Goal: Information Seeking & Learning: Learn about a topic

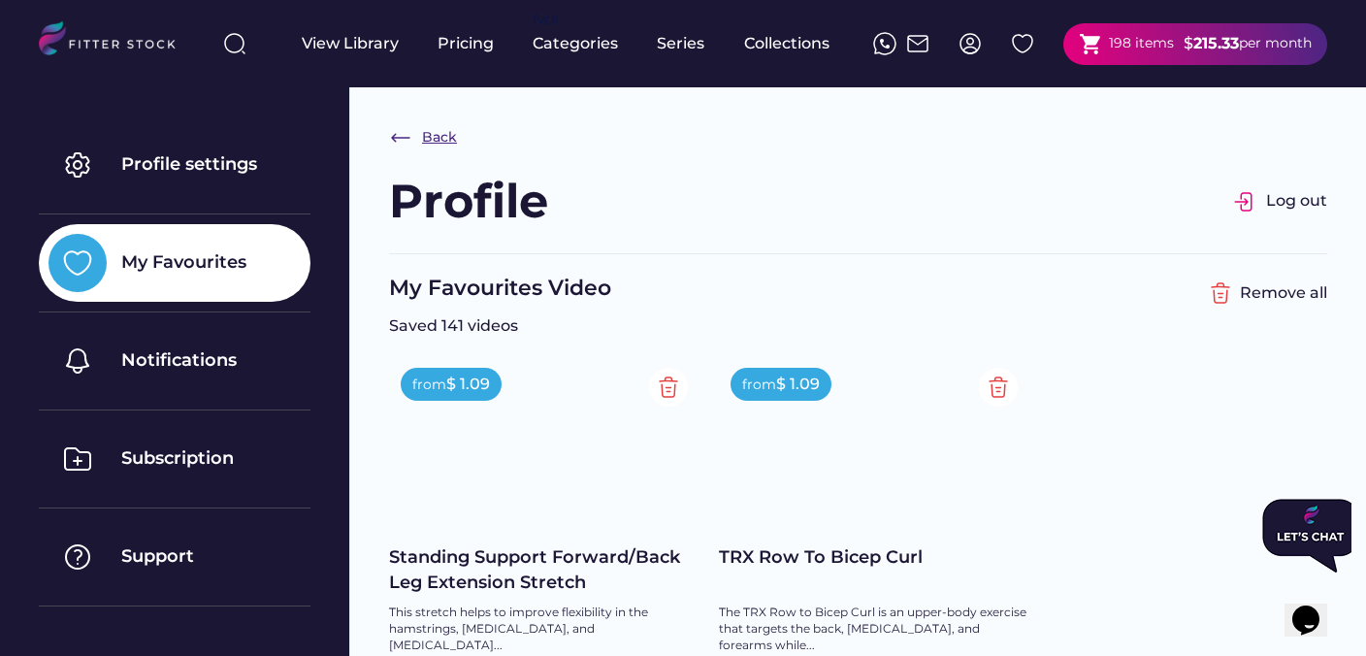
click at [412, 138] on div "Back" at bounding box center [423, 137] width 68 height 23
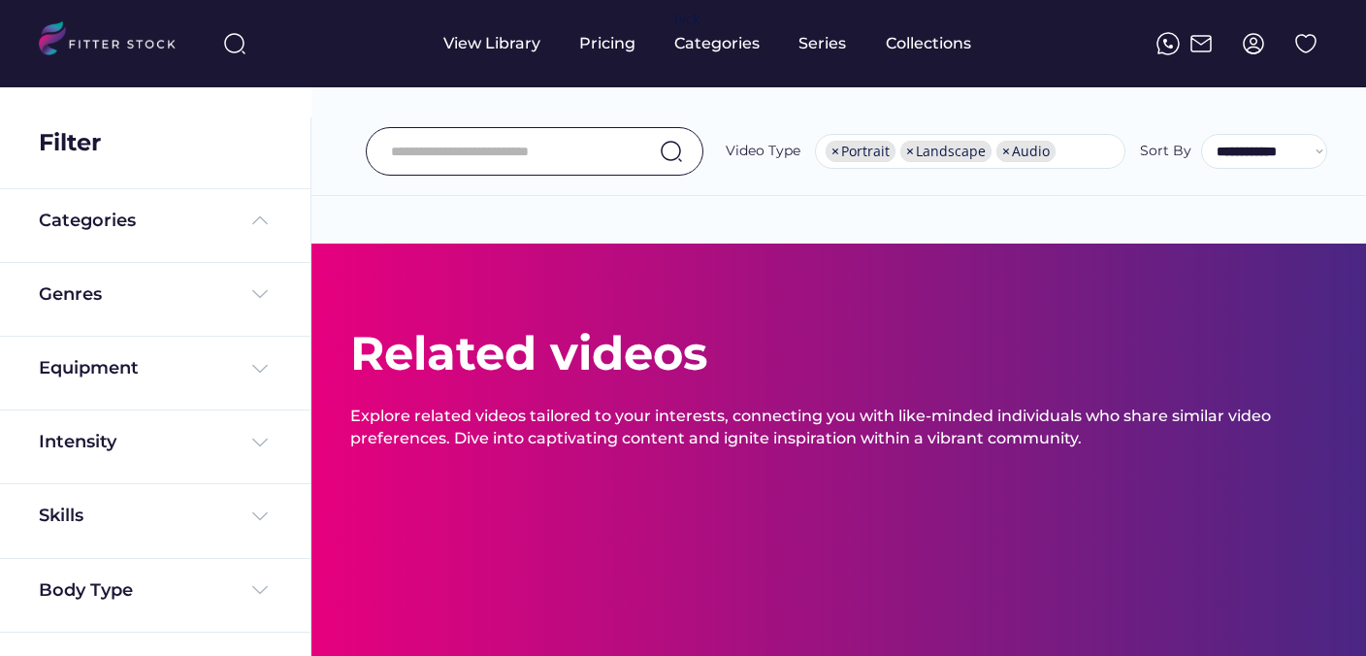
select select "**********"
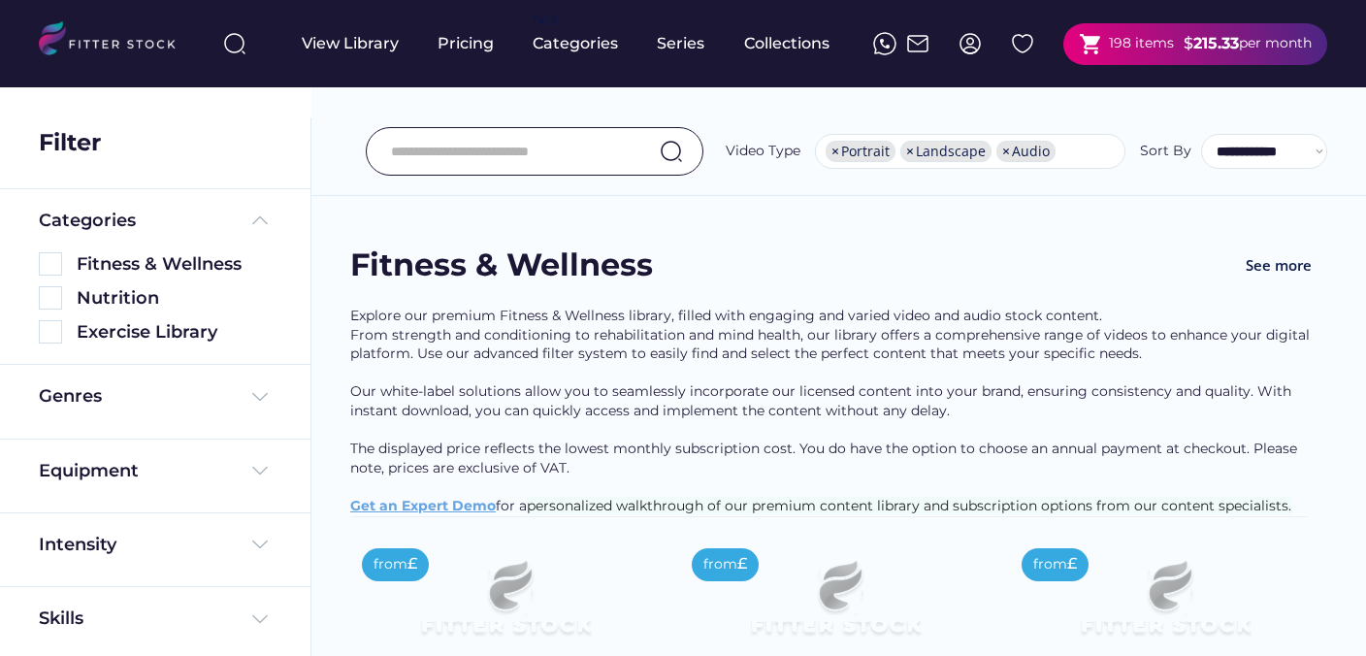
scroll to position [33, 0]
click at [445, 151] on input "input" at bounding box center [510, 151] width 239 height 41
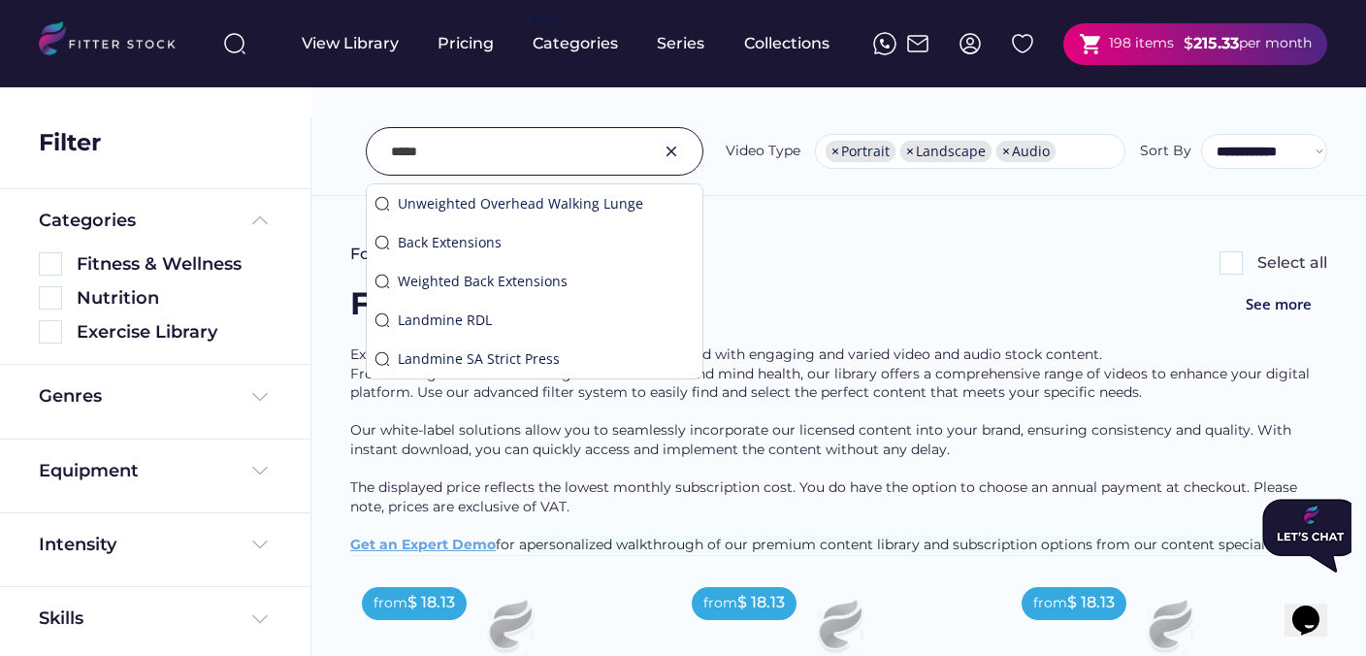
scroll to position [0, 0]
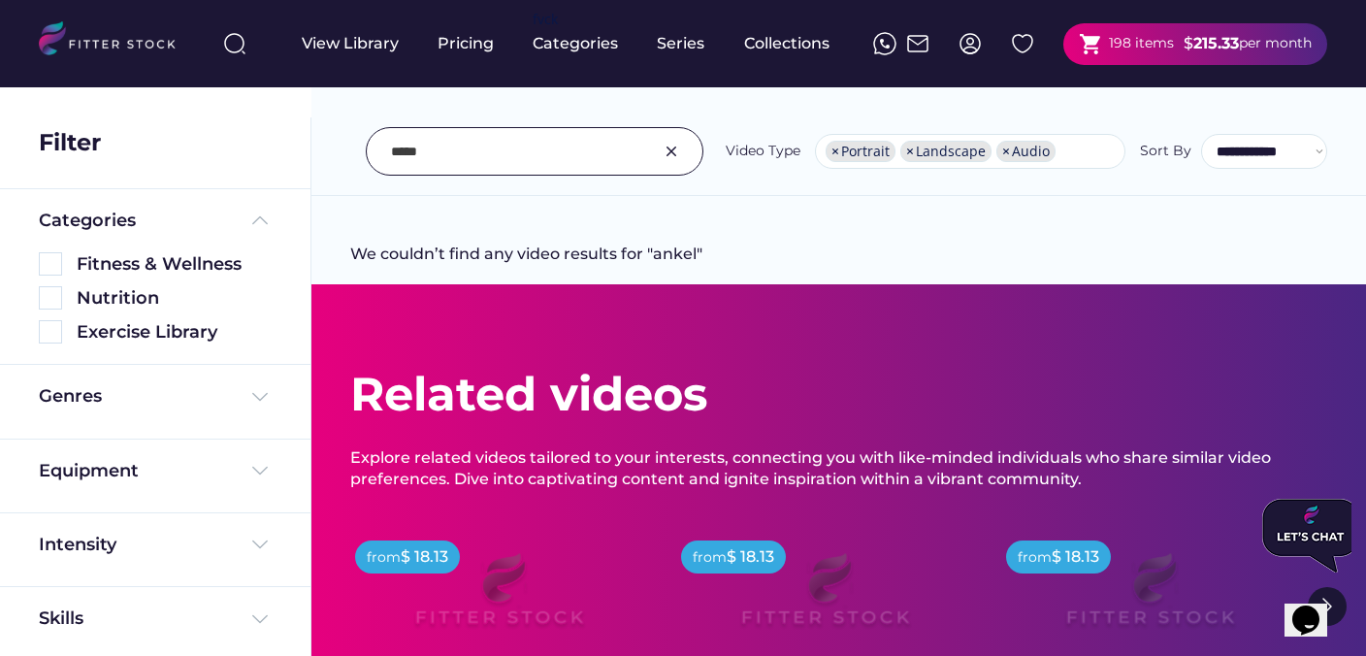
click at [448, 141] on input "input" at bounding box center [510, 151] width 239 height 41
type input "*****"
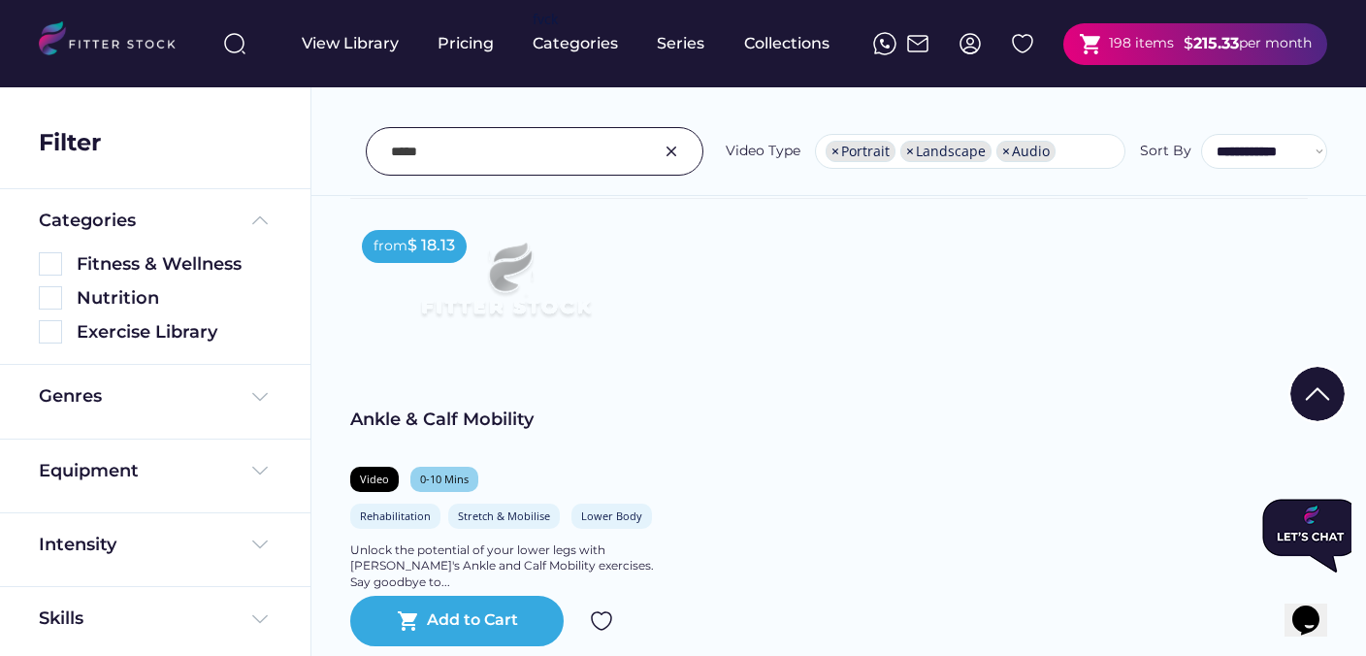
scroll to position [352, 0]
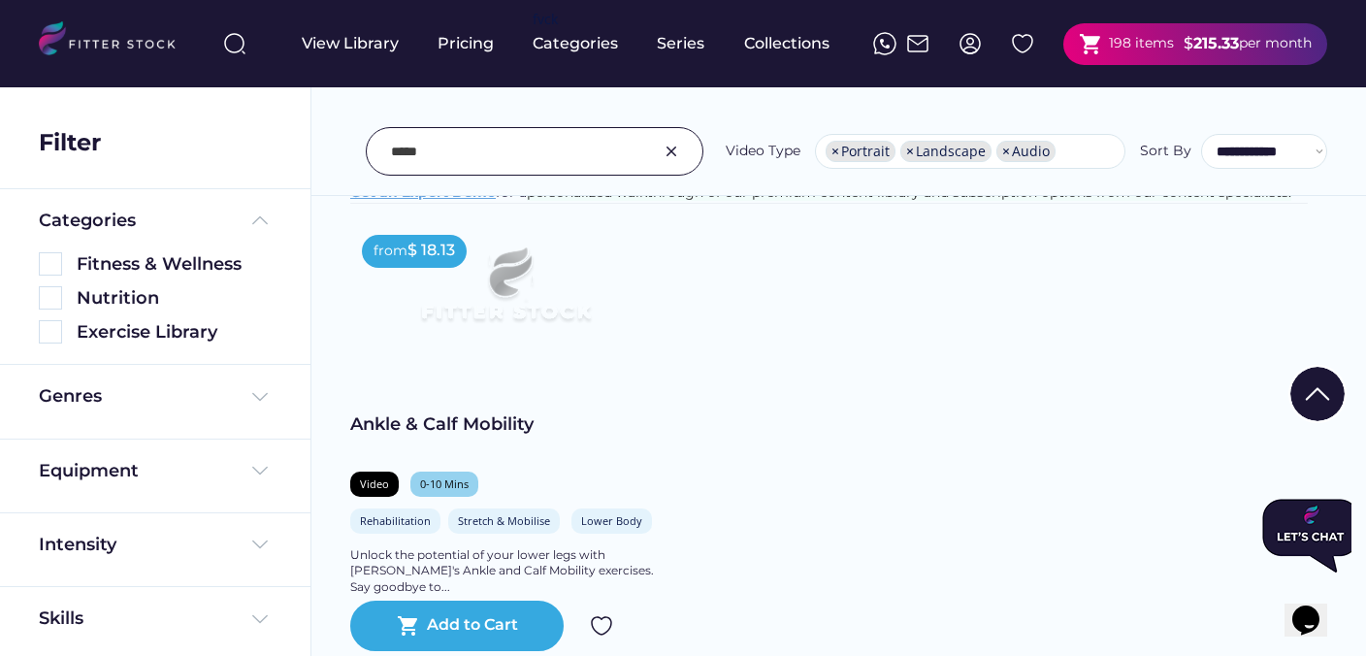
click at [699, 386] on div "from $ 18.13 Ankle & Calf Mobility Video 0-10 Mins Rehabilitation Stretch & Mob…" at bounding box center [838, 437] width 977 height 428
click at [55, 338] on img at bounding box center [50, 331] width 23 height 23
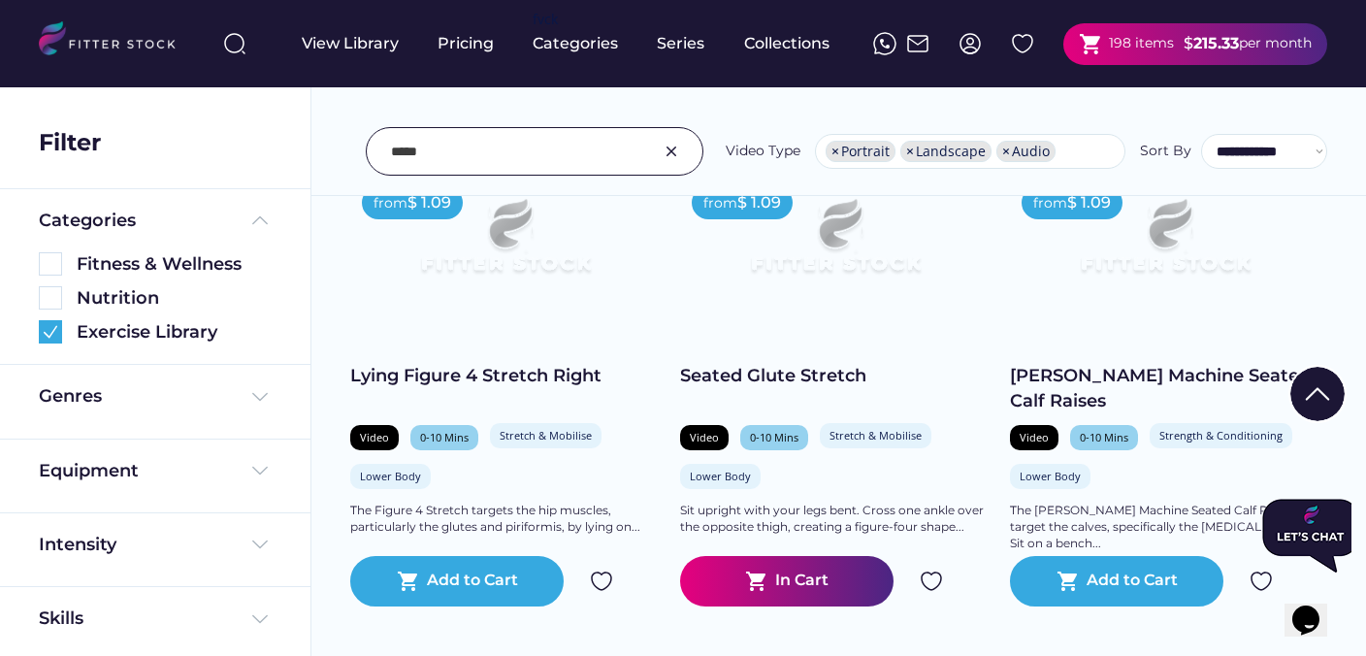
scroll to position [2489, 0]
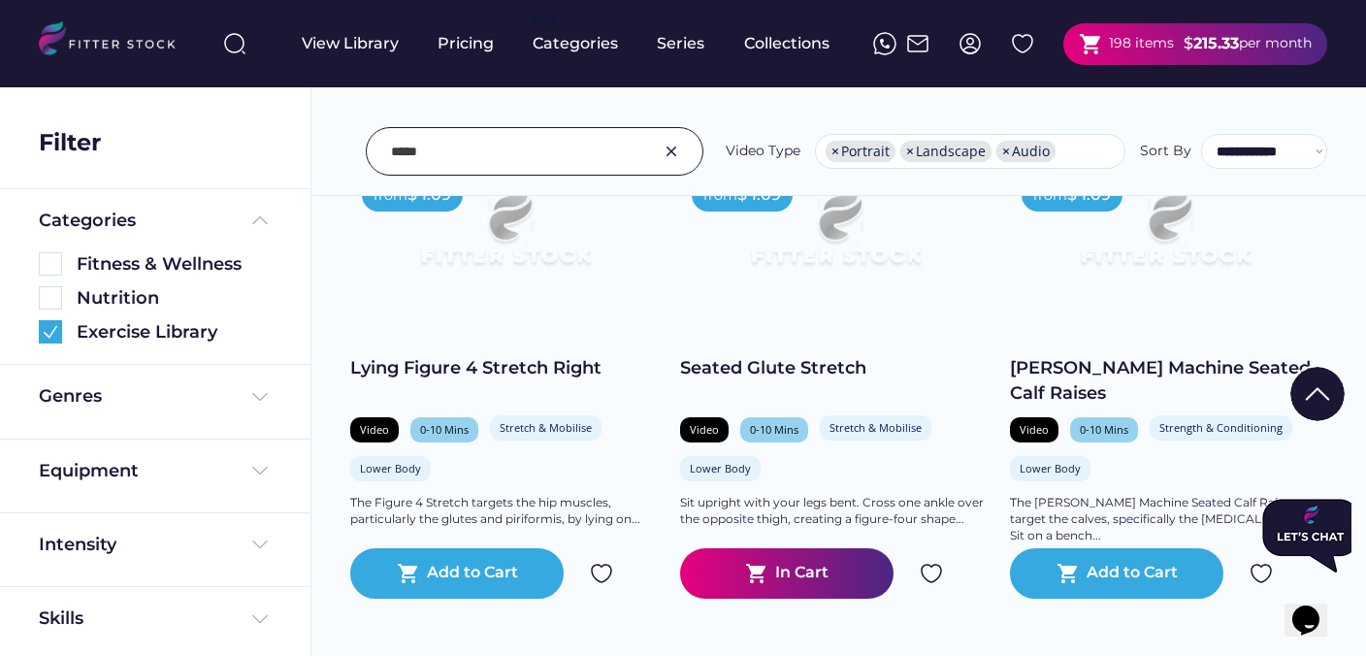
click at [933, 576] on img at bounding box center [931, 573] width 23 height 23
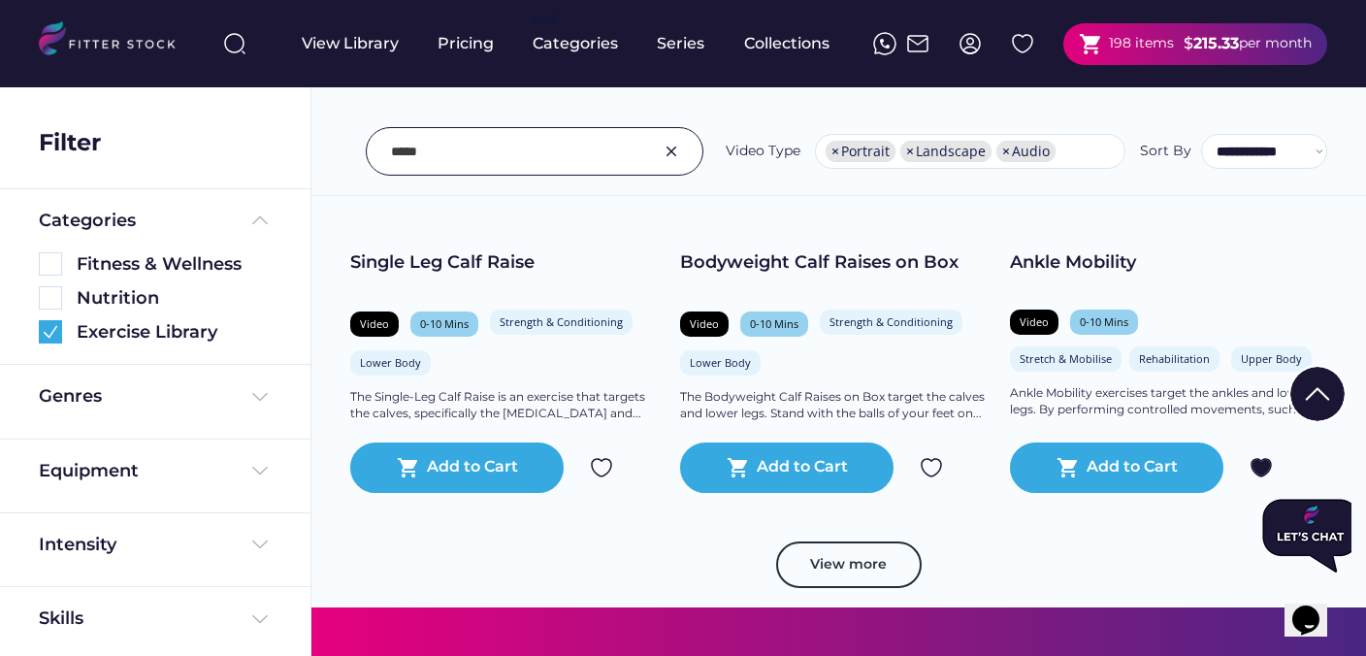
scroll to position [3557, 0]
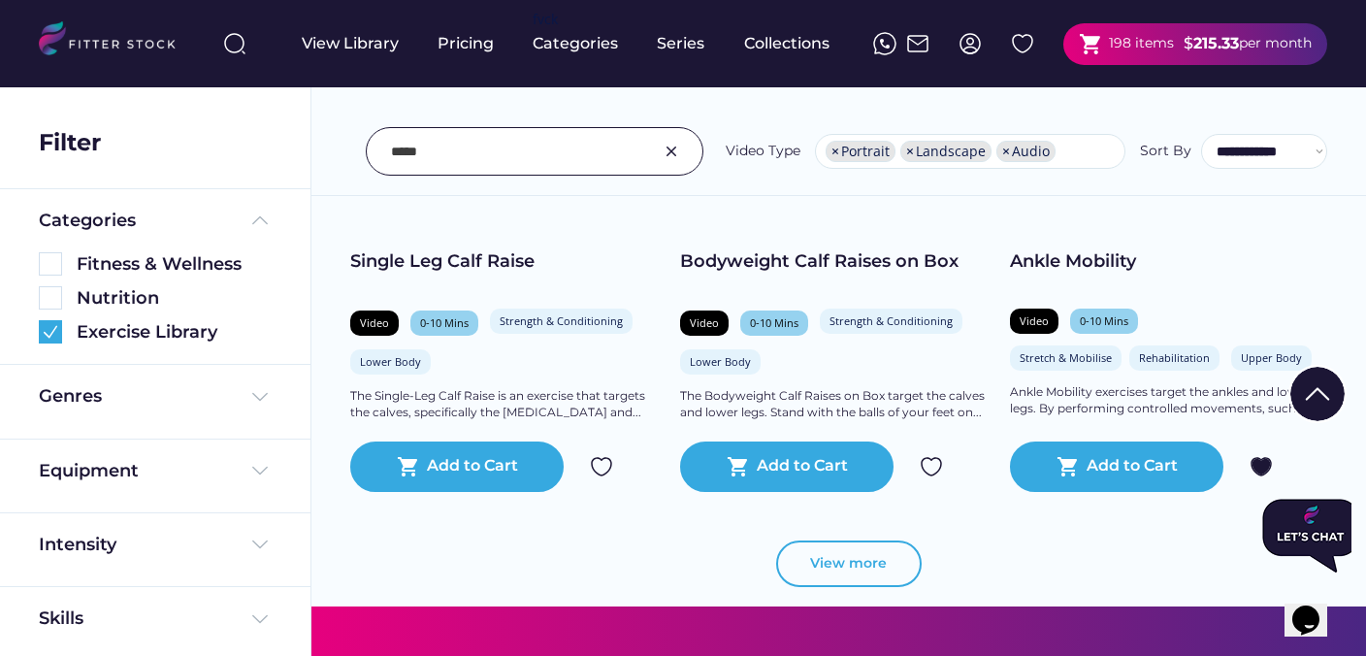
click at [883, 562] on button "View more" at bounding box center [849, 564] width 146 height 47
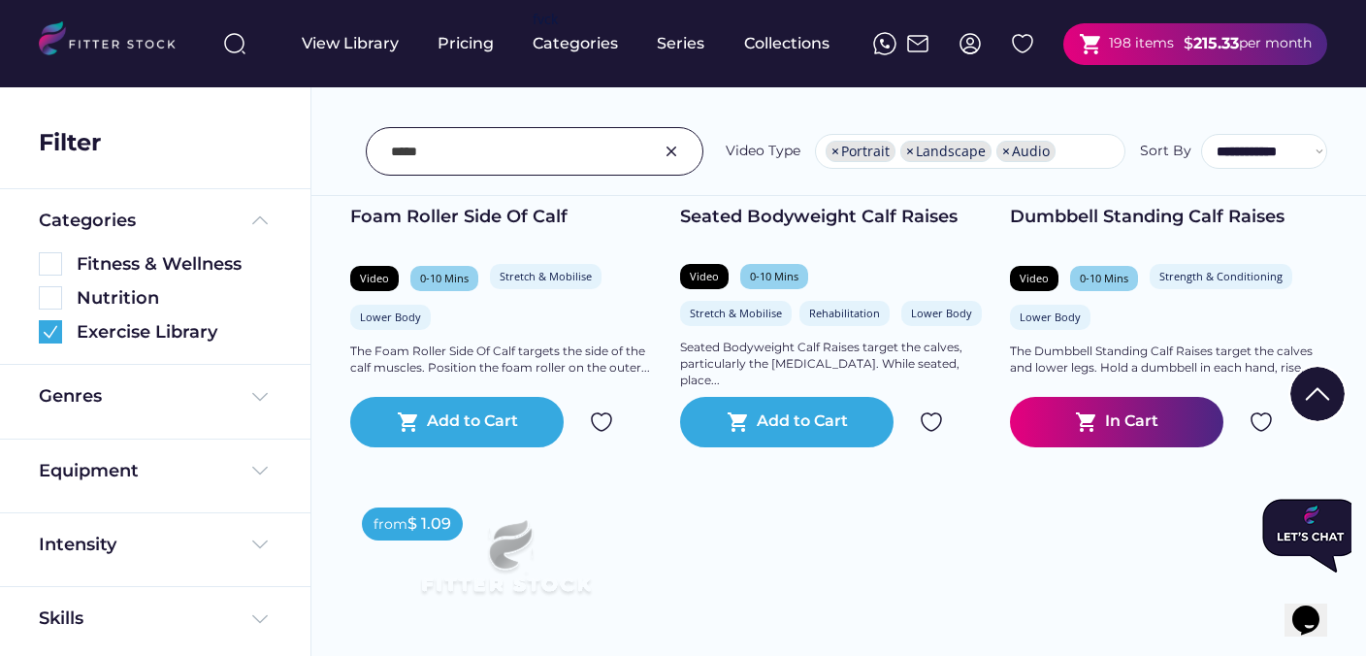
scroll to position [4572, 0]
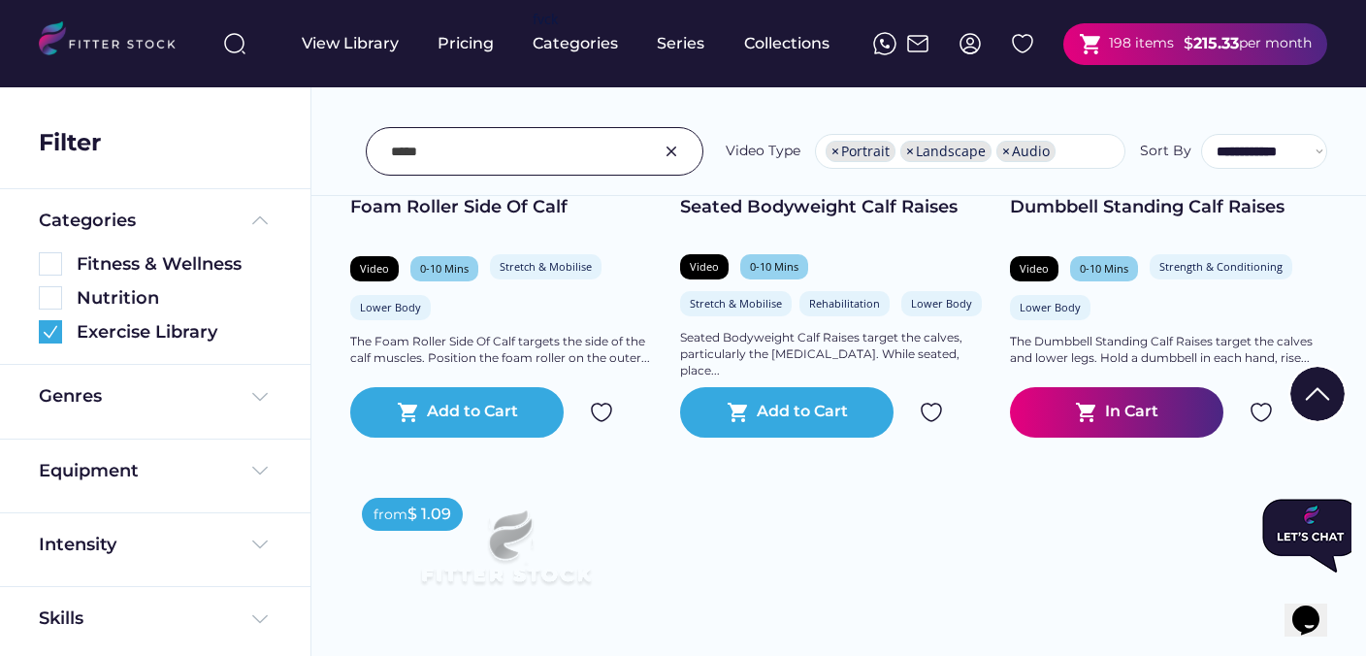
click at [1260, 416] on img at bounding box center [1261, 412] width 23 height 23
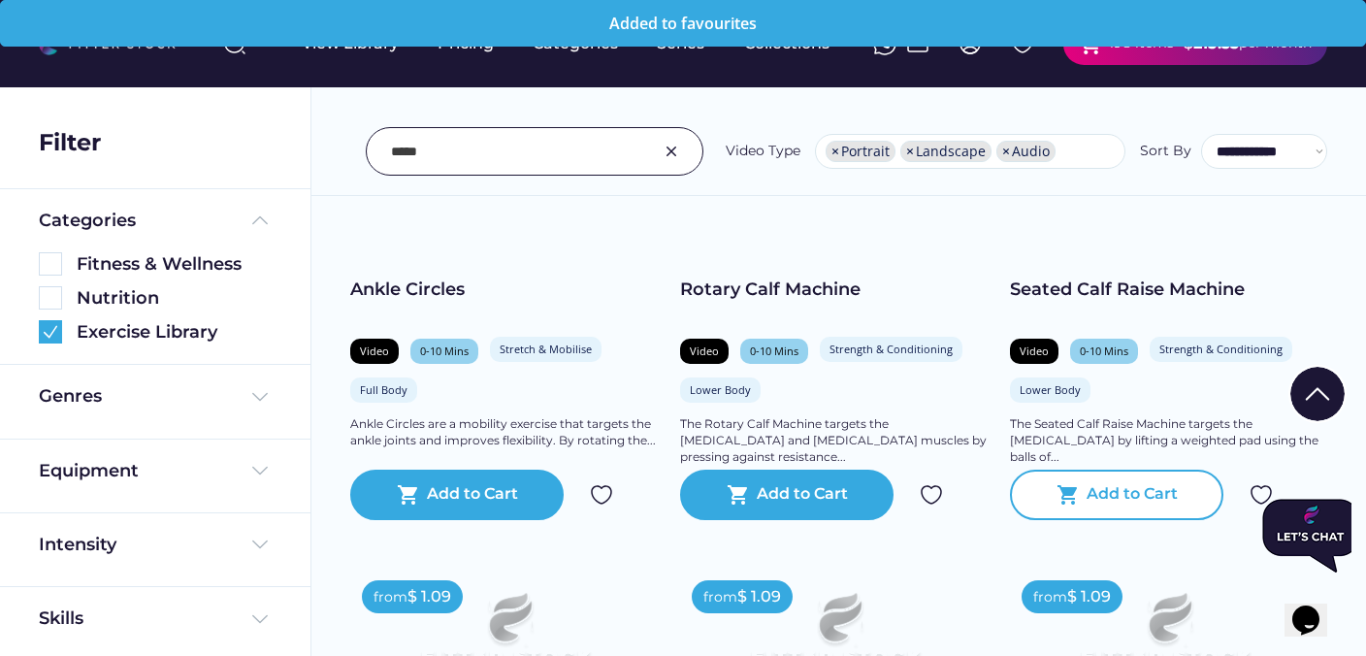
scroll to position [4004, 0]
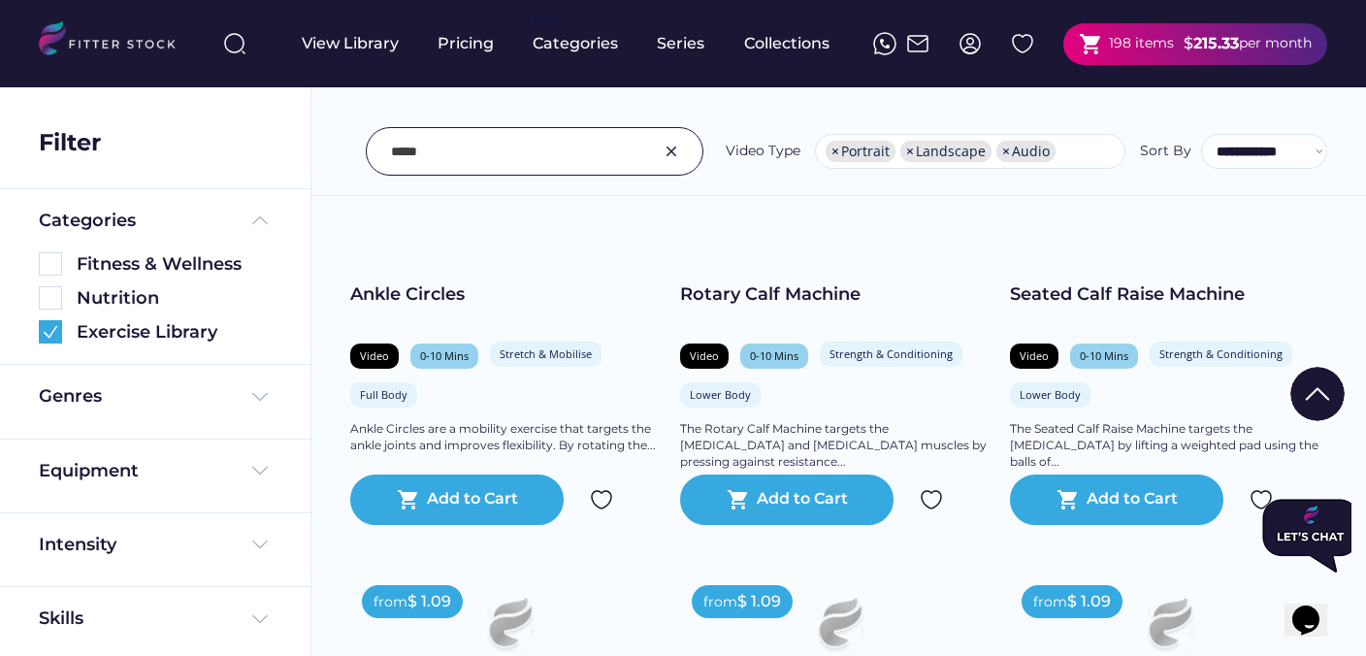
click at [1263, 499] on div at bounding box center [1304, 536] width 82 height 74
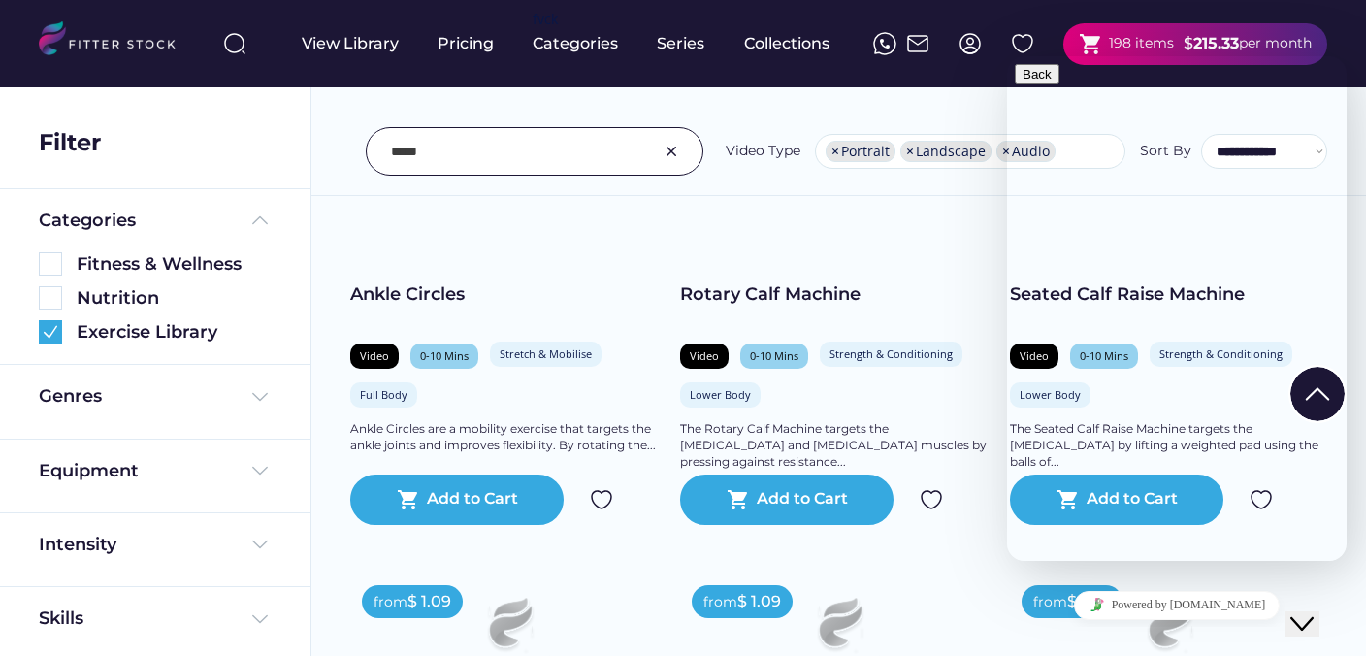
click at [980, 337] on div "Rotary Calf Machine Video 0-10 Mins Strength & Conditioning Lower Body The Rota…" at bounding box center [835, 371] width 311 height 178
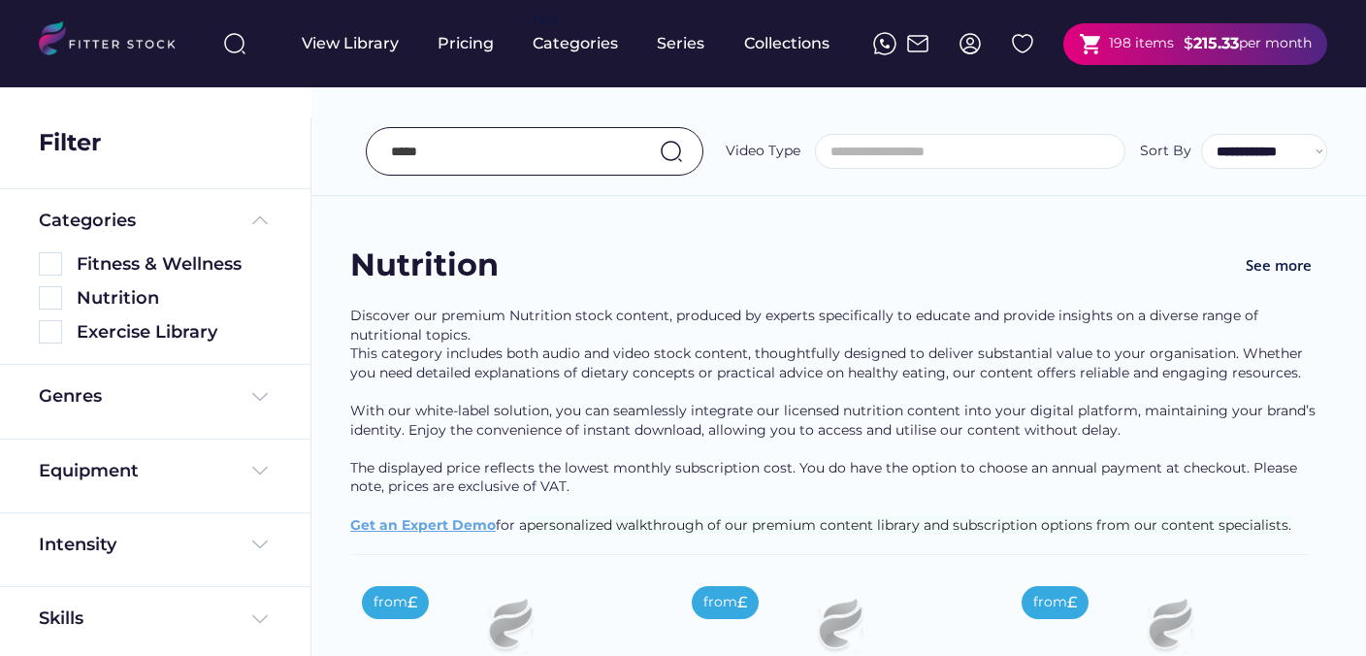
select select "**********"
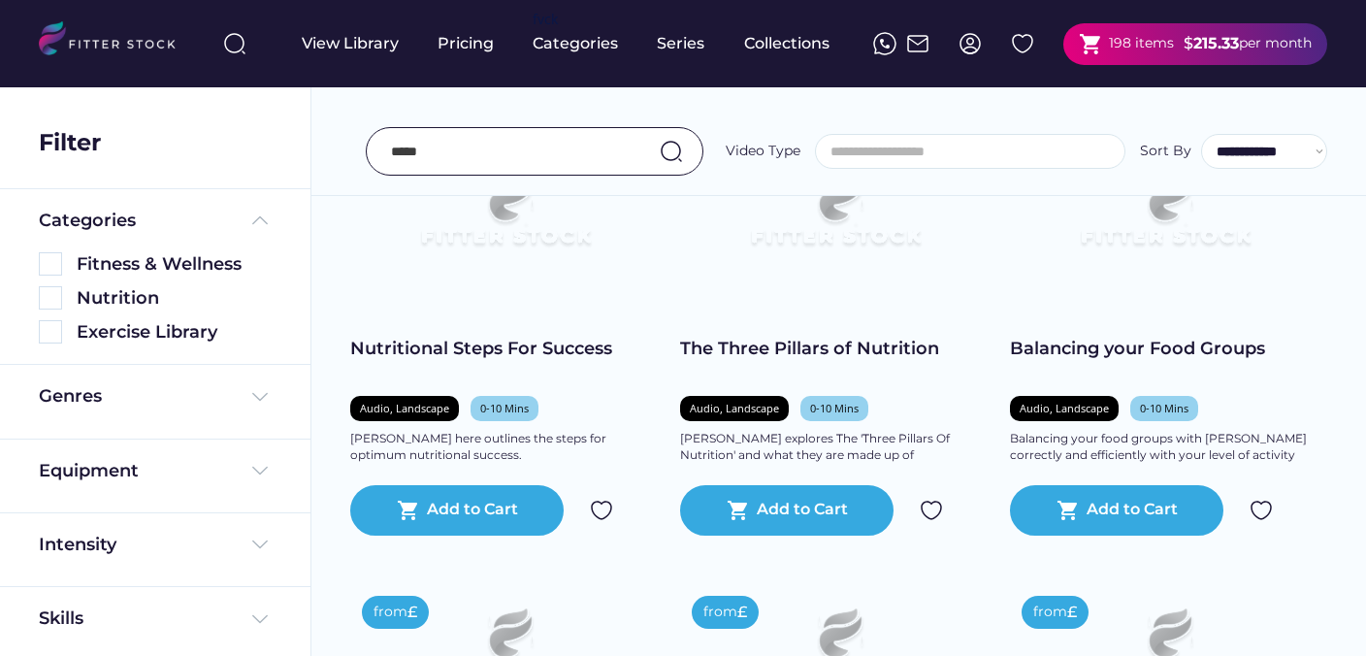
select select "**********"
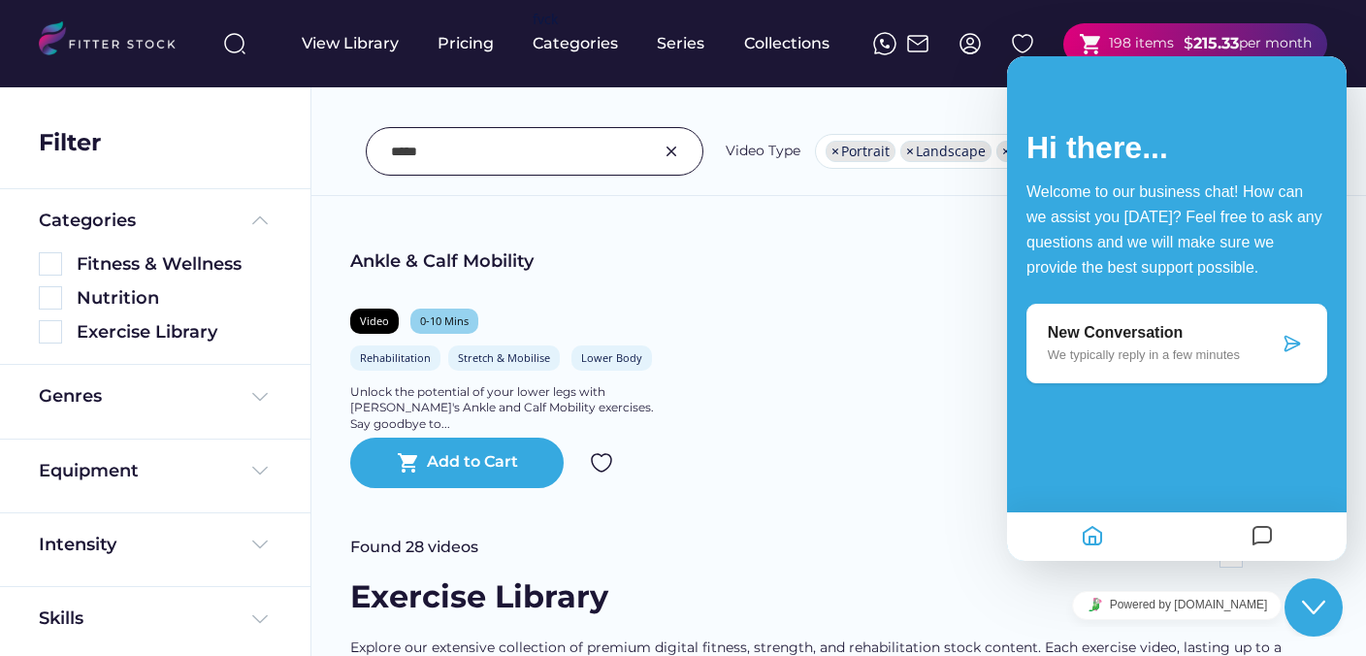
scroll to position [0, 0]
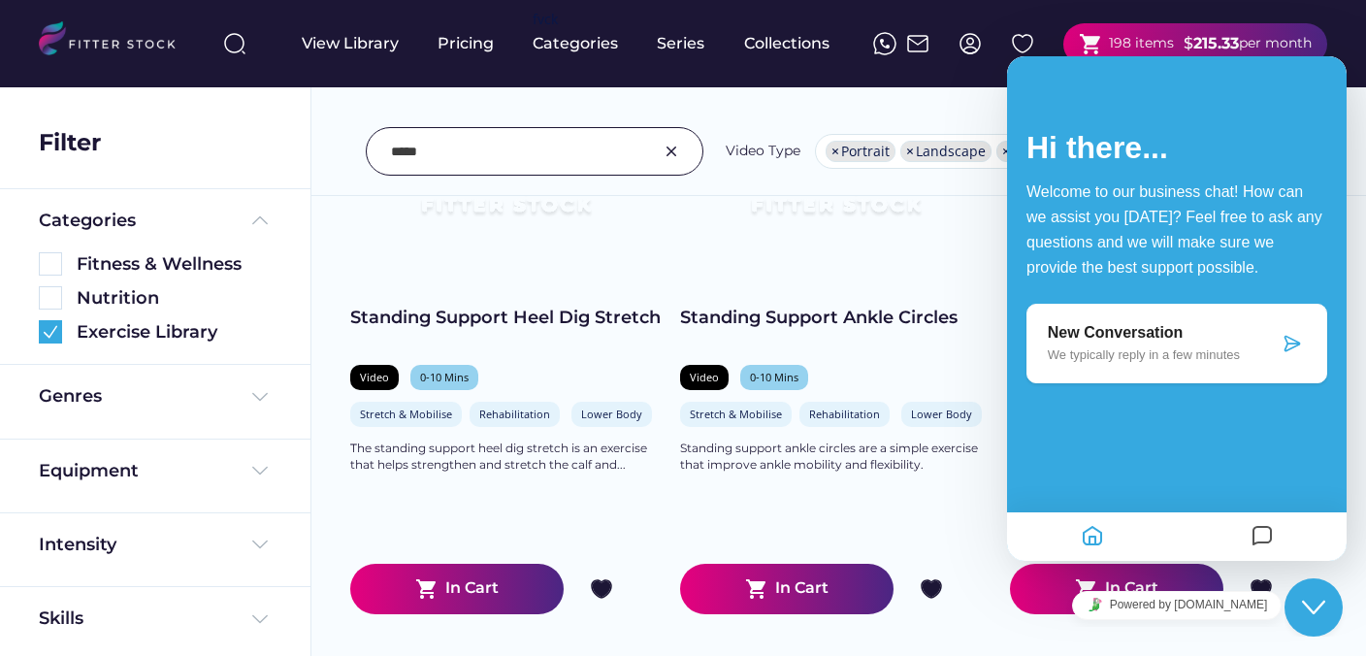
click at [1088, 535] on icon "Home" at bounding box center [1092, 537] width 23 height 38
click at [1323, 598] on icon "Close Chat This icon closes the chat window." at bounding box center [1313, 607] width 23 height 23
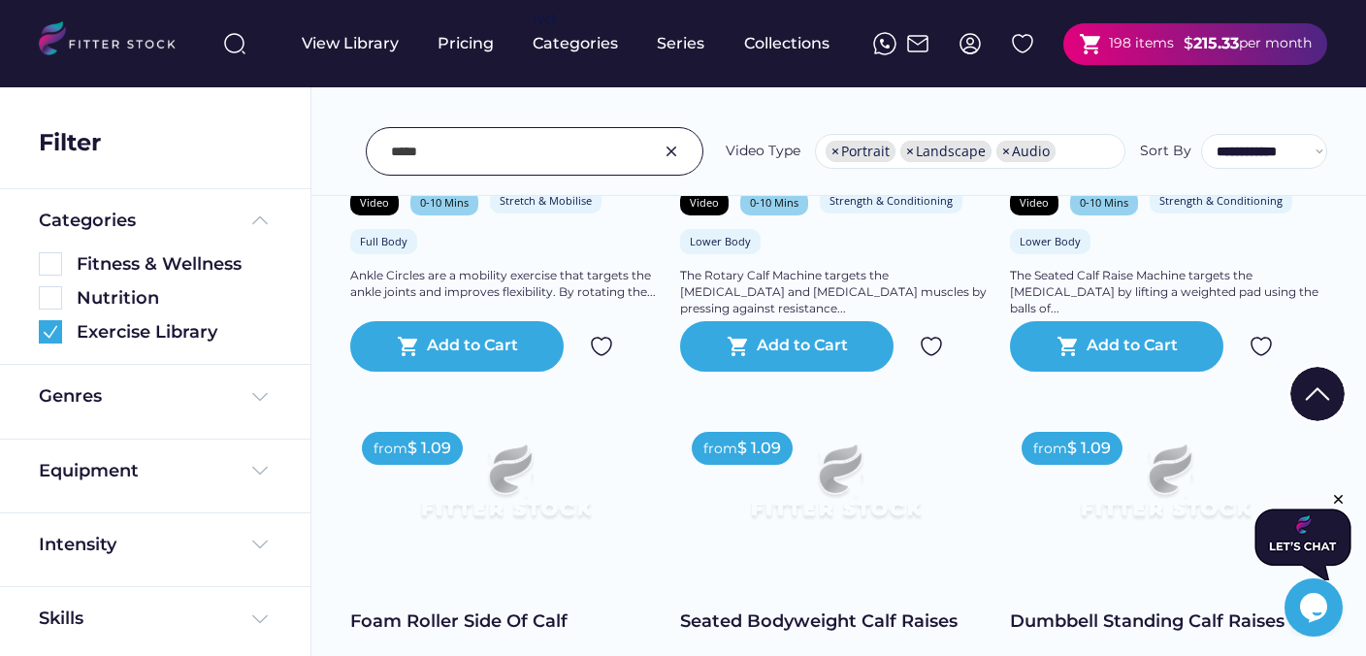
scroll to position [4187, 0]
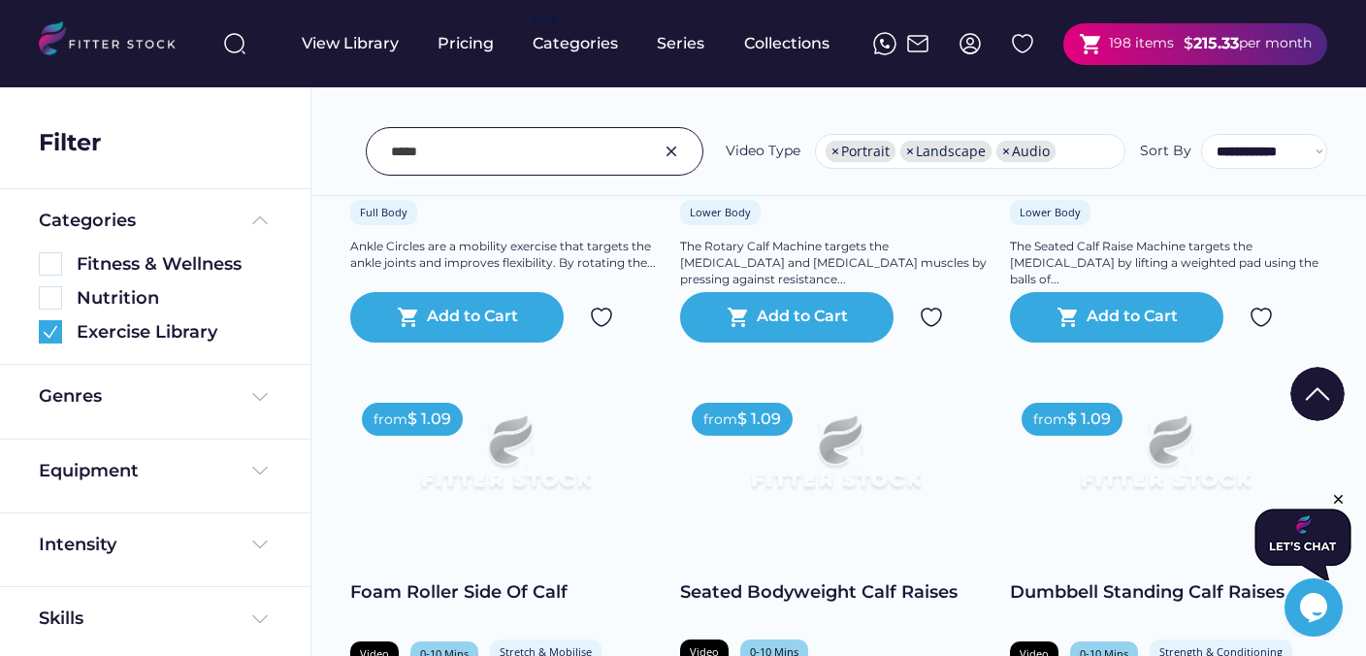
click at [1259, 320] on img at bounding box center [1261, 317] width 23 height 23
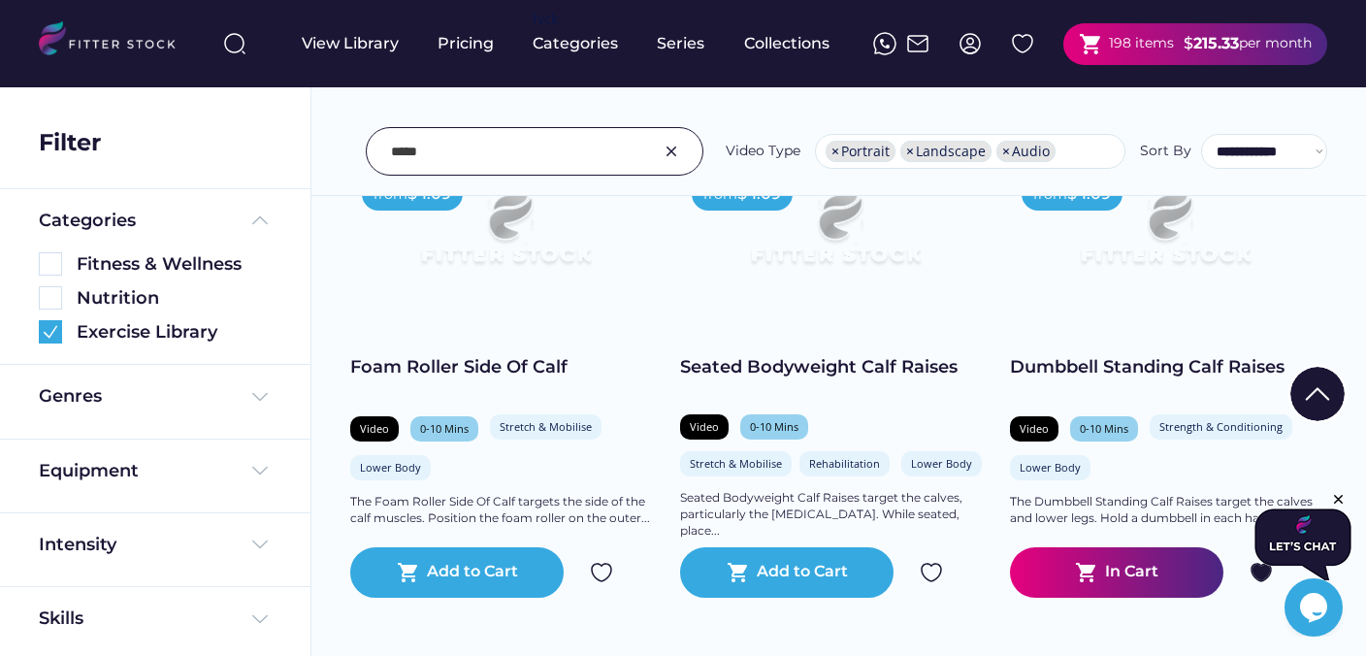
scroll to position [4407, 0]
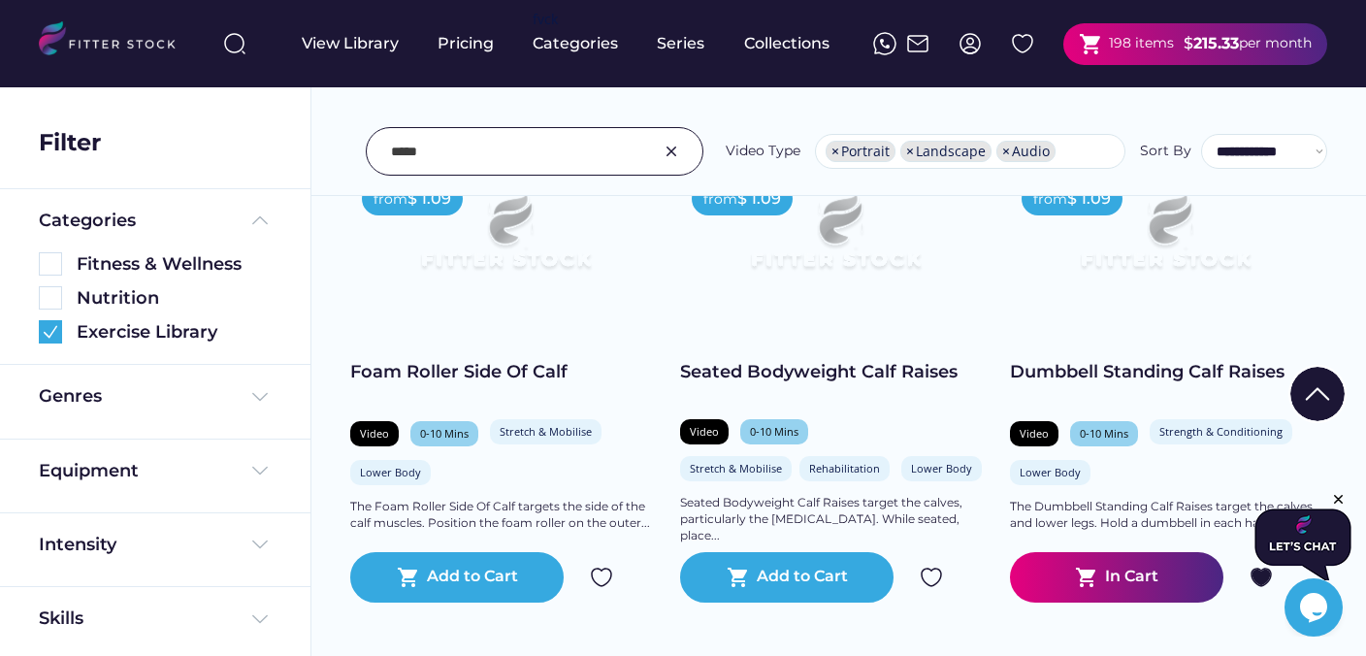
click at [604, 576] on img at bounding box center [601, 577] width 23 height 23
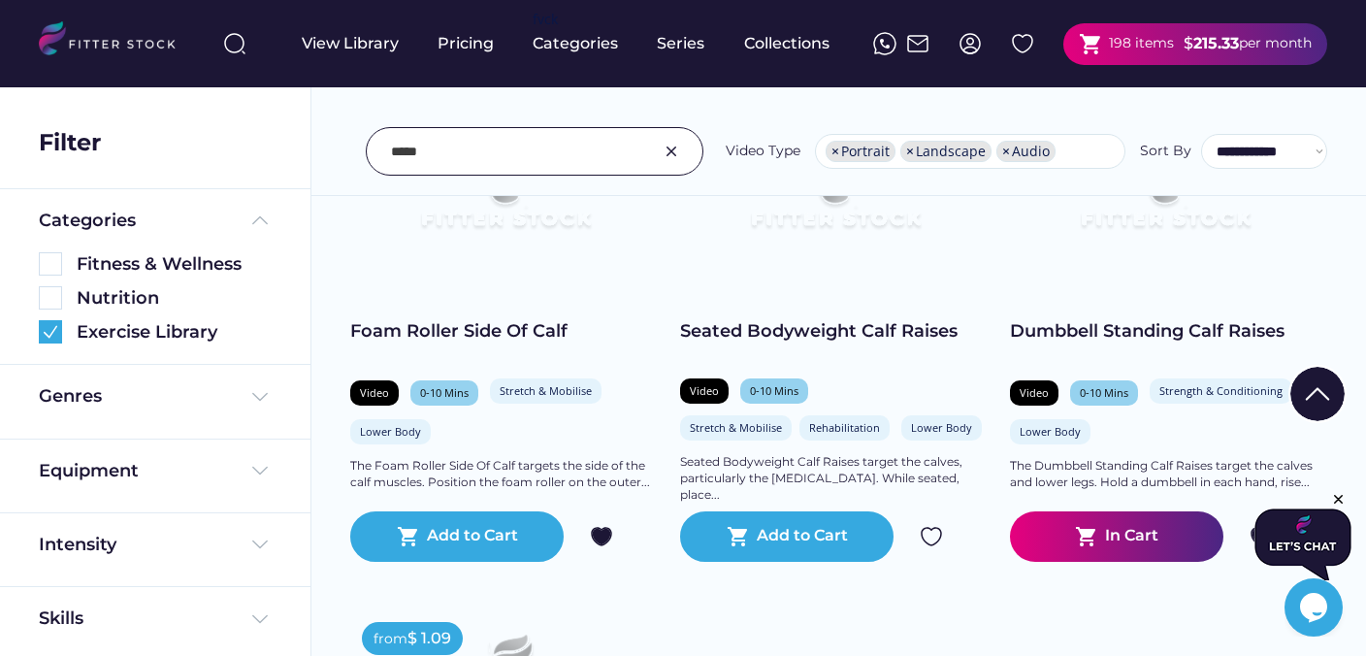
scroll to position [4446, 0]
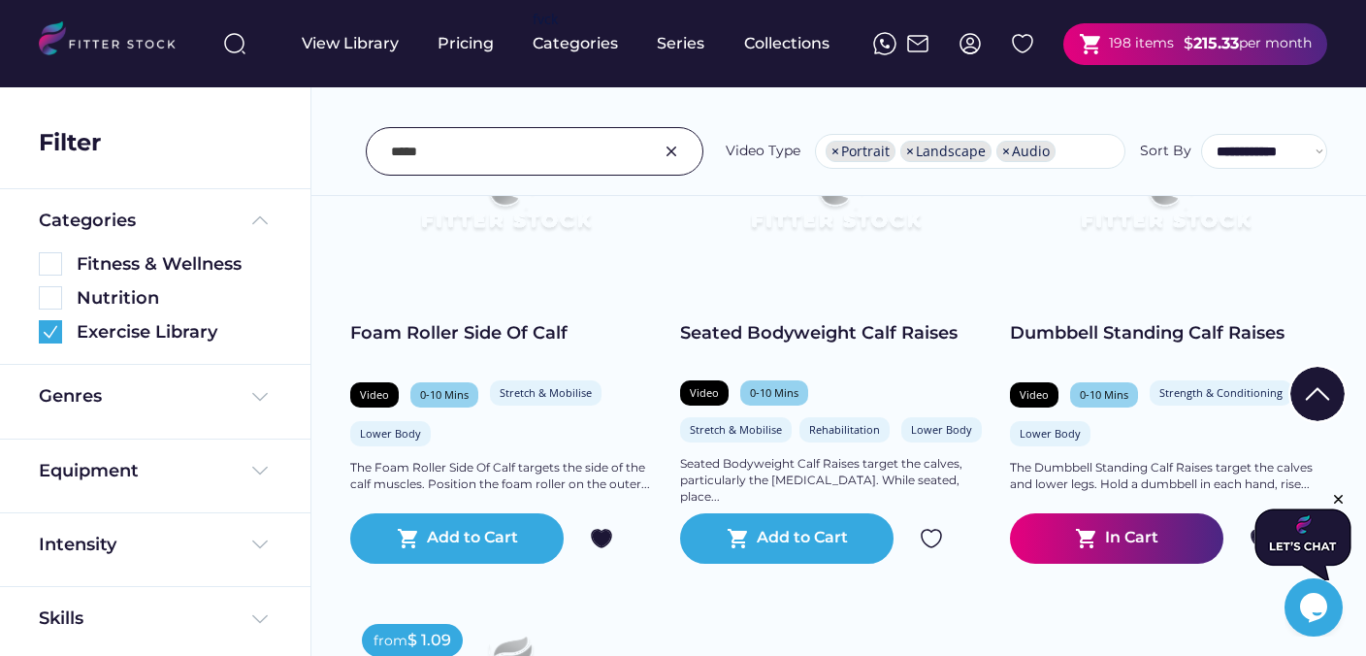
click at [675, 153] on img at bounding box center [671, 151] width 23 height 23
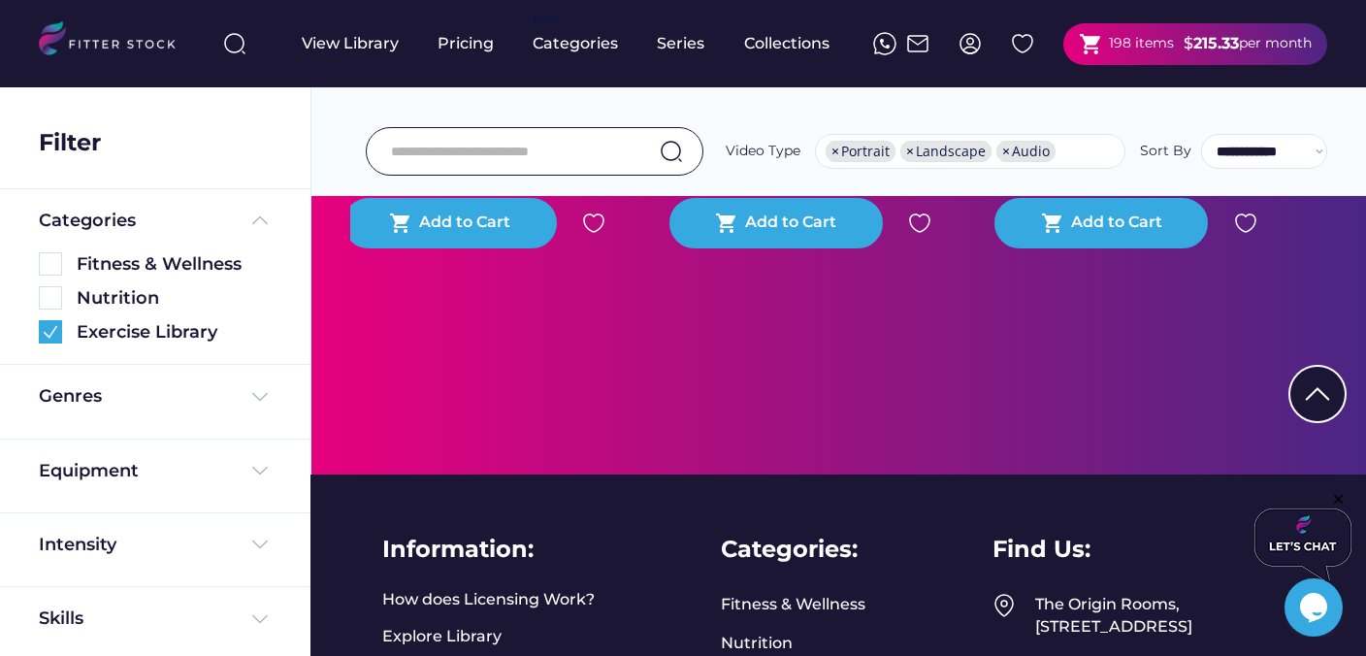
scroll to position [4405, 0]
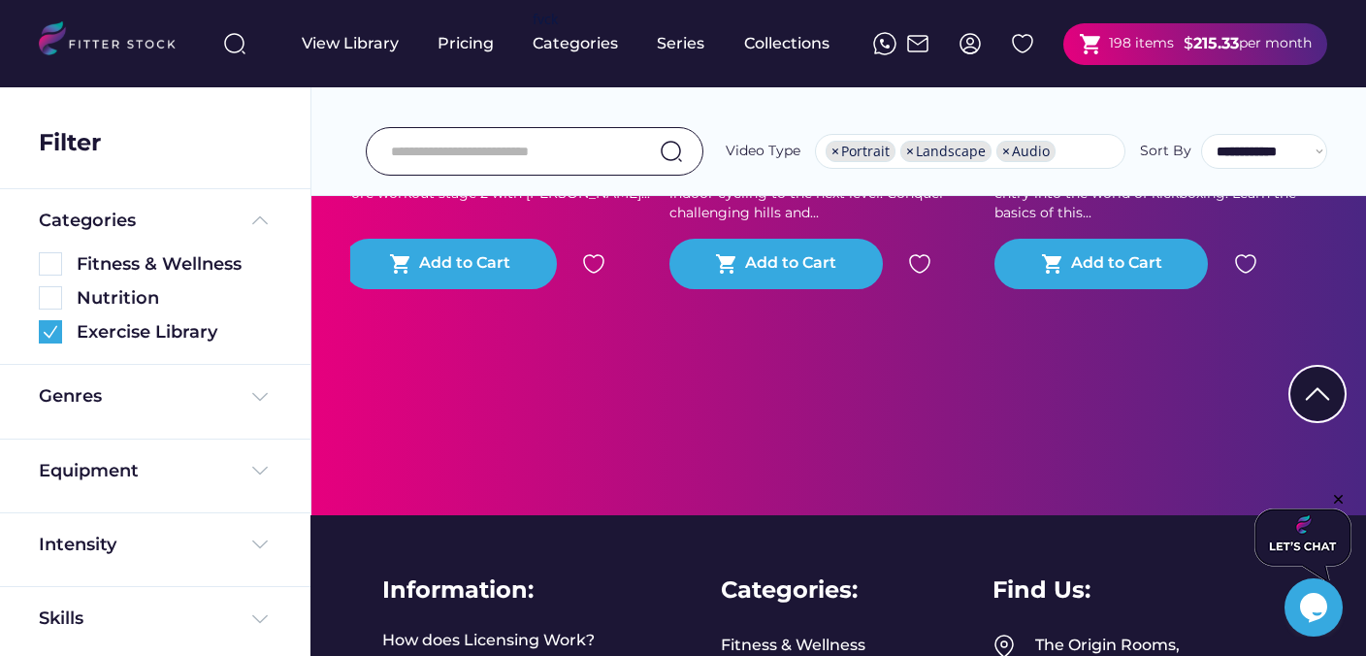
click at [533, 150] on input "input" at bounding box center [510, 151] width 239 height 41
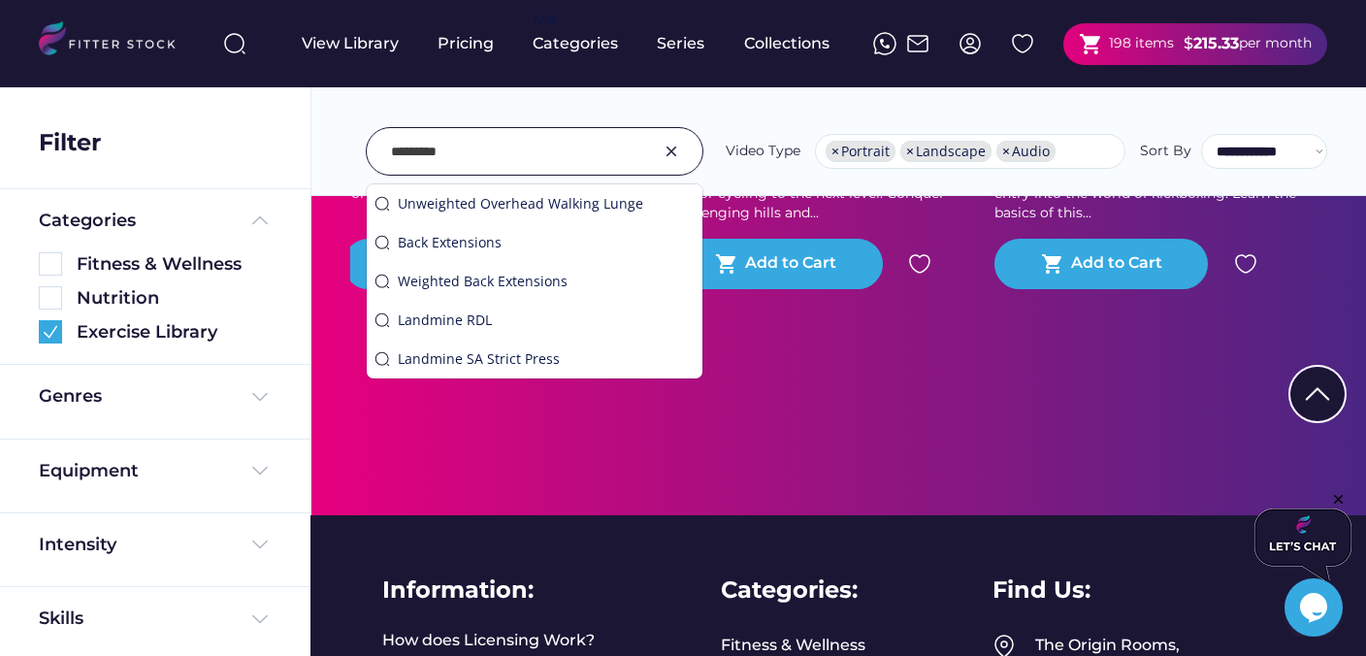
type input "*********"
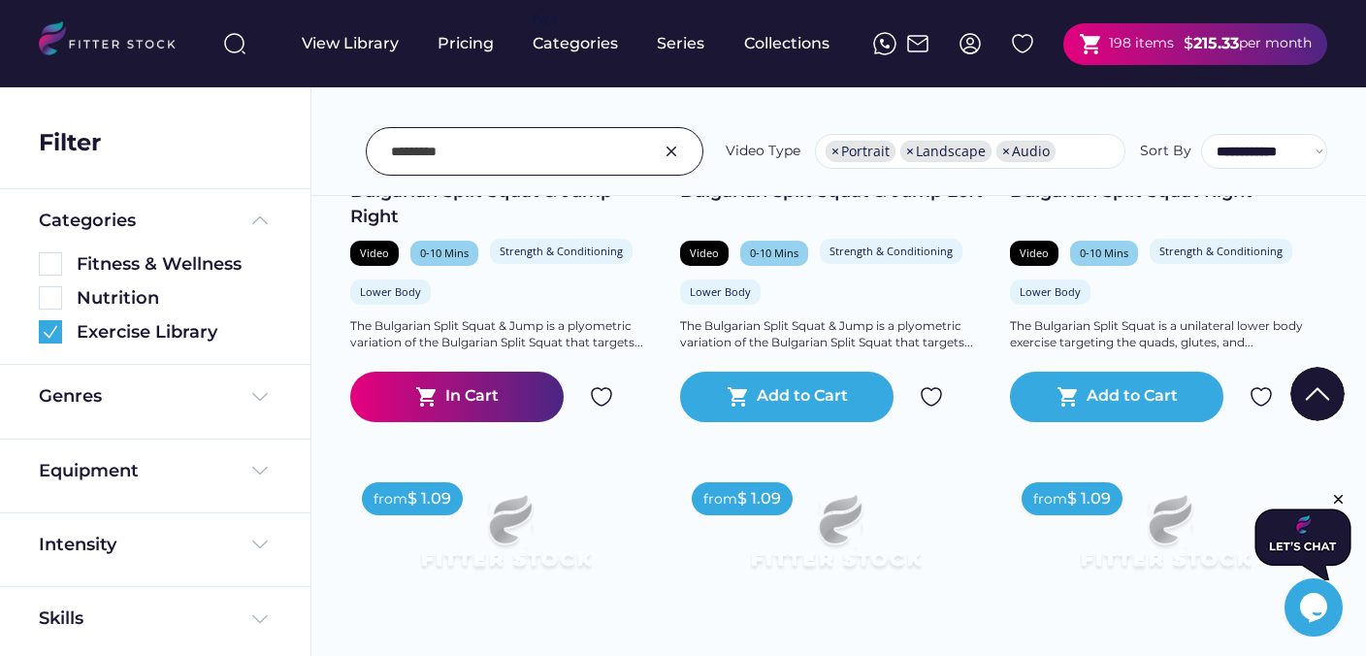
scroll to position [2134, 0]
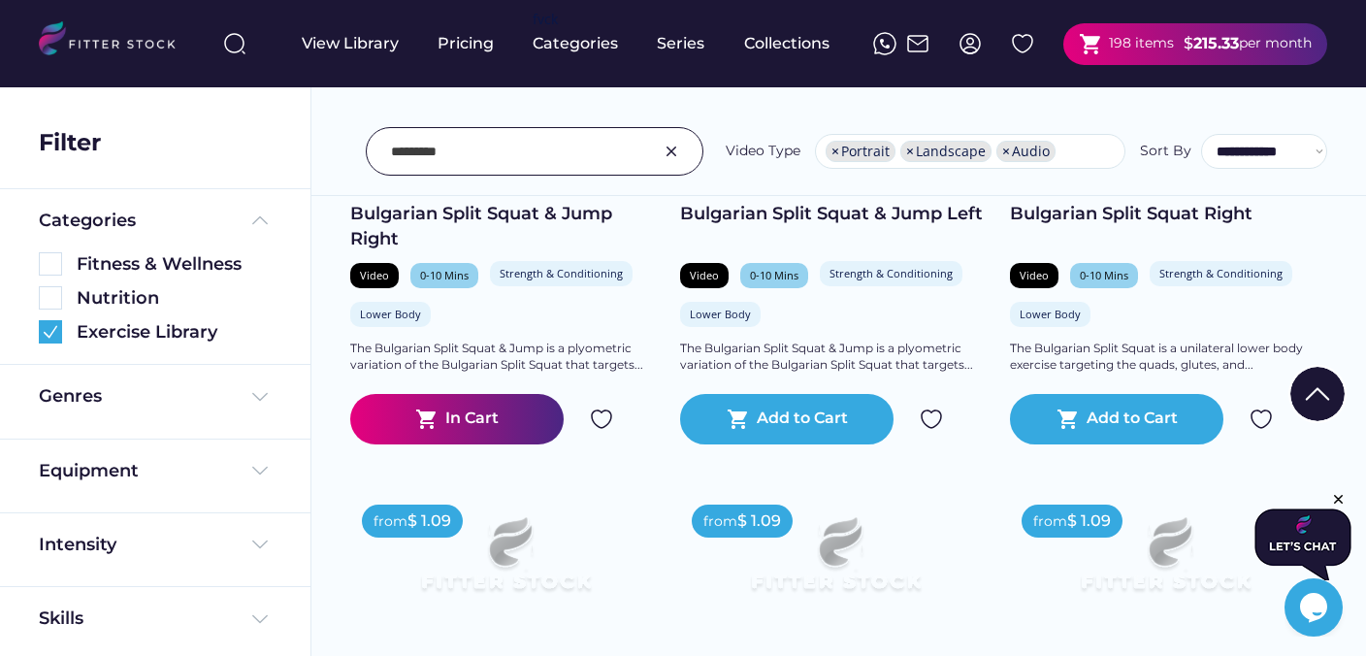
click at [609, 421] on img at bounding box center [601, 419] width 23 height 23
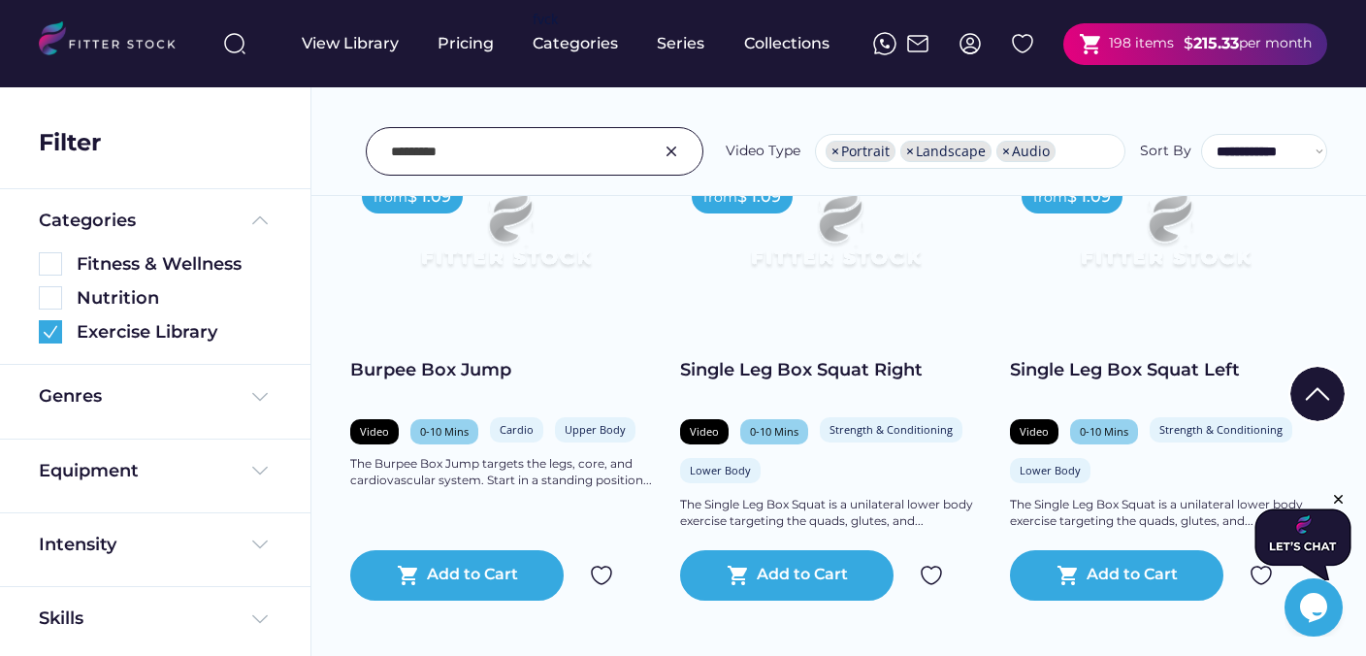
scroll to position [1493, 0]
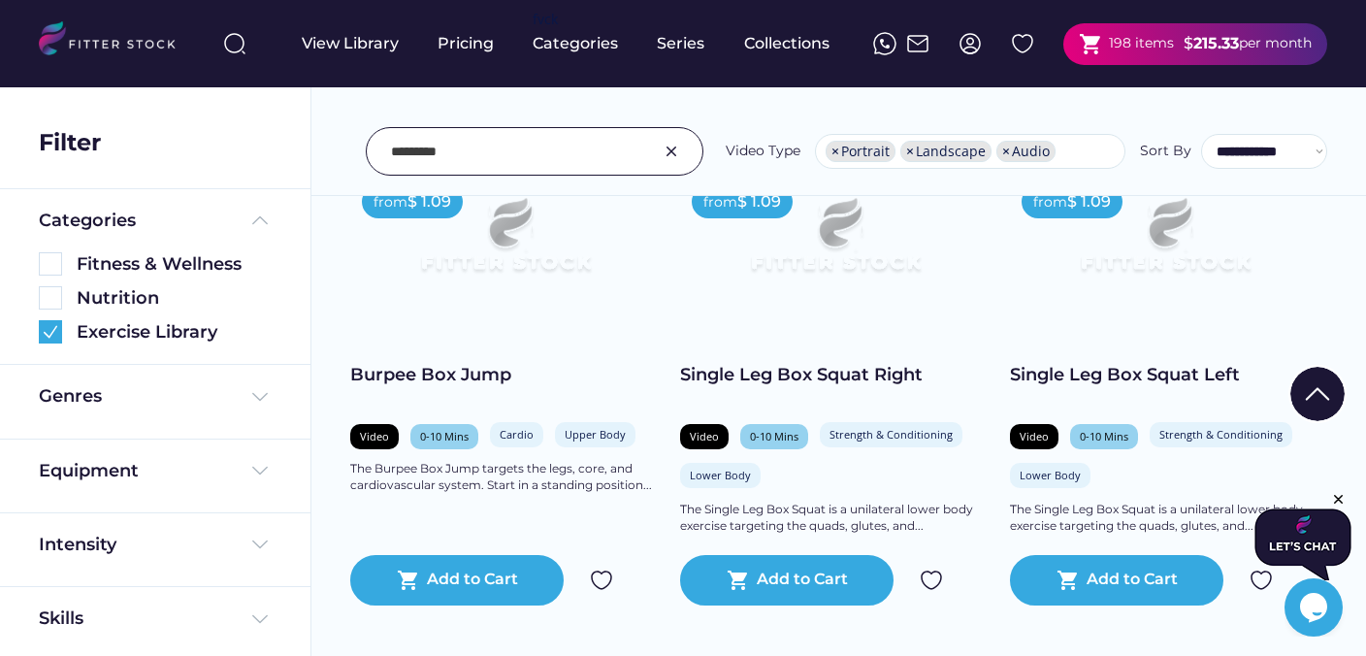
click at [930, 579] on img at bounding box center [931, 580] width 23 height 23
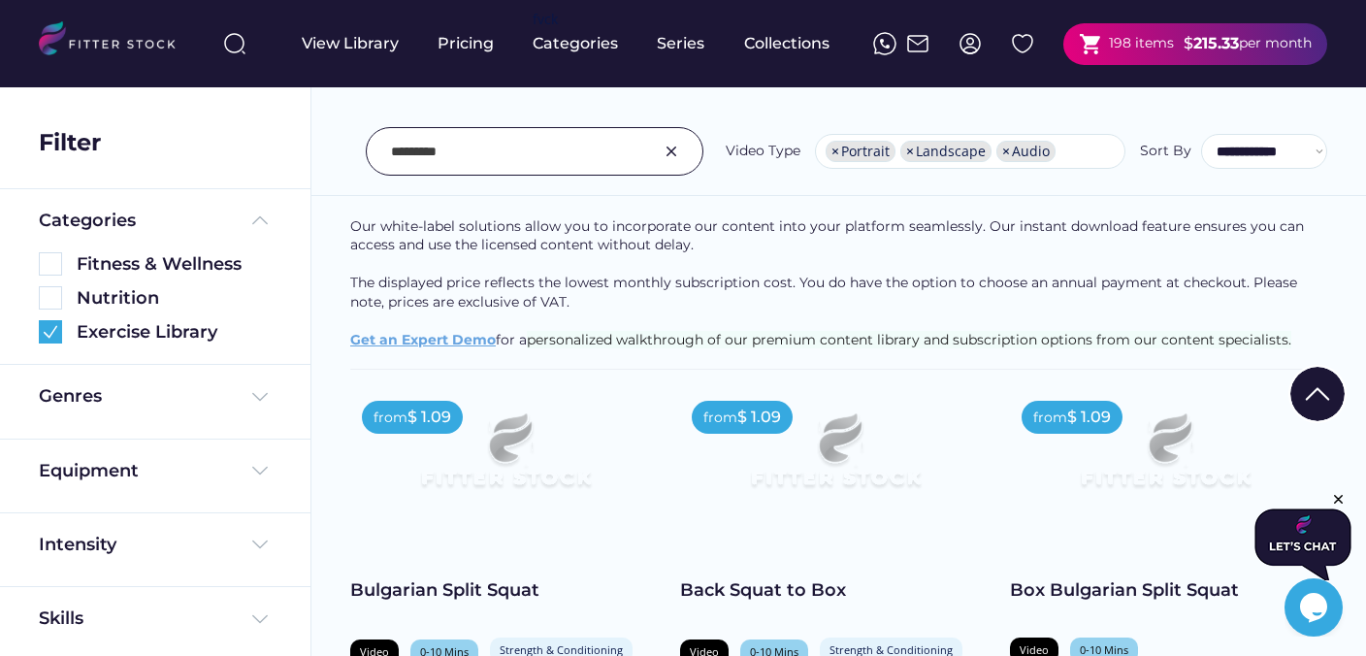
scroll to position [220, 0]
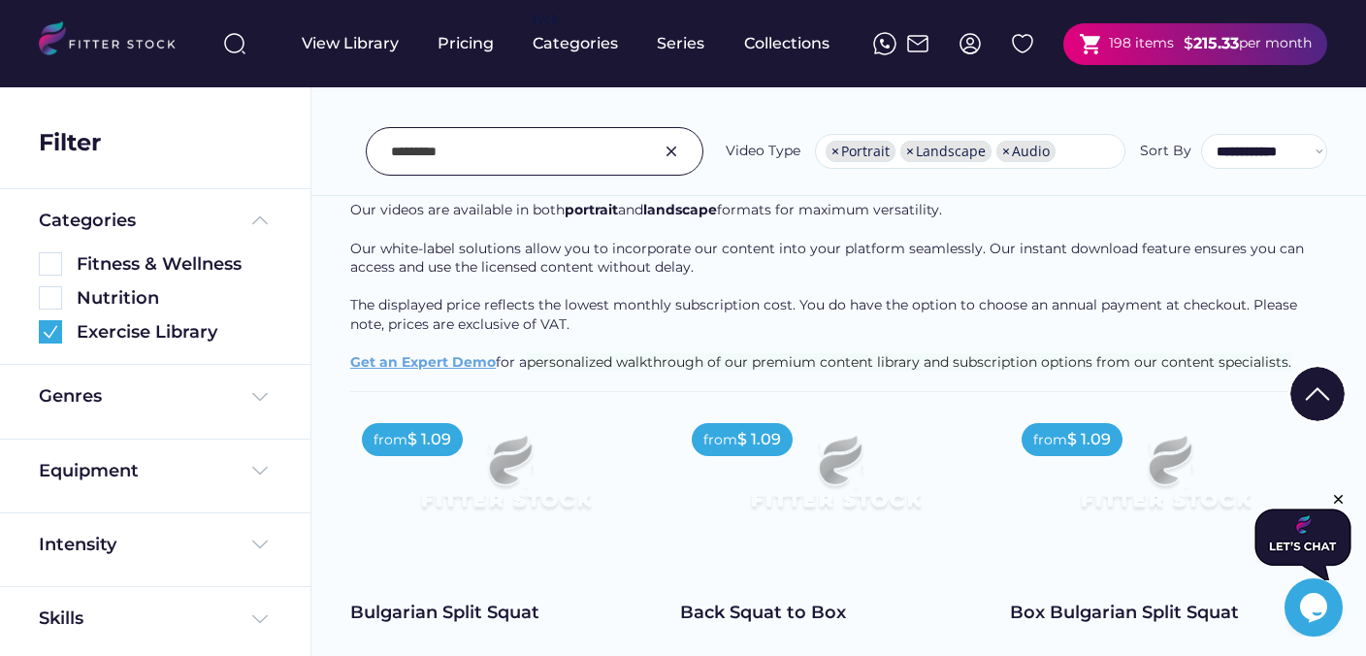
click at [677, 154] on img at bounding box center [671, 151] width 23 height 23
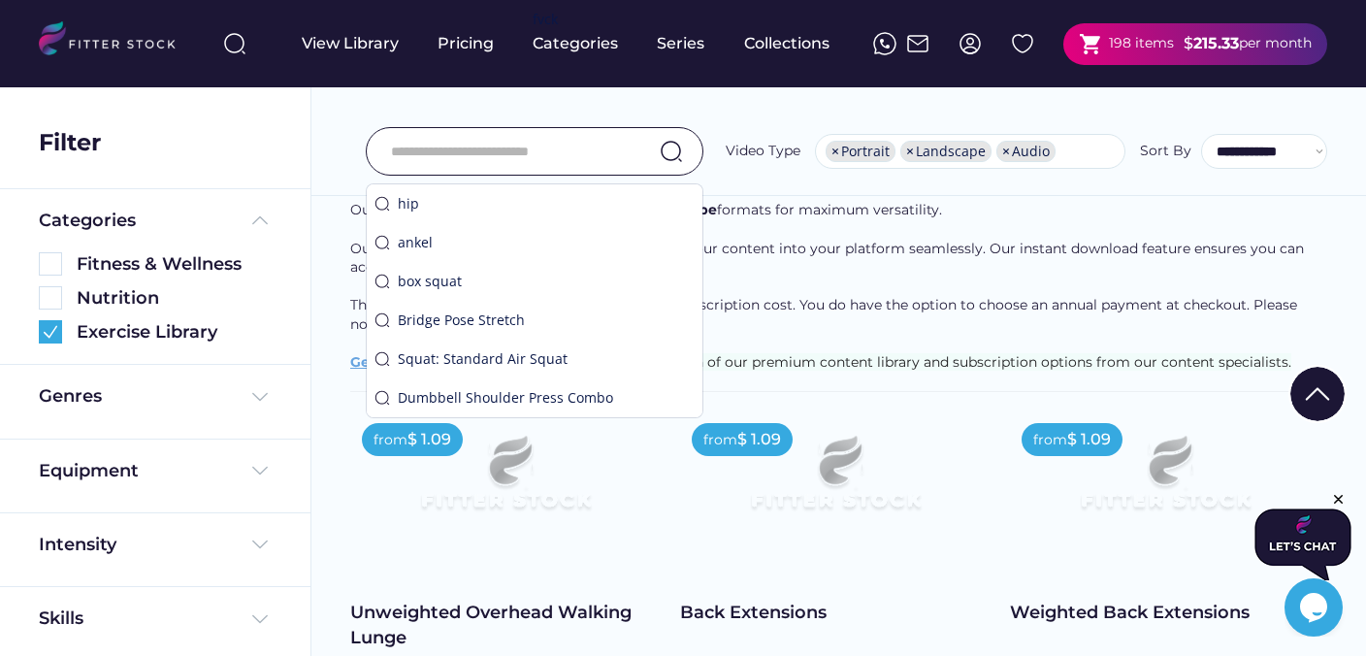
click at [547, 148] on input "input" at bounding box center [510, 151] width 239 height 41
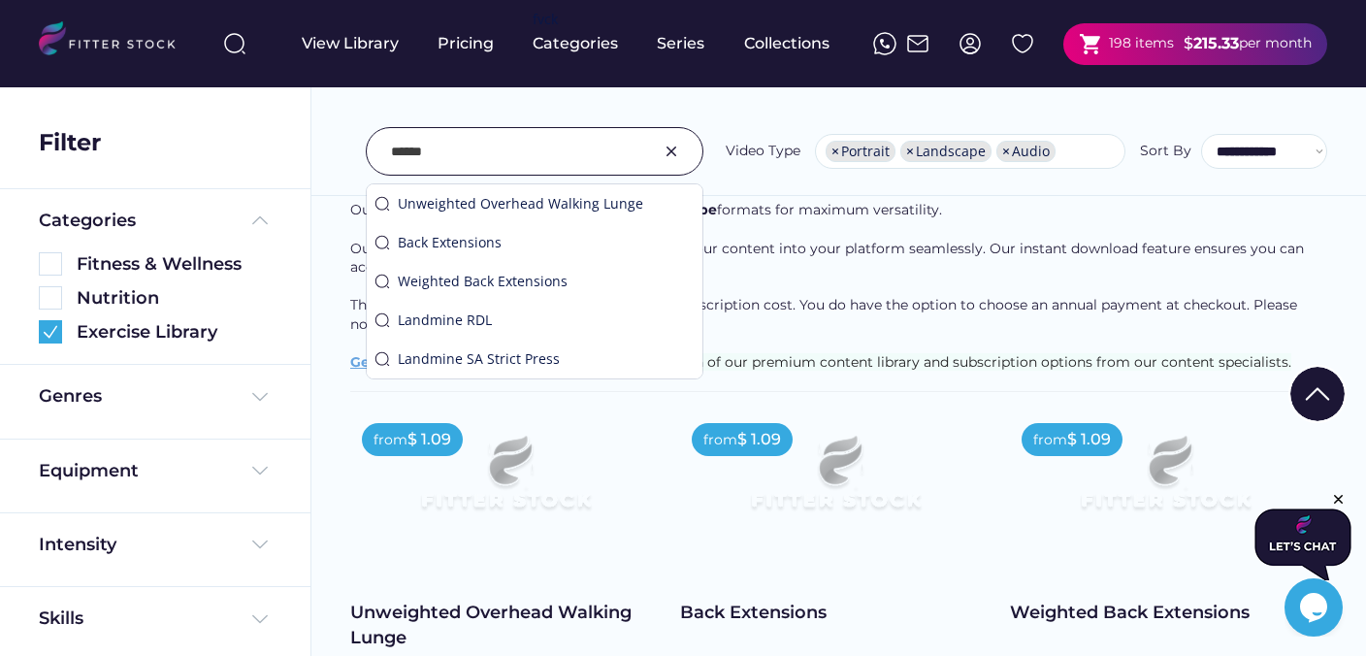
type input "******"
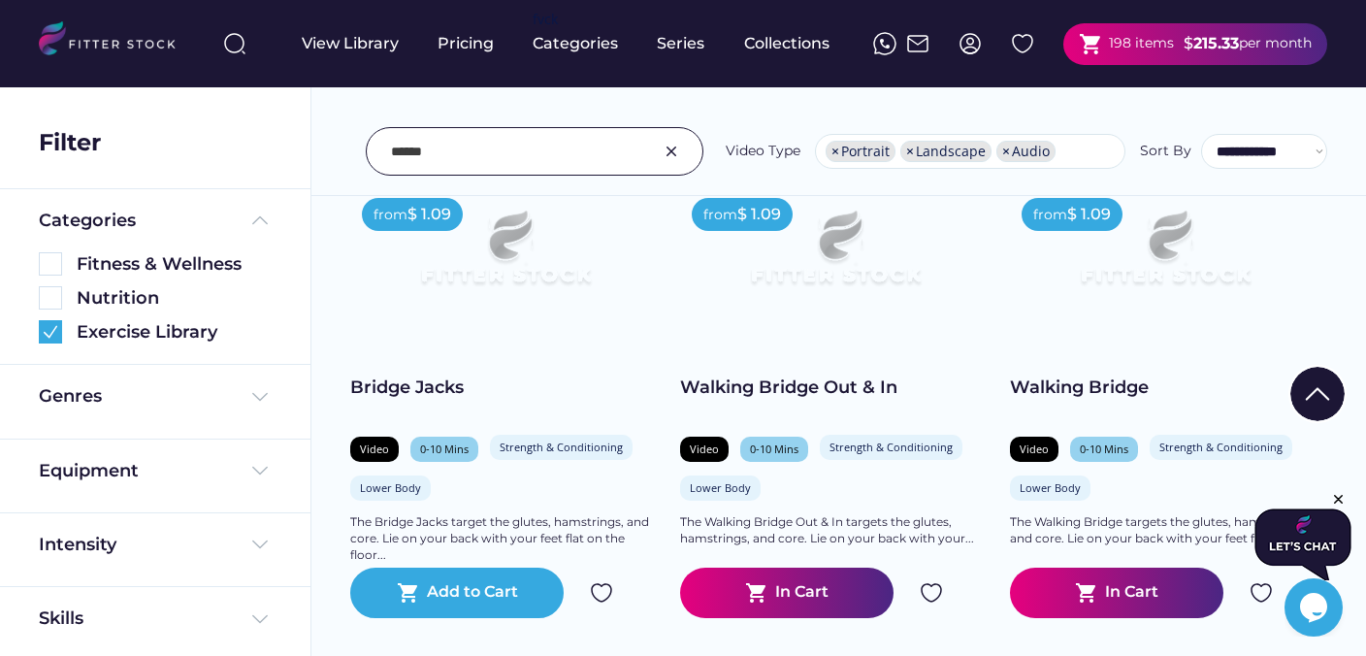
scroll to position [2403, 0]
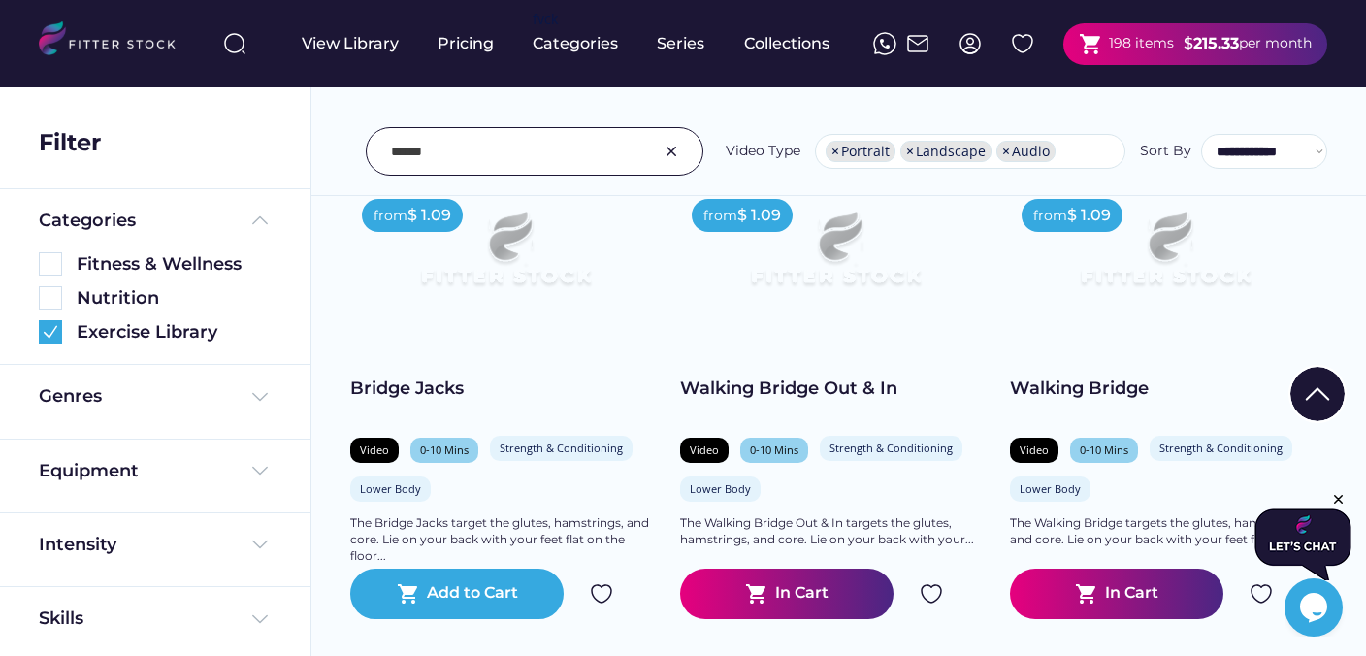
click at [929, 593] on img at bounding box center [931, 593] width 23 height 23
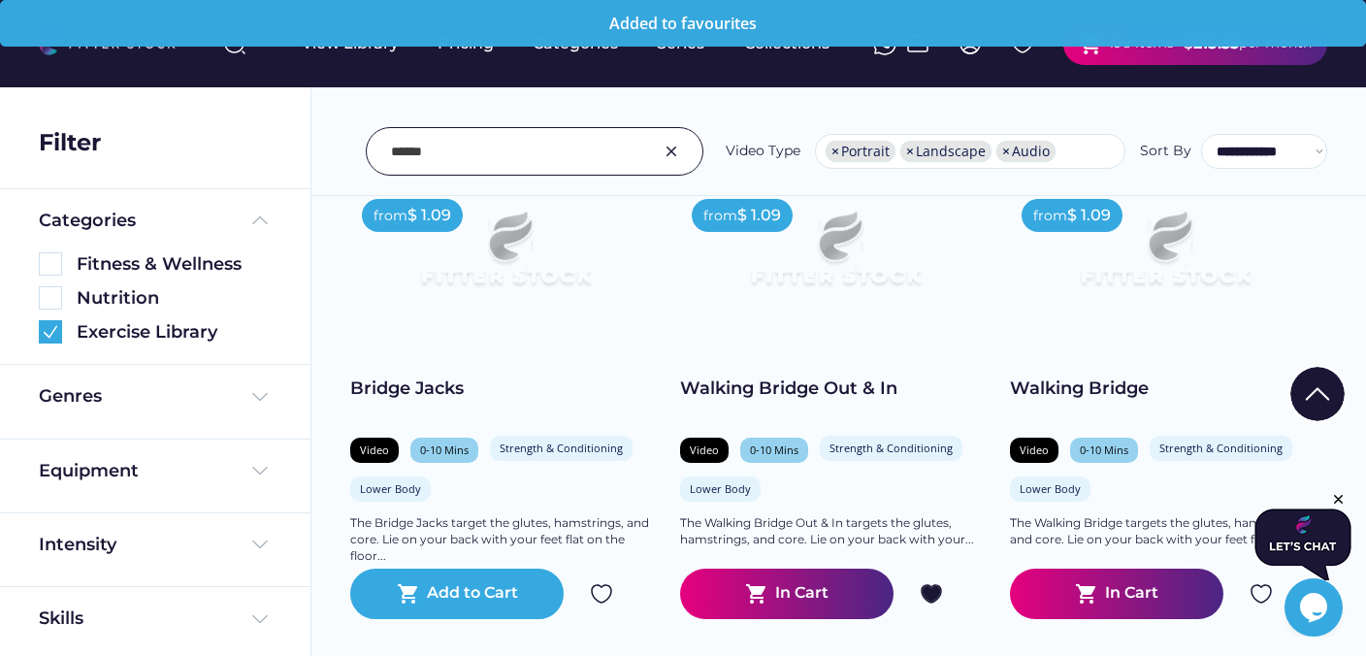
click at [1263, 595] on img at bounding box center [1261, 593] width 23 height 23
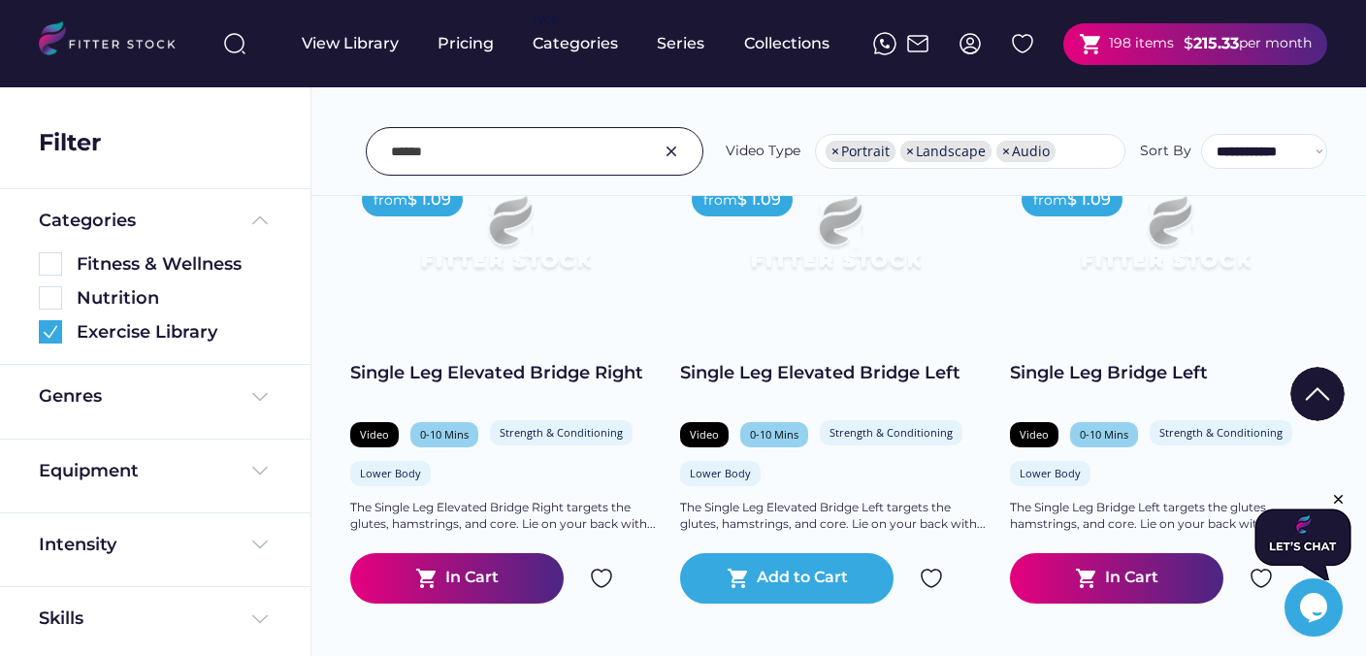
scroll to position [2900, 0]
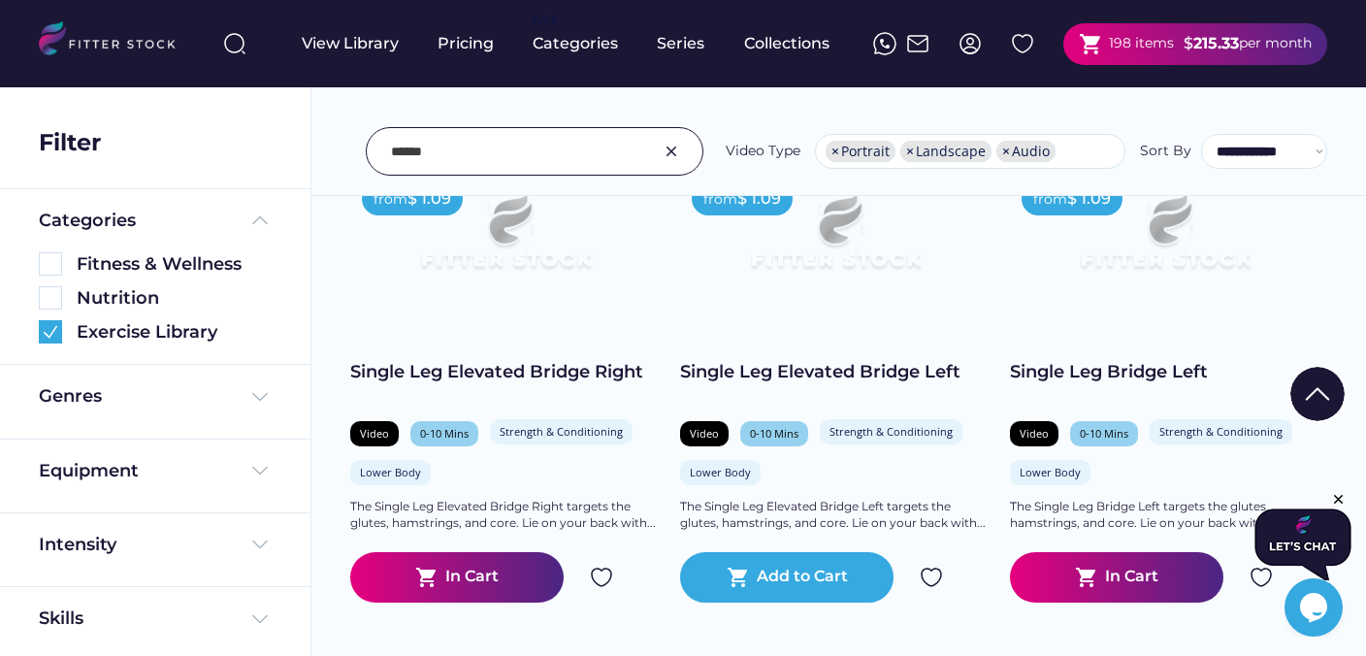
click at [606, 578] on img at bounding box center [601, 577] width 23 height 23
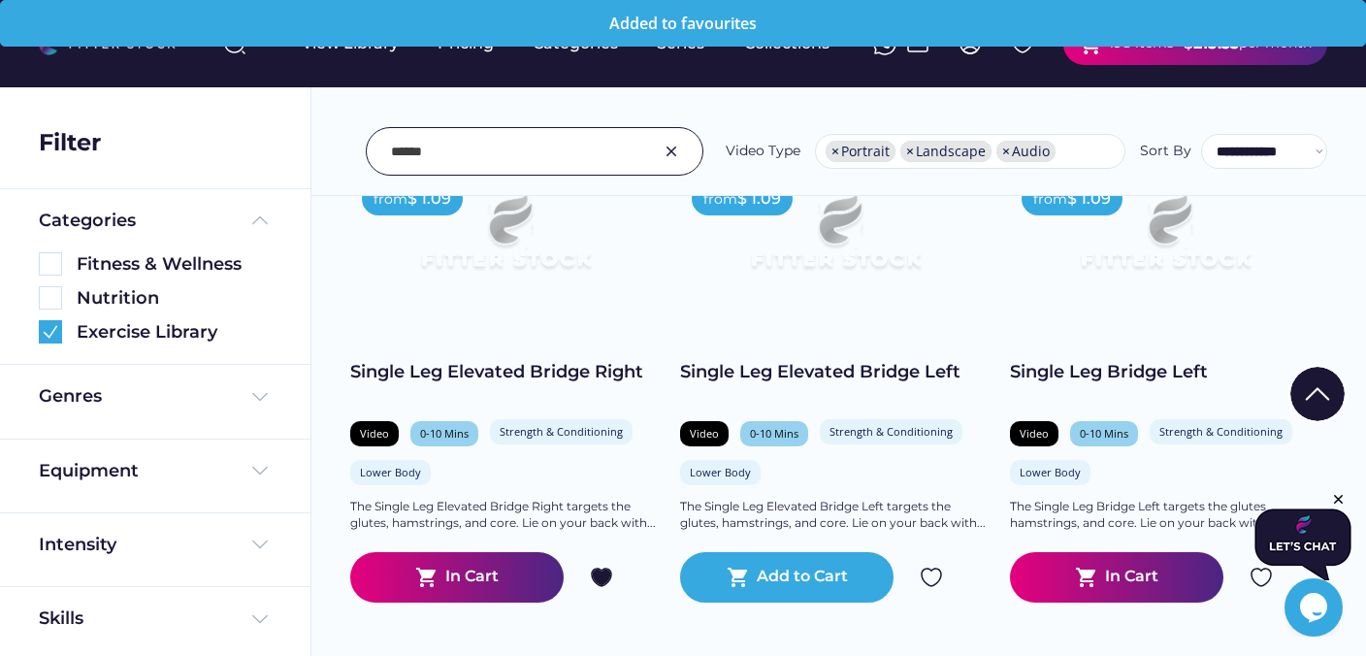
click at [1268, 581] on img at bounding box center [1261, 577] width 23 height 23
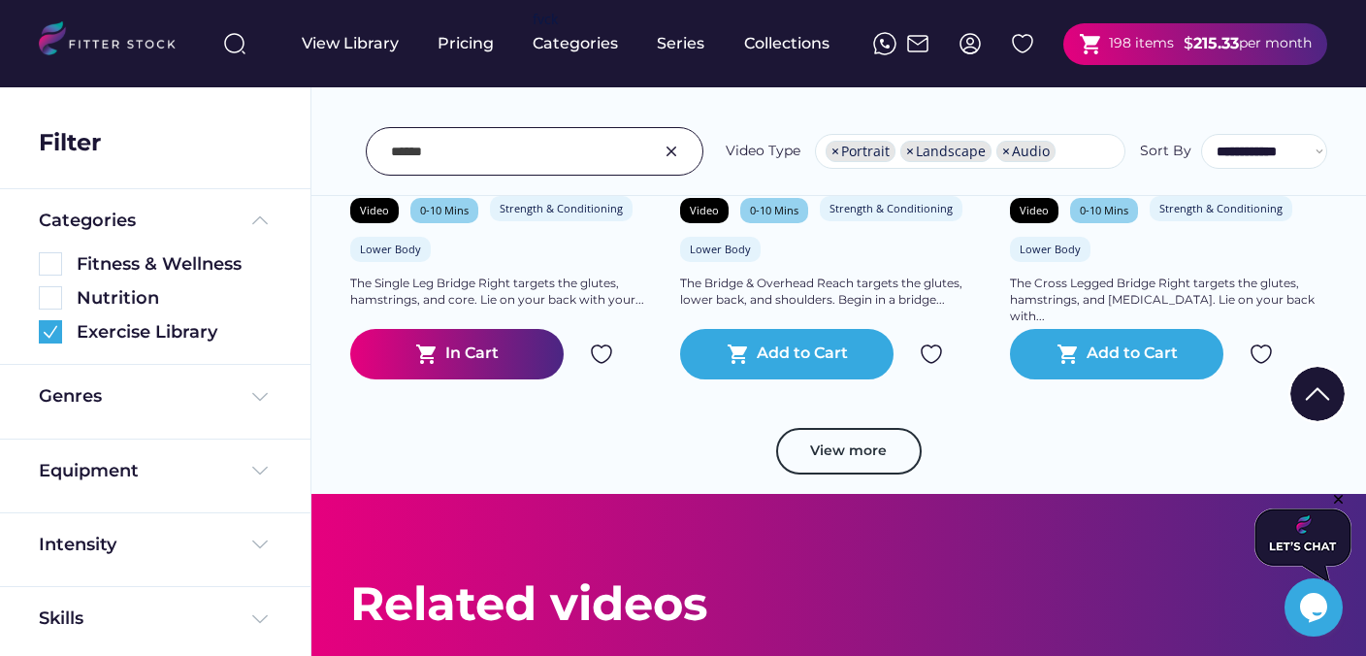
scroll to position [3599, 0]
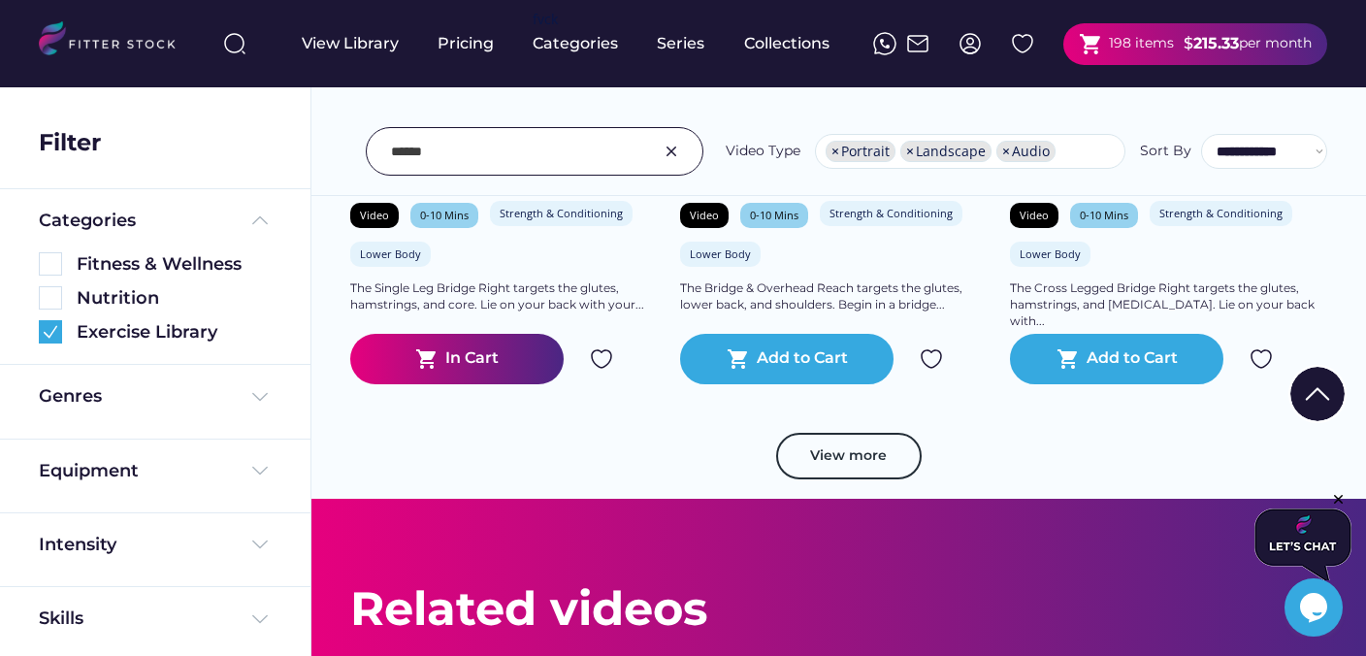
click at [606, 358] on img at bounding box center [601, 358] width 23 height 23
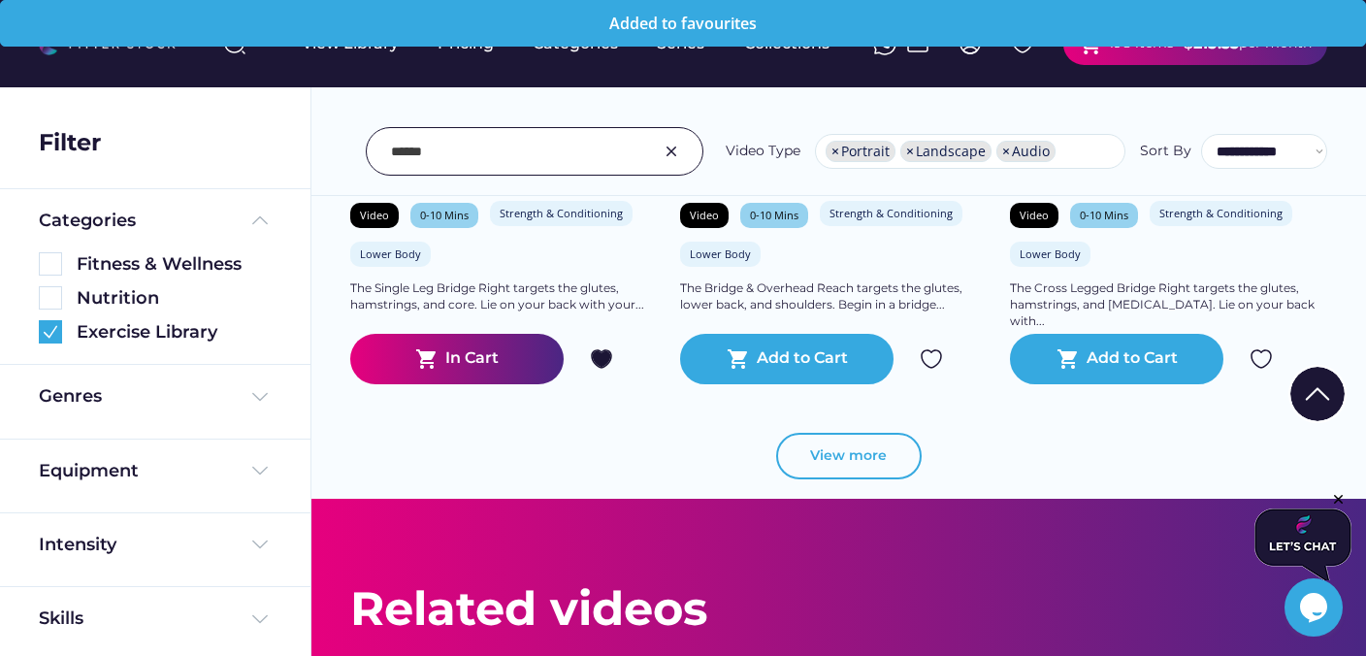
click at [872, 461] on button "View more" at bounding box center [849, 456] width 146 height 47
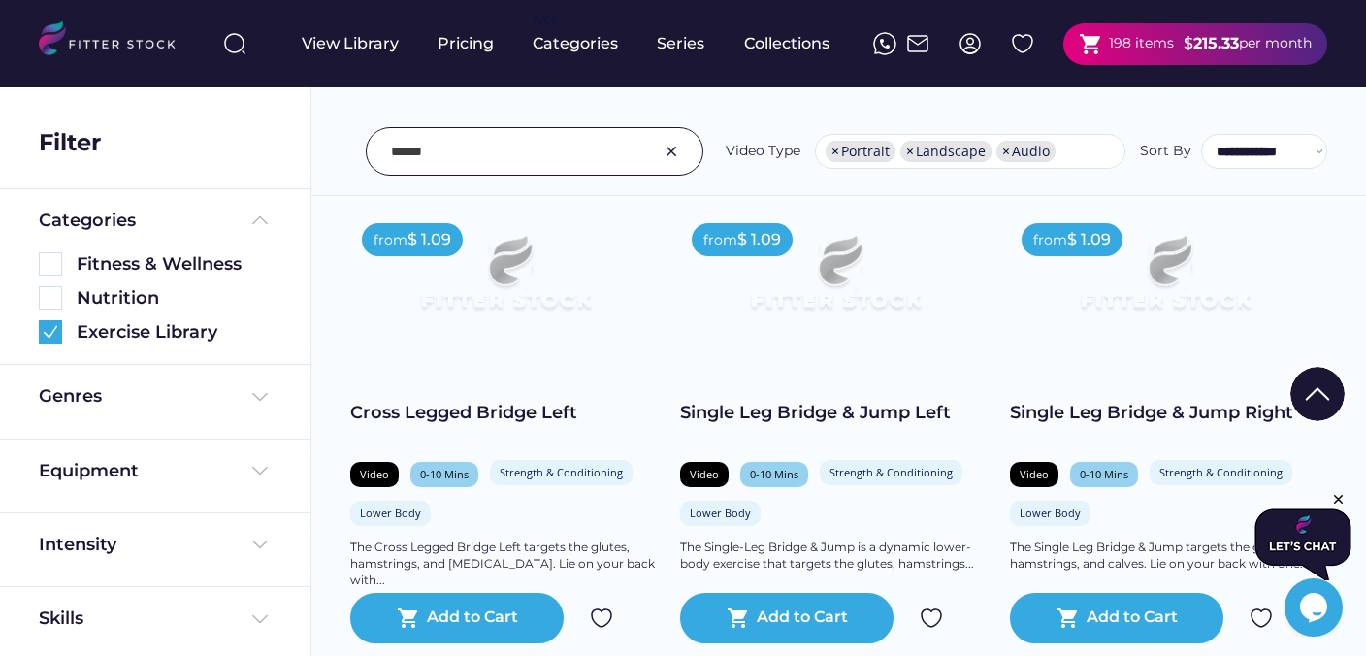
scroll to position [3822, 0]
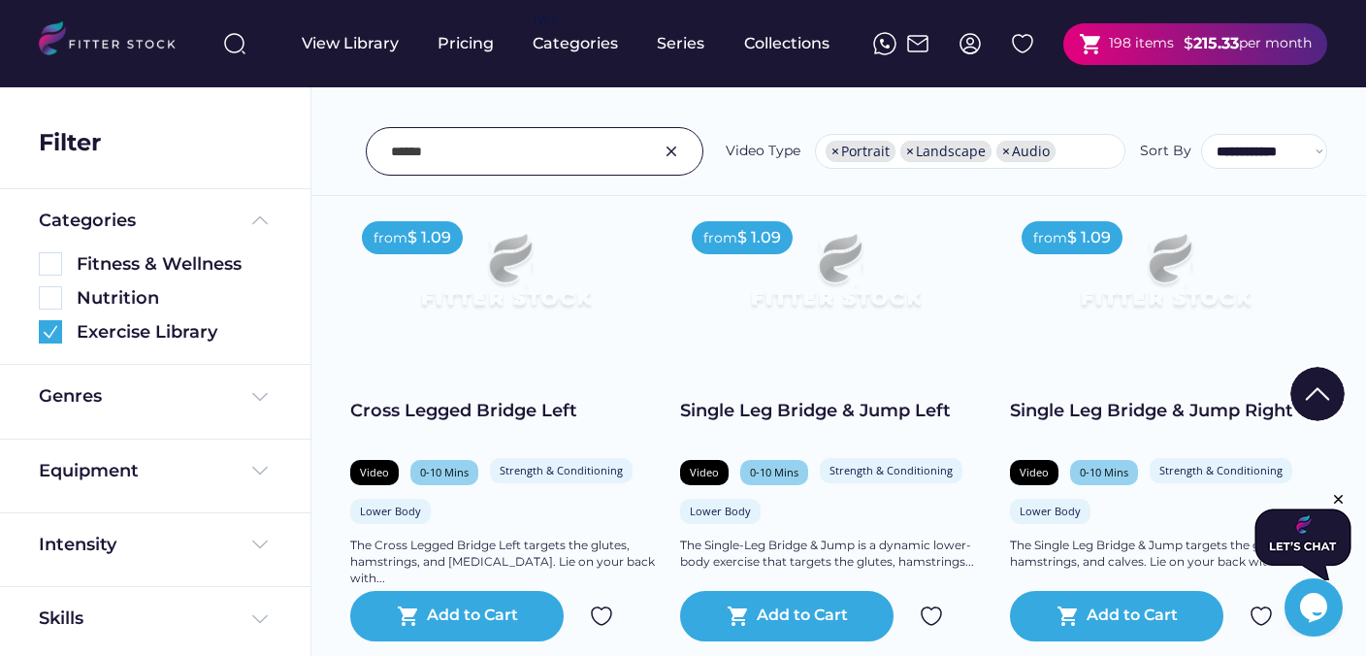
click at [604, 609] on img at bounding box center [601, 616] width 23 height 23
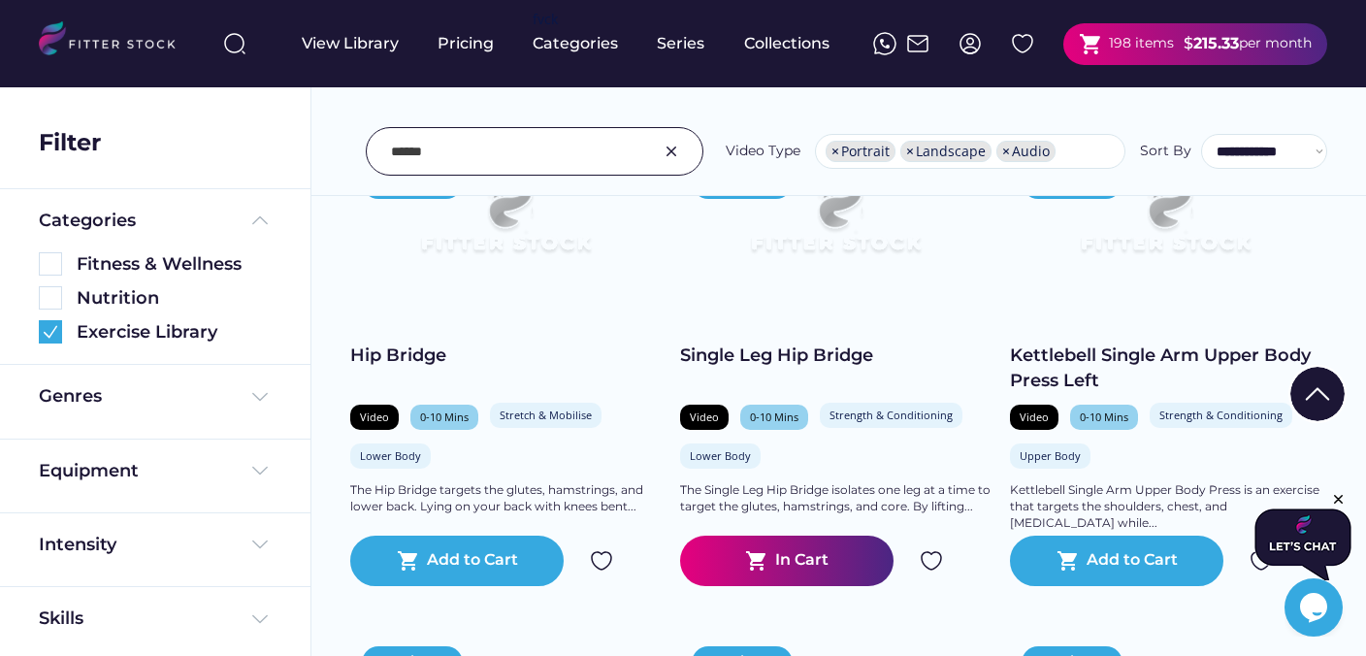
scroll to position [4360, 0]
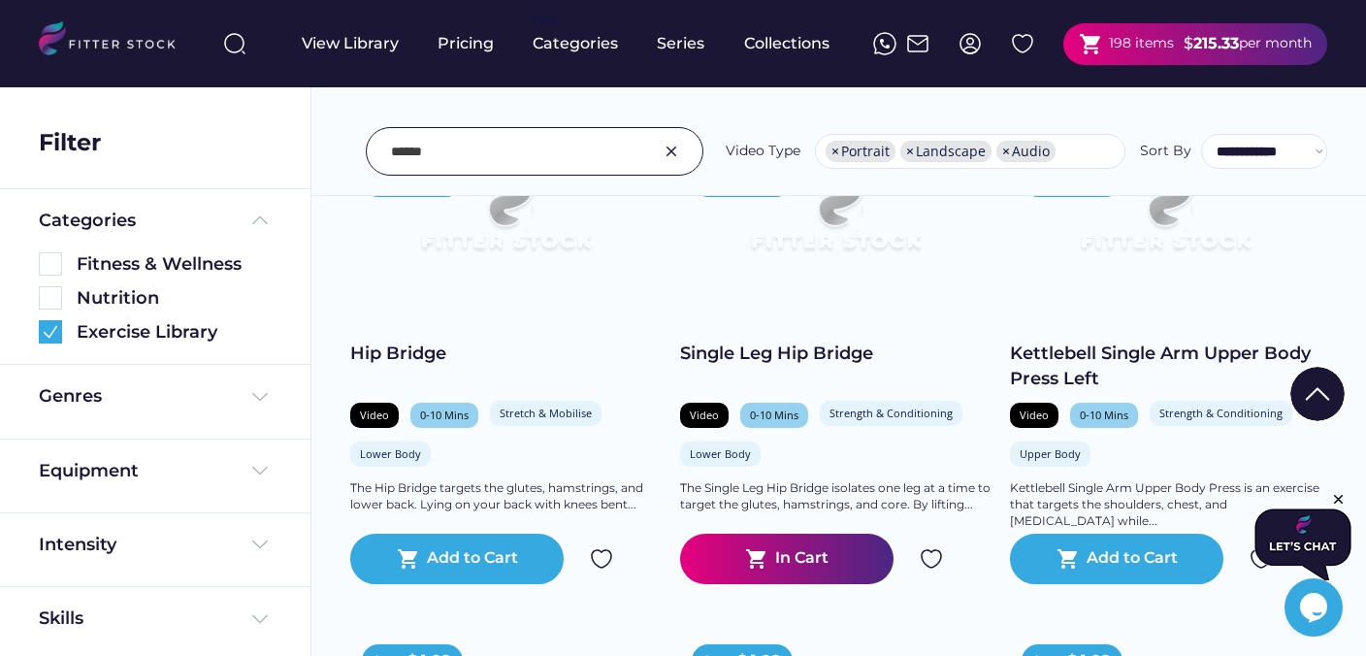
click at [600, 554] on img at bounding box center [601, 558] width 23 height 23
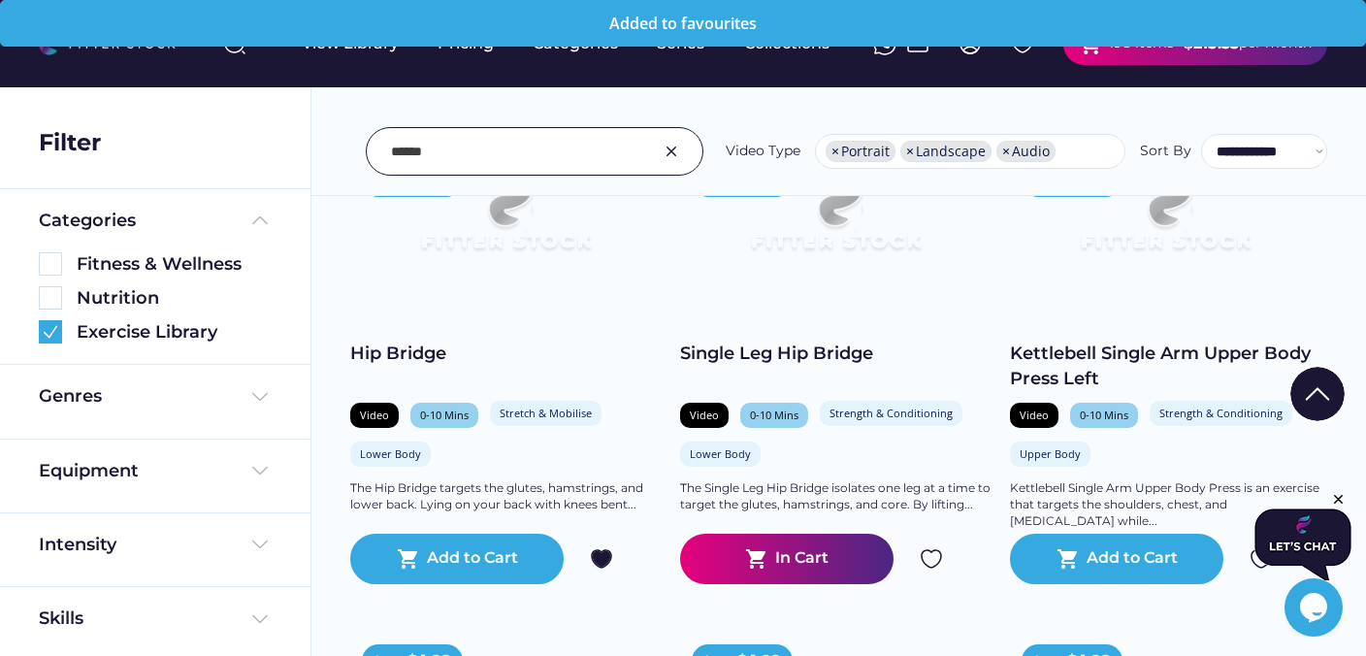
click at [932, 558] on img at bounding box center [931, 558] width 23 height 23
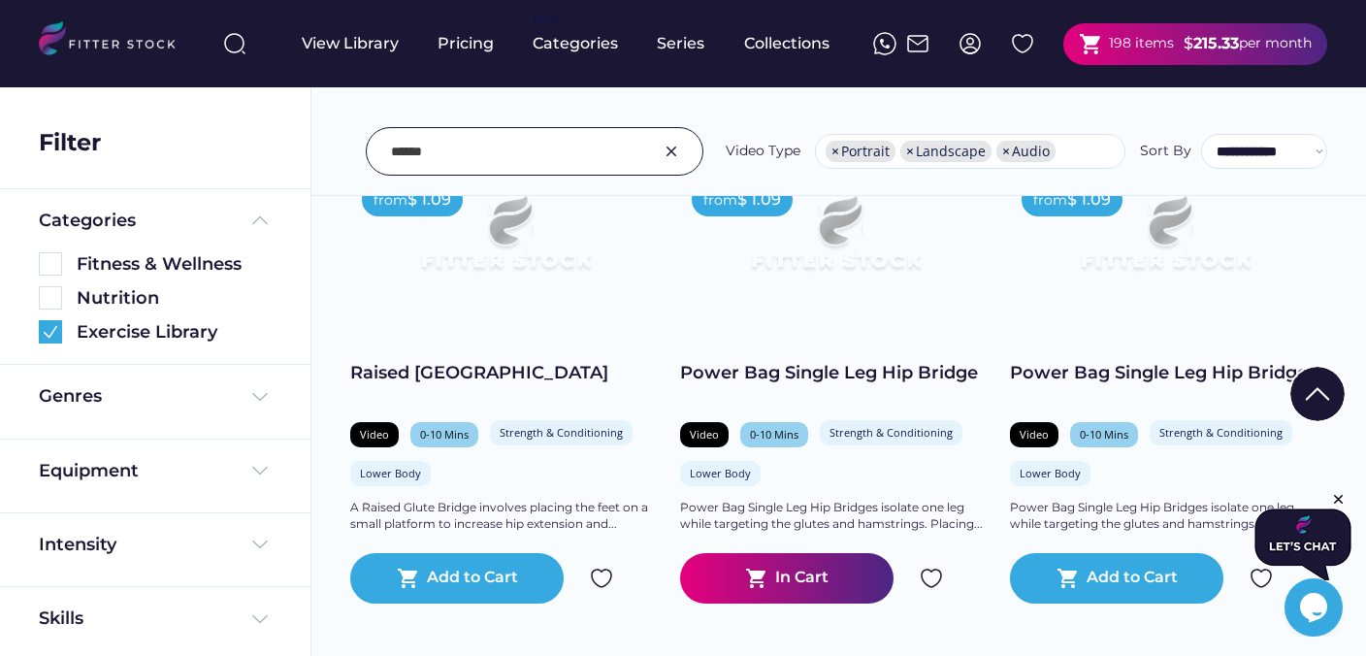
scroll to position [5778, 0]
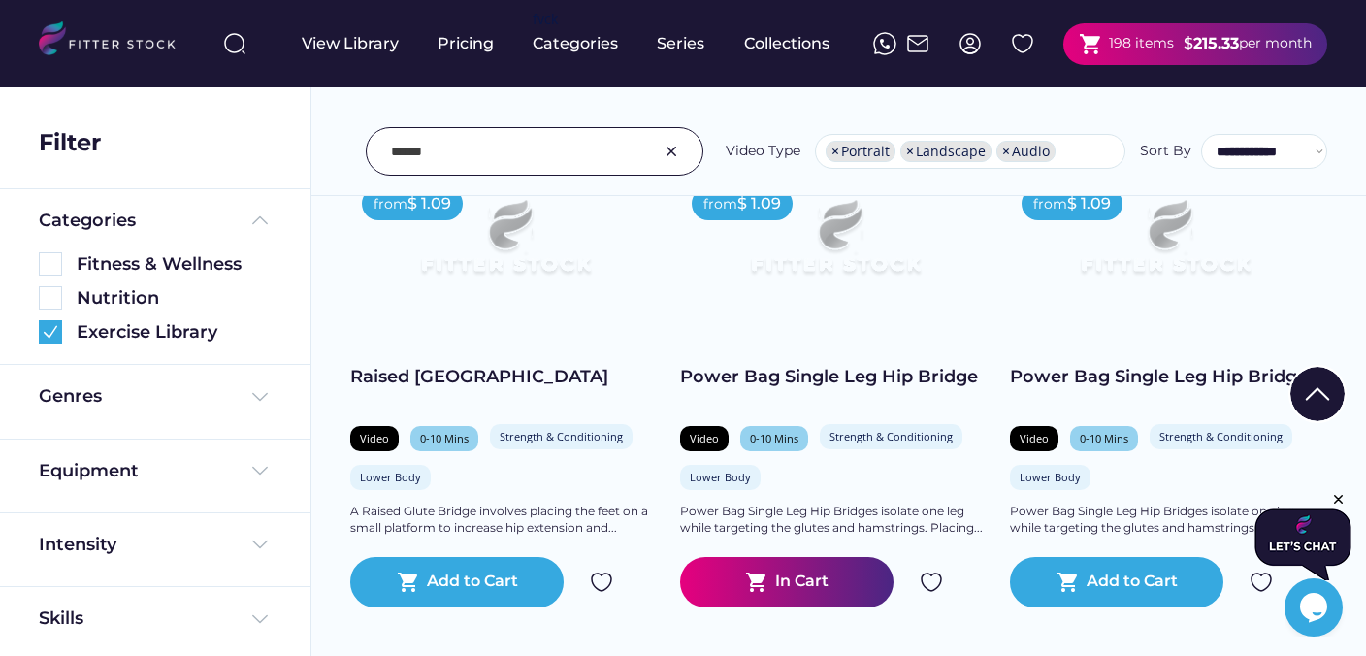
click at [931, 576] on img at bounding box center [931, 582] width 23 height 23
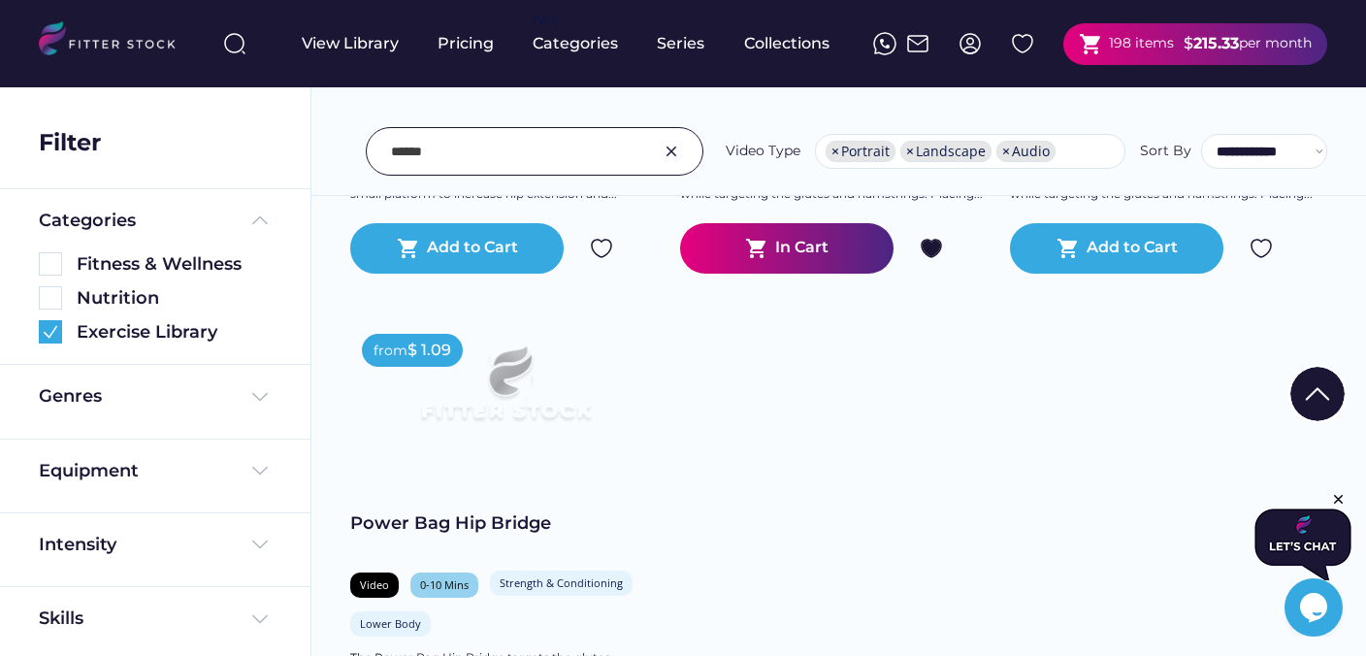
scroll to position [6122, 0]
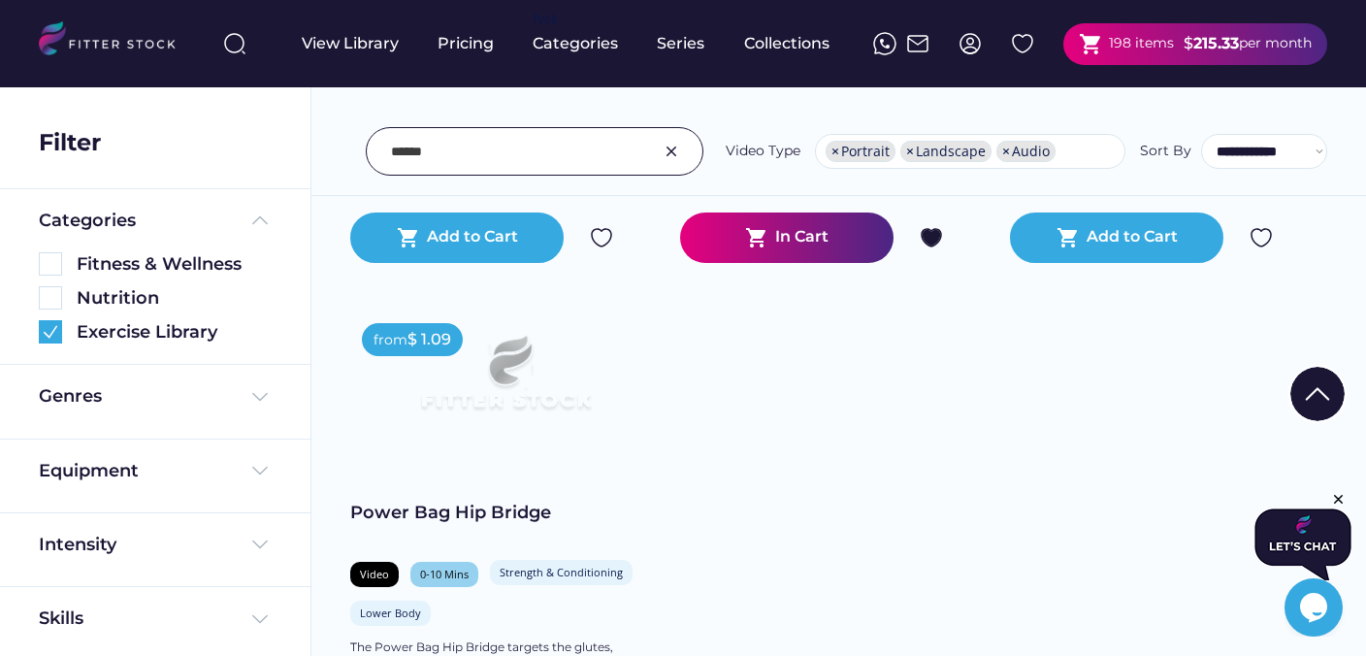
click at [668, 154] on img at bounding box center [671, 151] width 23 height 23
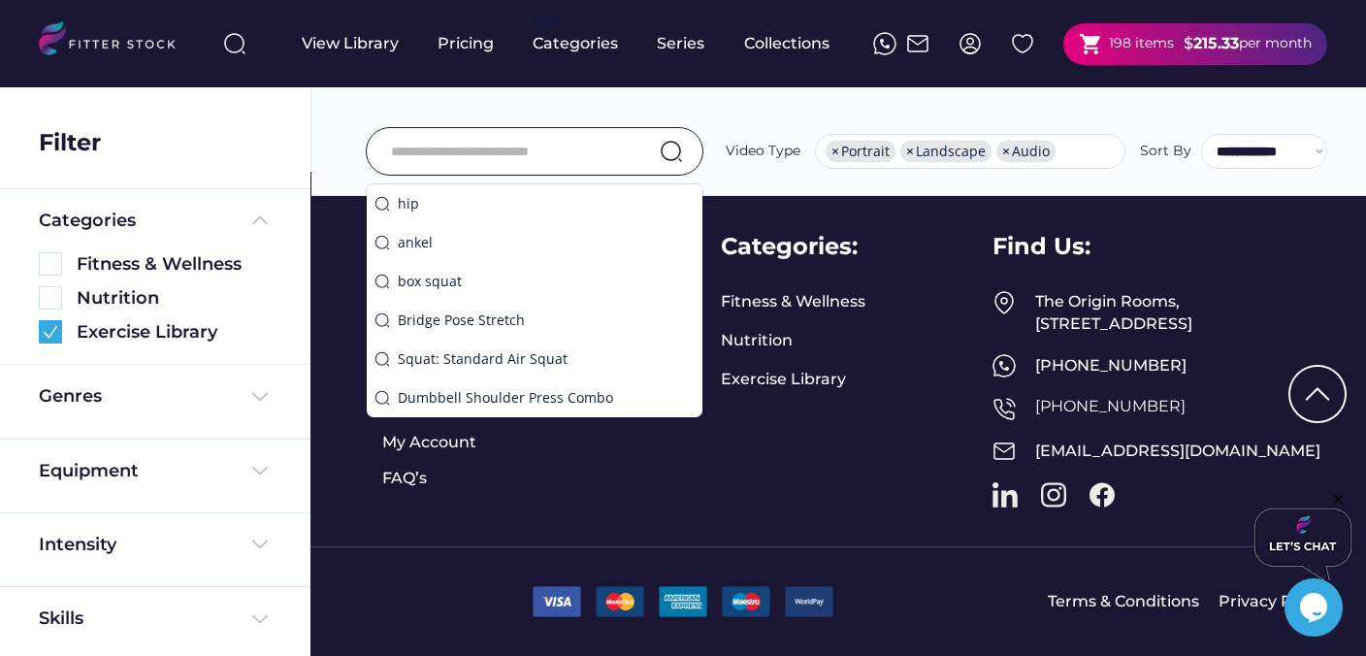
scroll to position [4770, 0]
click at [513, 148] on input "input" at bounding box center [510, 151] width 239 height 41
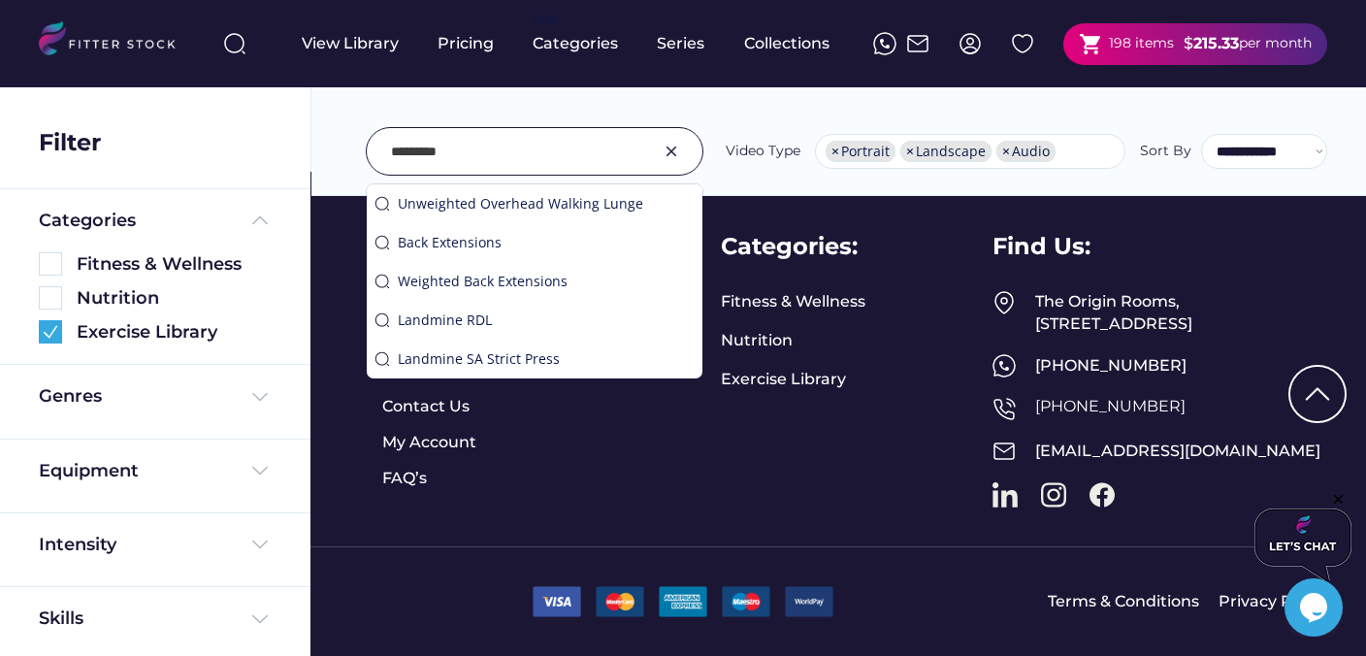
type input "*********"
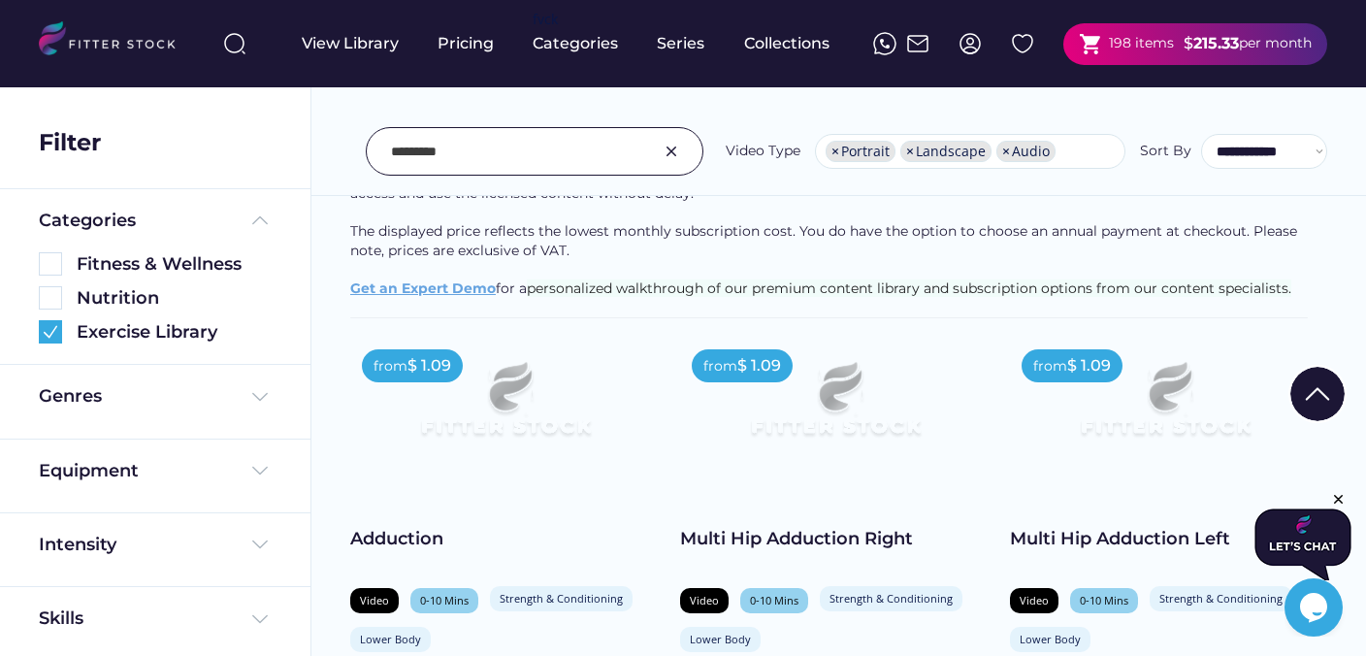
scroll to position [296, 0]
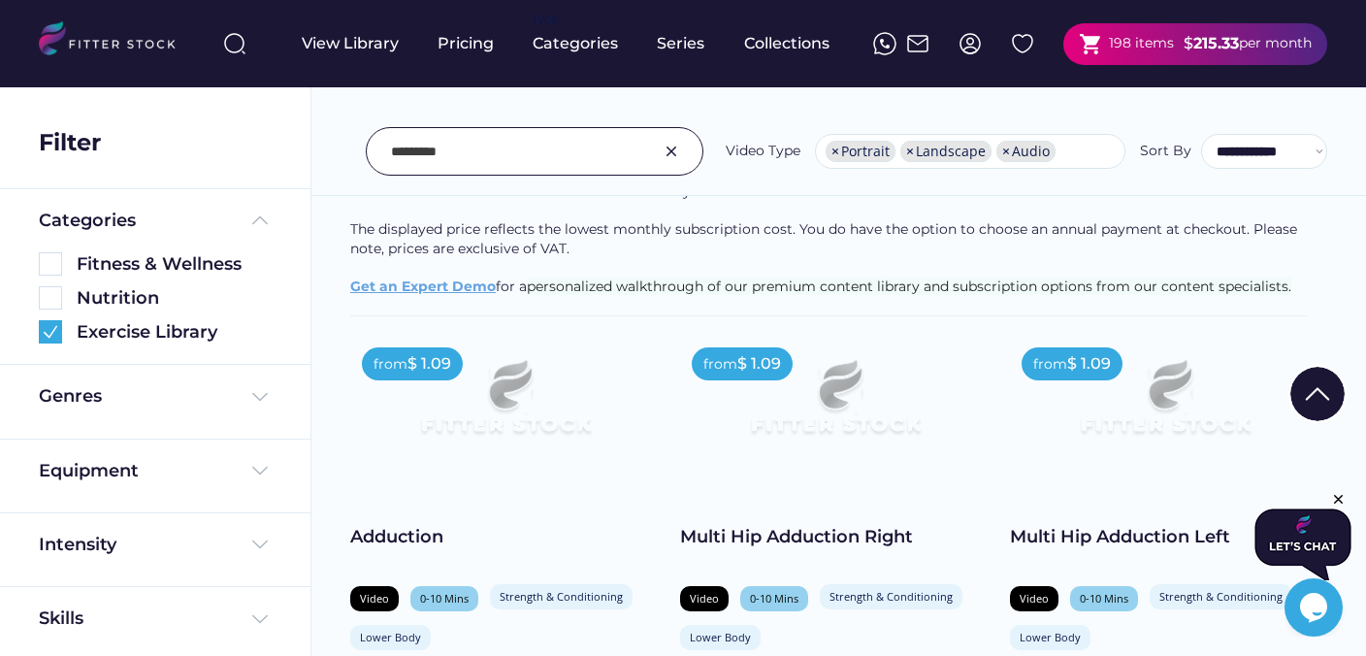
click at [672, 147] on img at bounding box center [671, 151] width 23 height 23
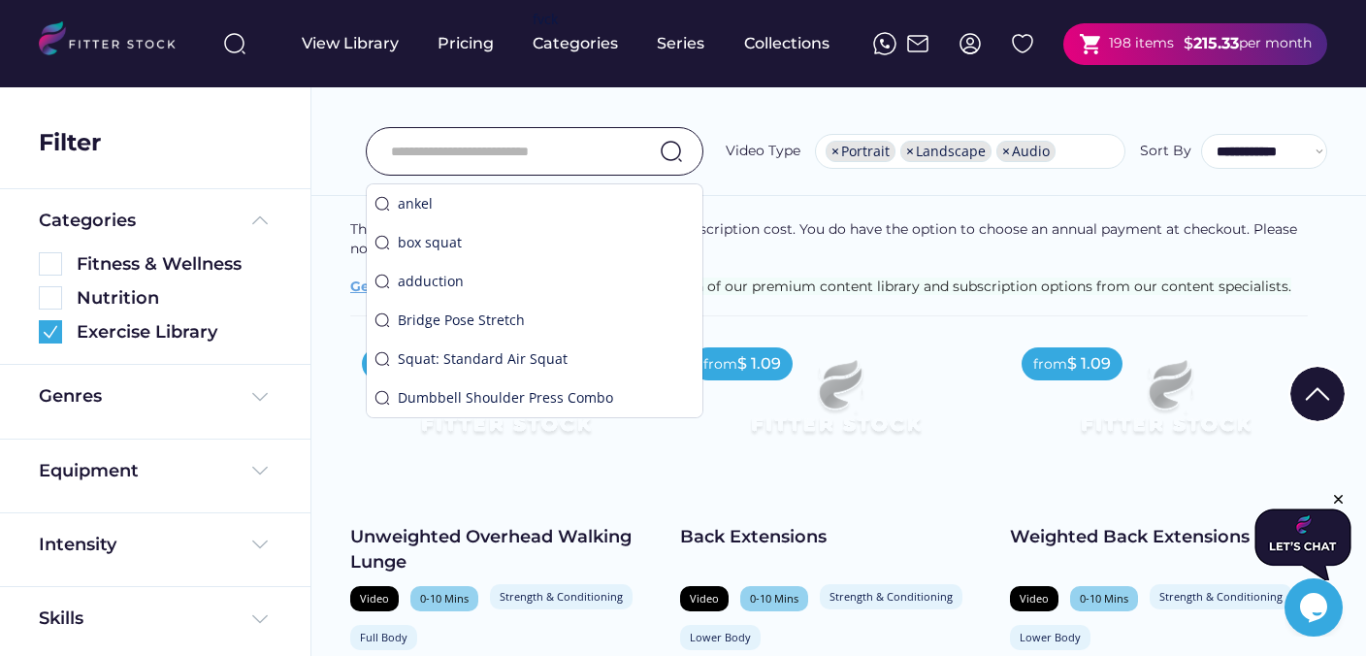
click at [498, 158] on input "input" at bounding box center [510, 151] width 239 height 41
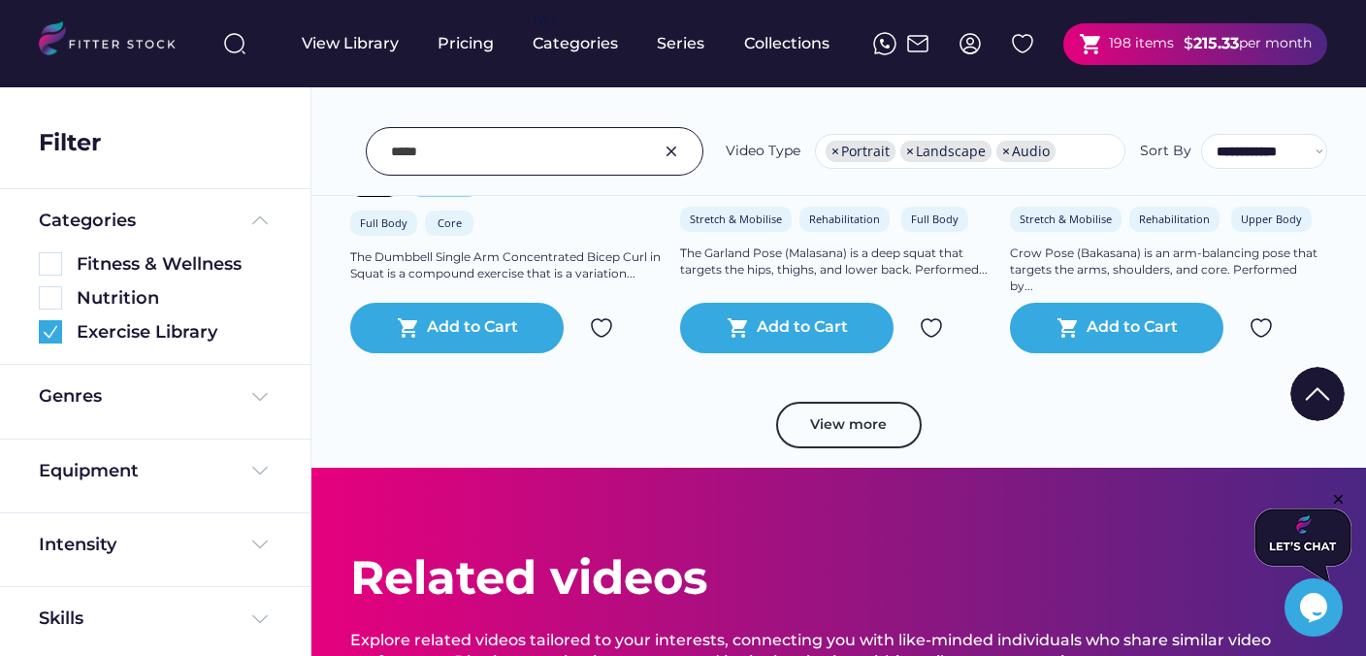
scroll to position [3716, 0]
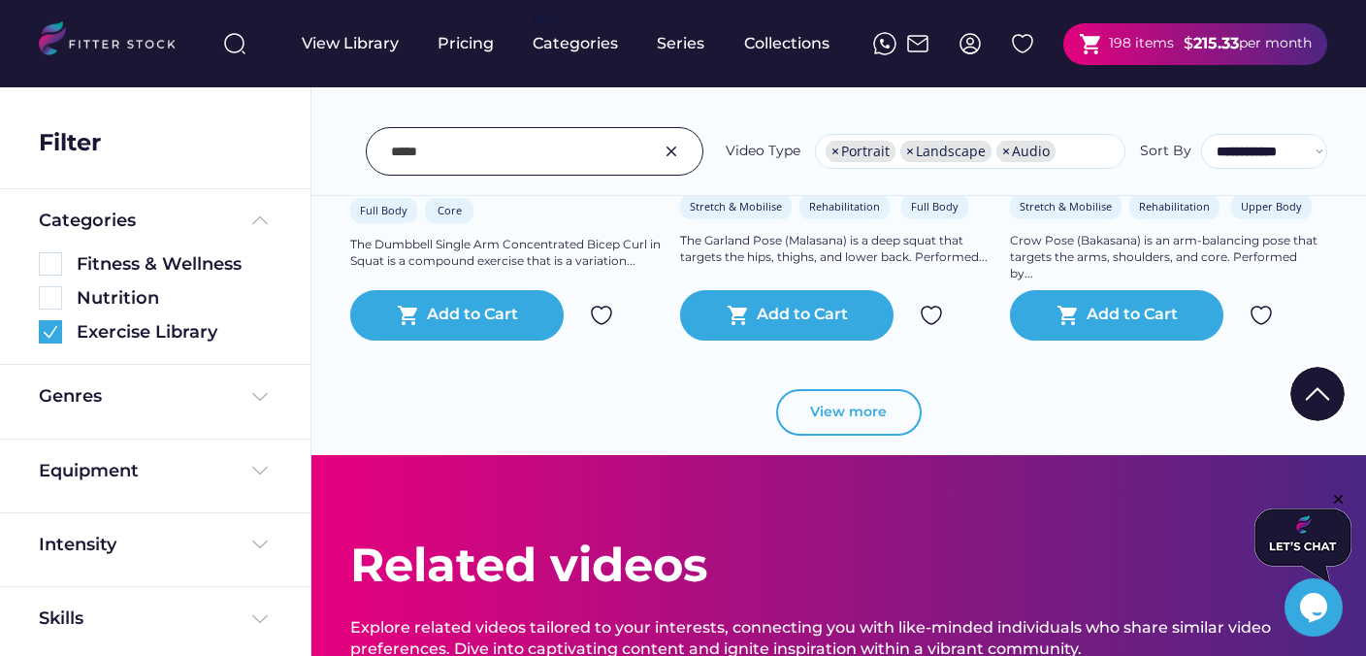
click at [867, 421] on button "View more" at bounding box center [849, 412] width 146 height 47
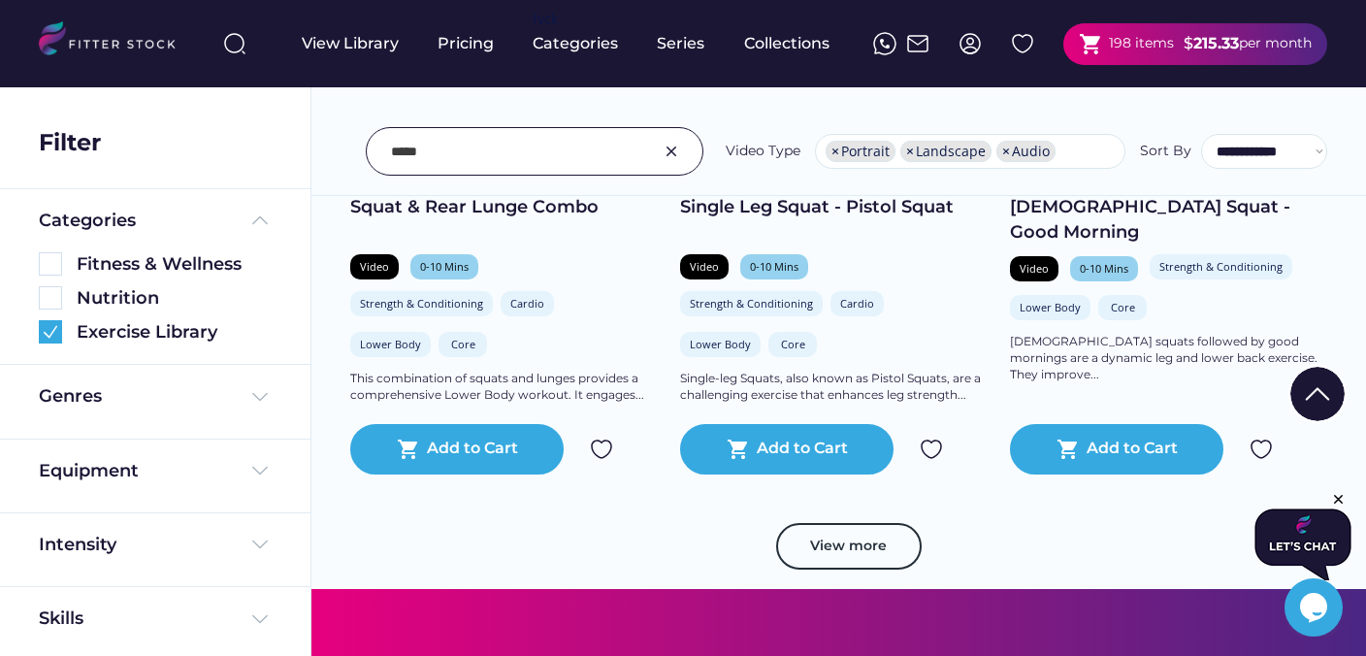
scroll to position [7130, 0]
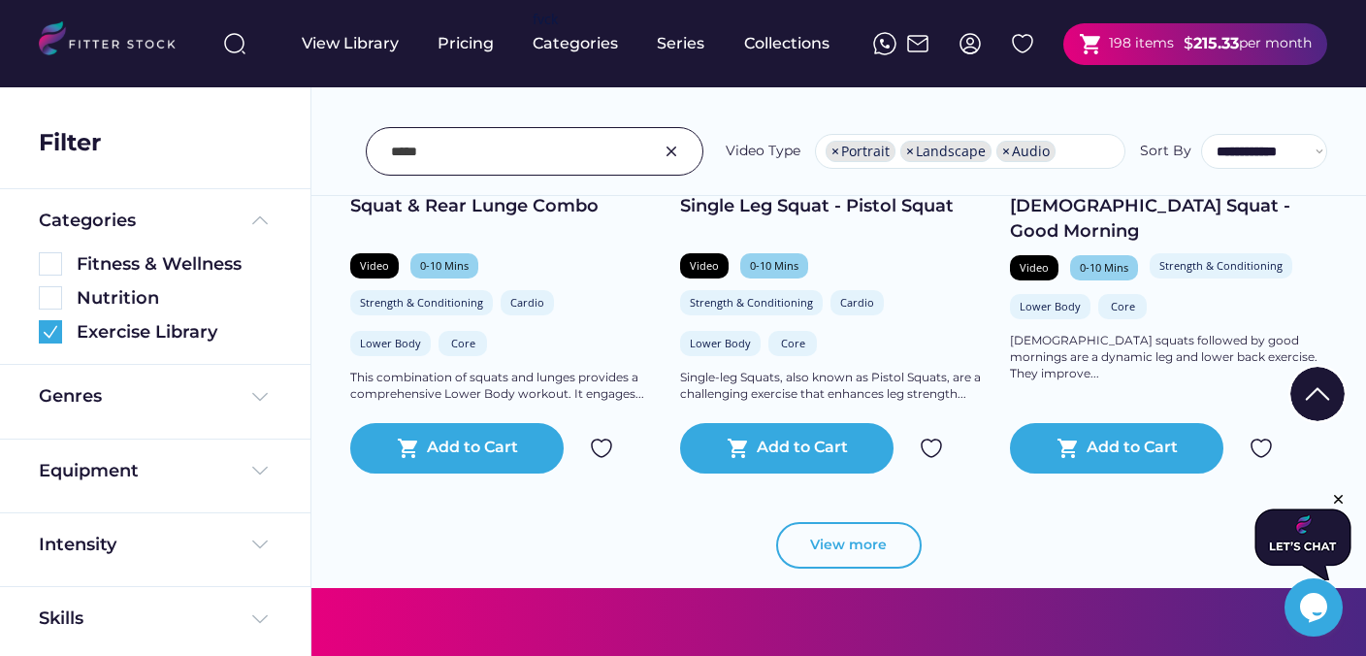
click at [840, 545] on button "View more" at bounding box center [849, 545] width 146 height 47
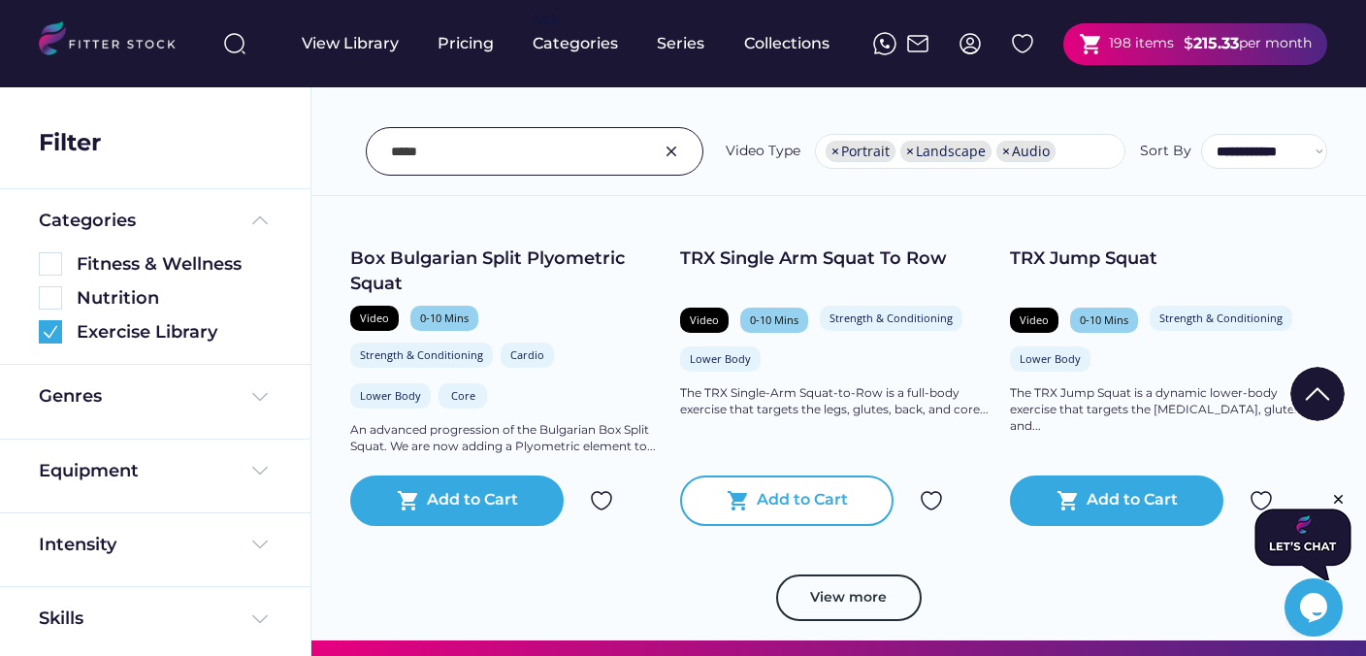
scroll to position [10520, 0]
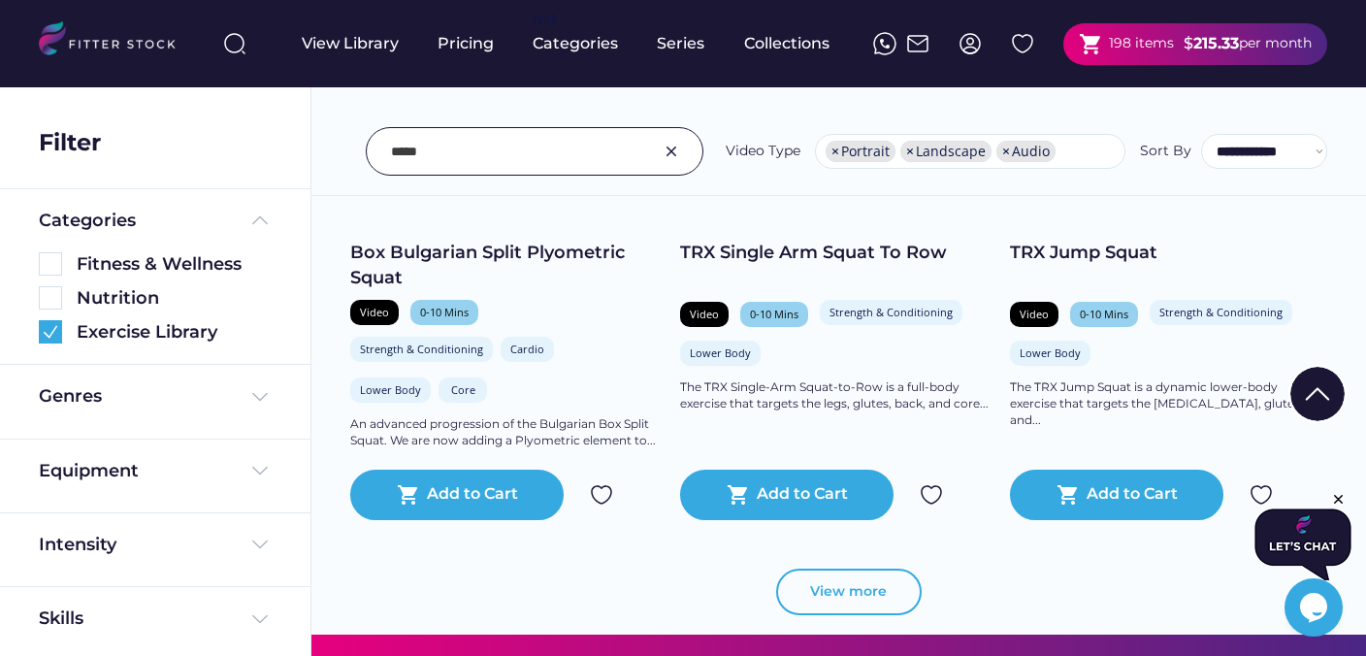
click at [857, 596] on button "View more" at bounding box center [849, 592] width 146 height 47
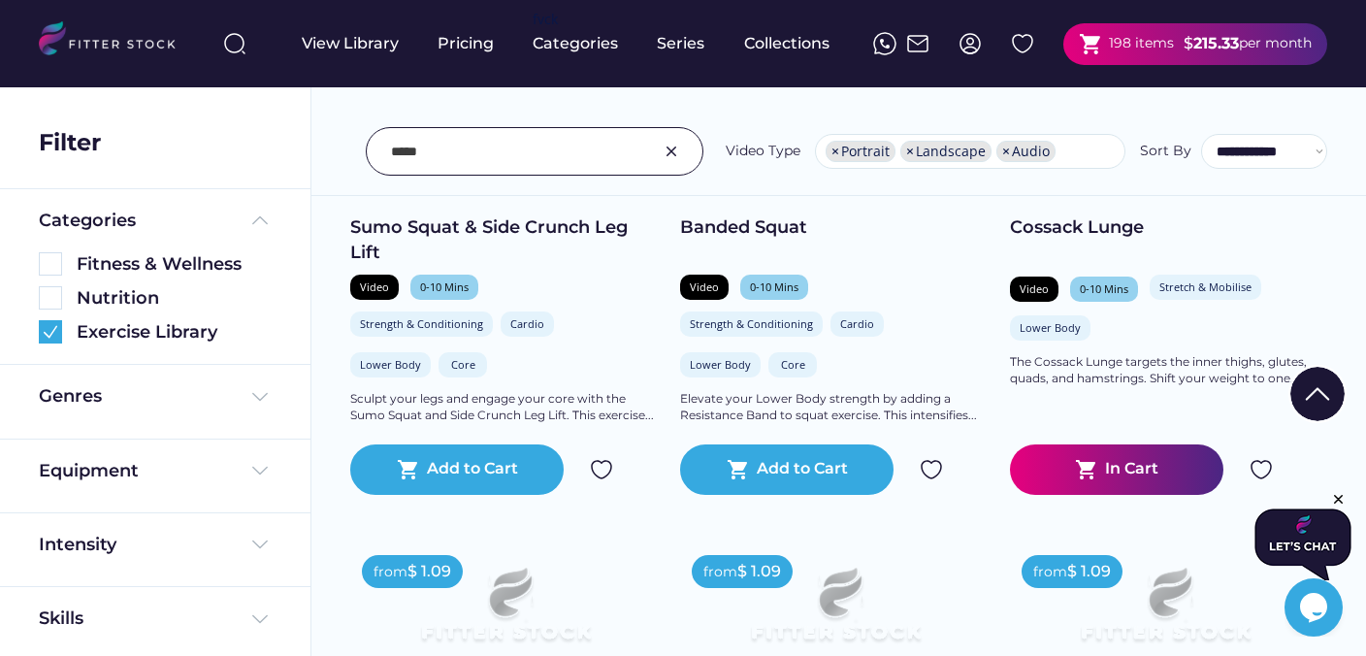
scroll to position [13626, 0]
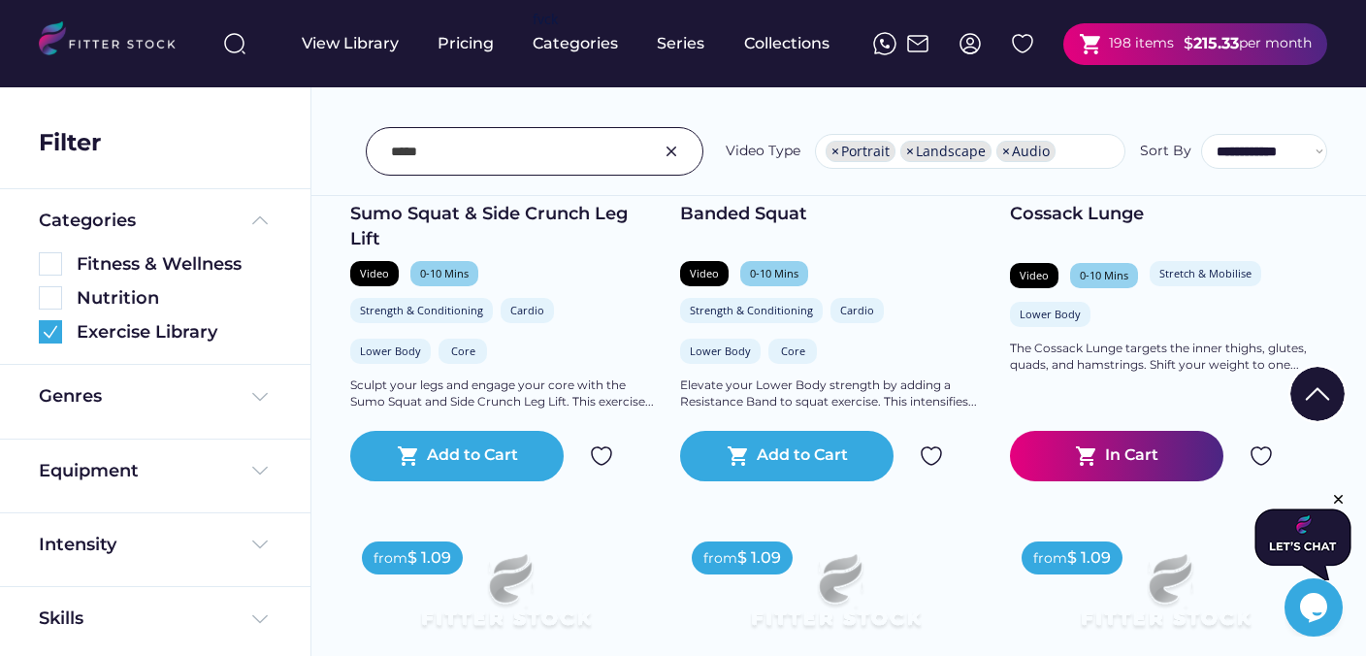
click at [1264, 454] on img at bounding box center [1261, 456] width 23 height 23
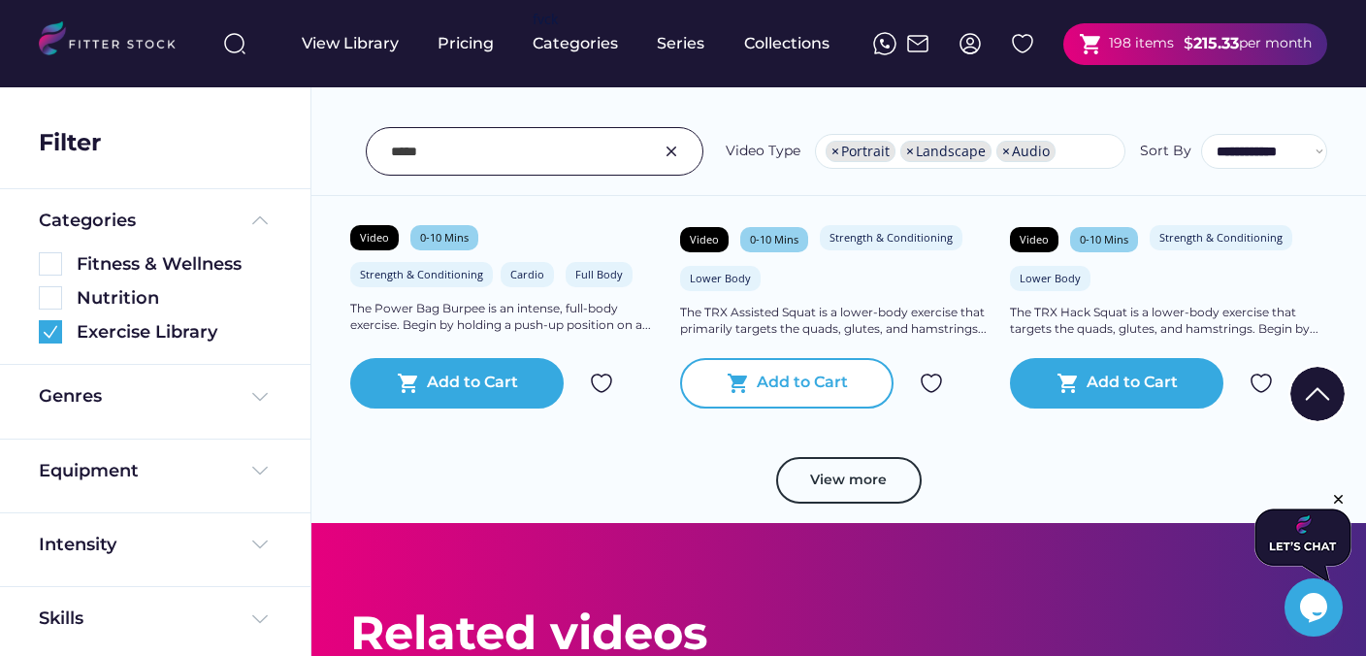
scroll to position [14180, 0]
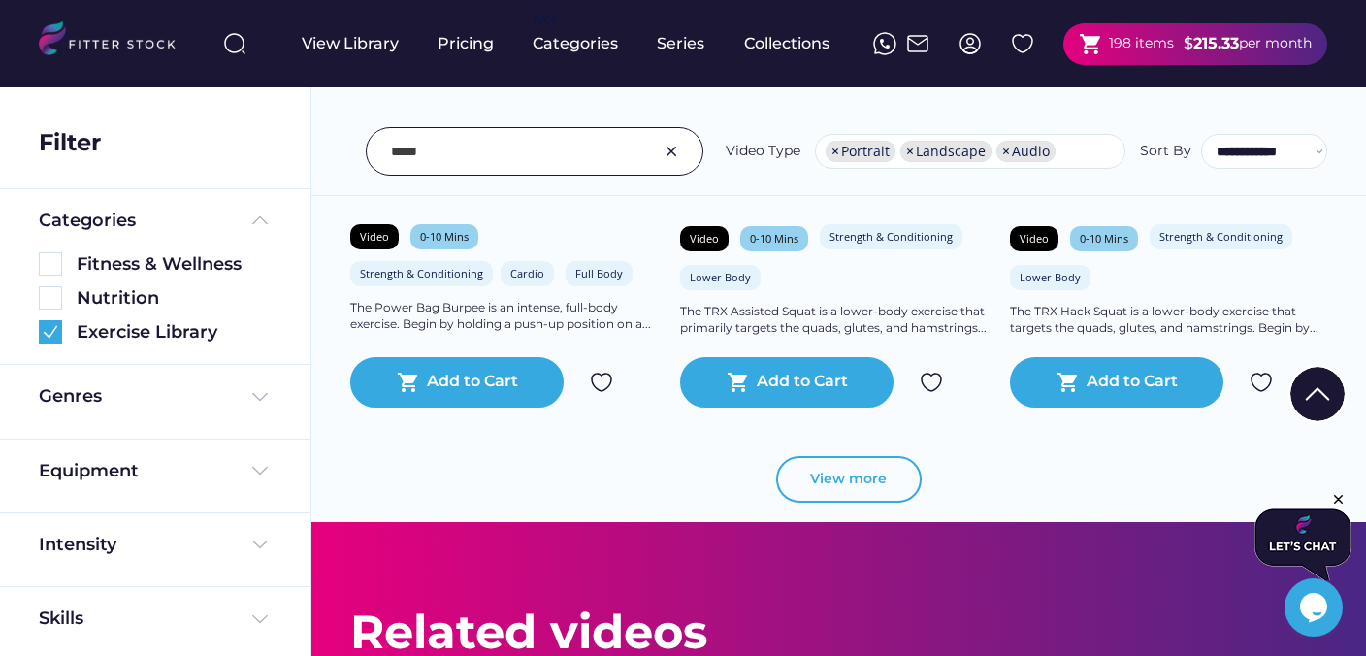
click at [881, 471] on button "View more" at bounding box center [849, 479] width 146 height 47
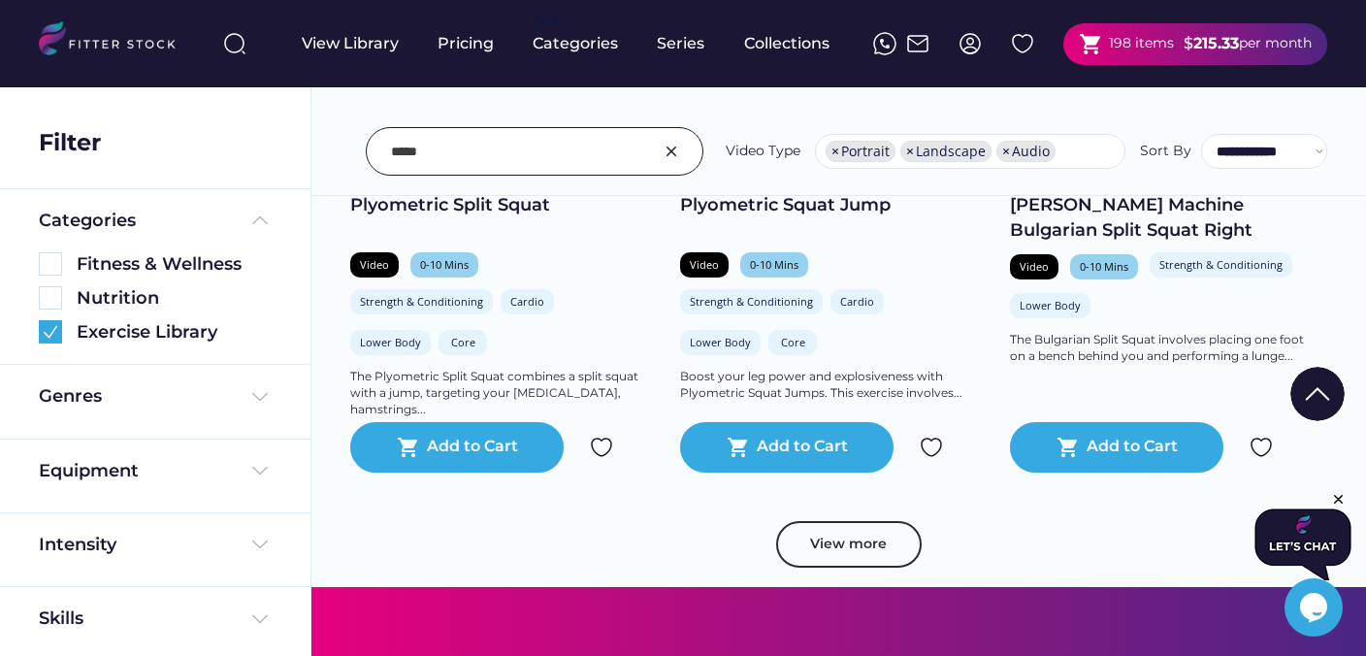
scroll to position [17555, 0]
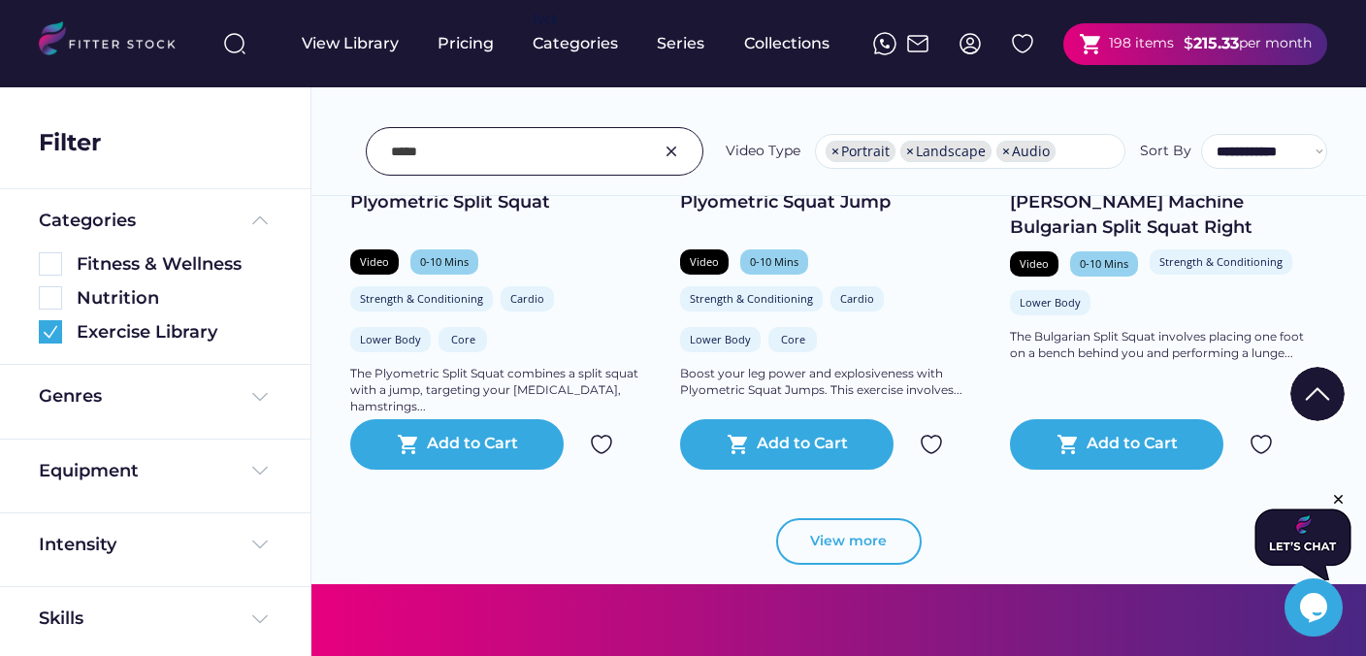
click at [889, 535] on button "View more" at bounding box center [849, 541] width 146 height 47
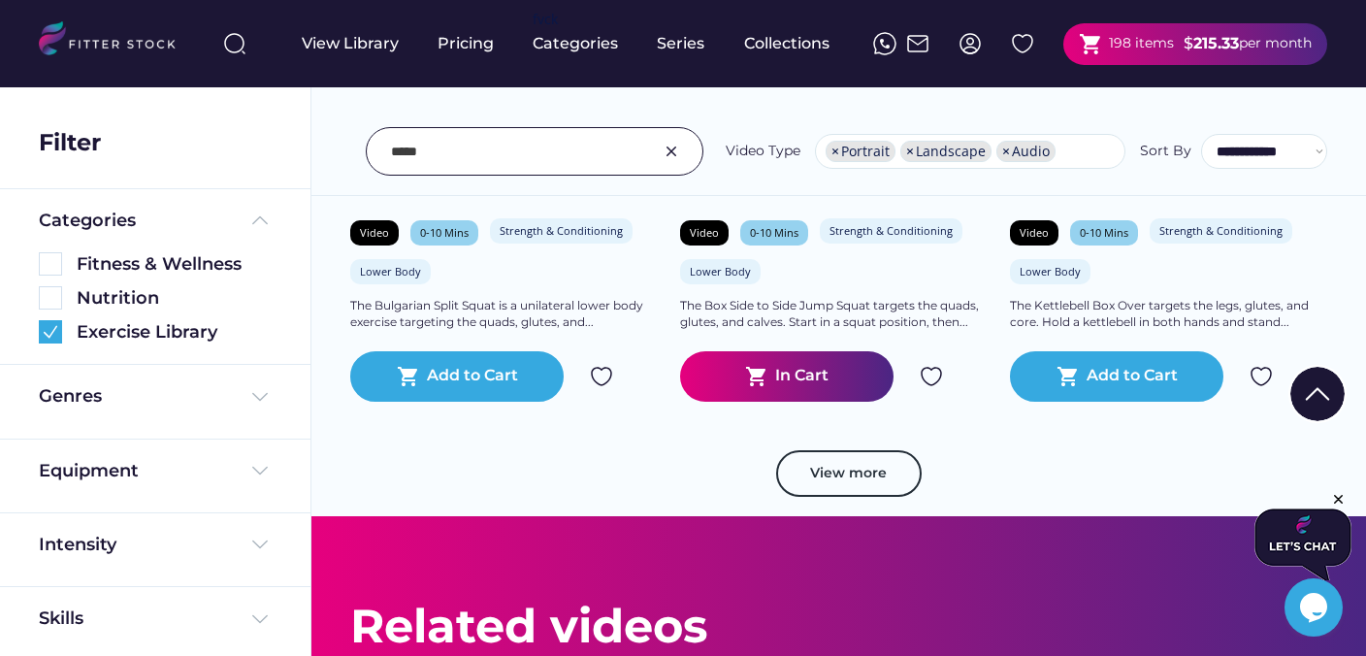
scroll to position [21001, 0]
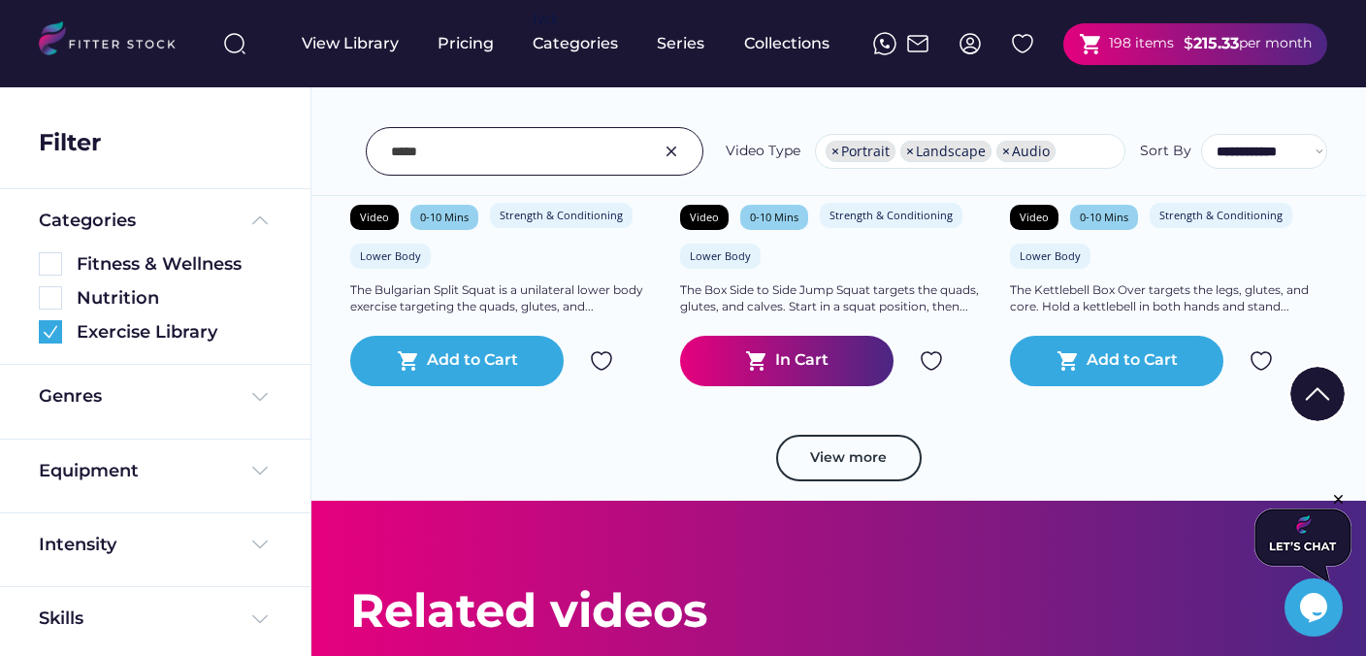
click at [929, 367] on img at bounding box center [931, 360] width 23 height 23
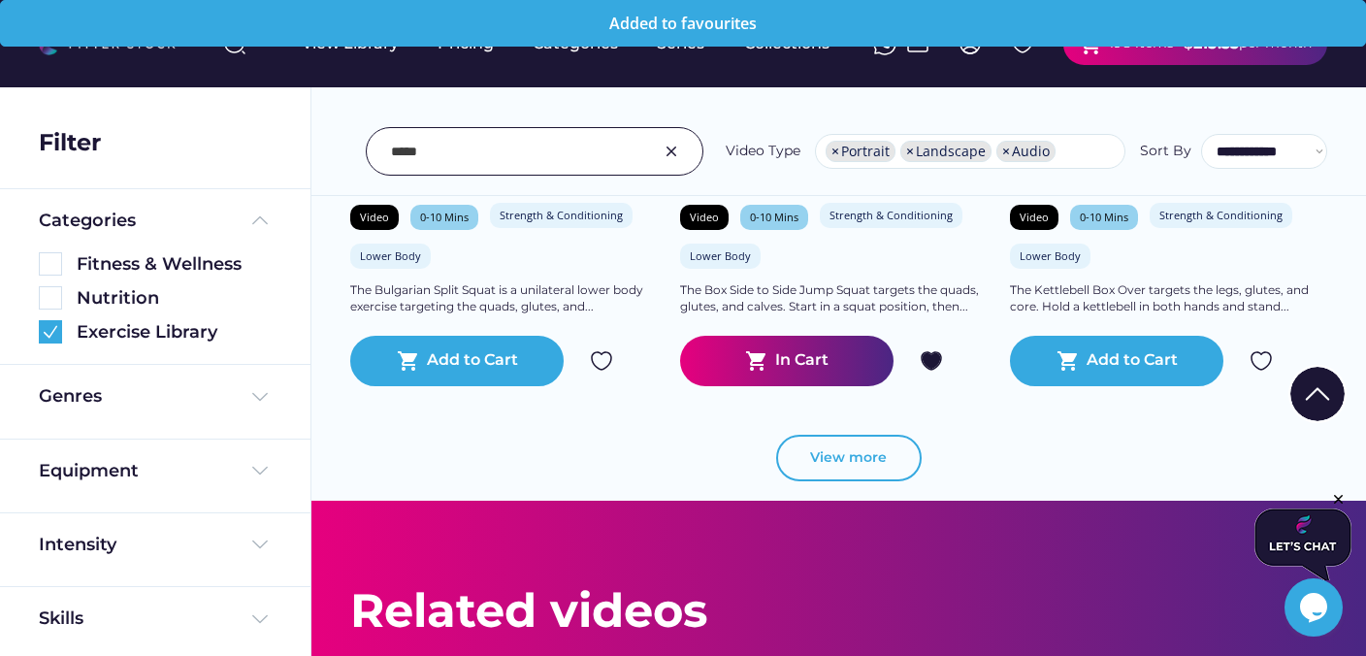
click at [871, 459] on button "View more" at bounding box center [849, 458] width 146 height 47
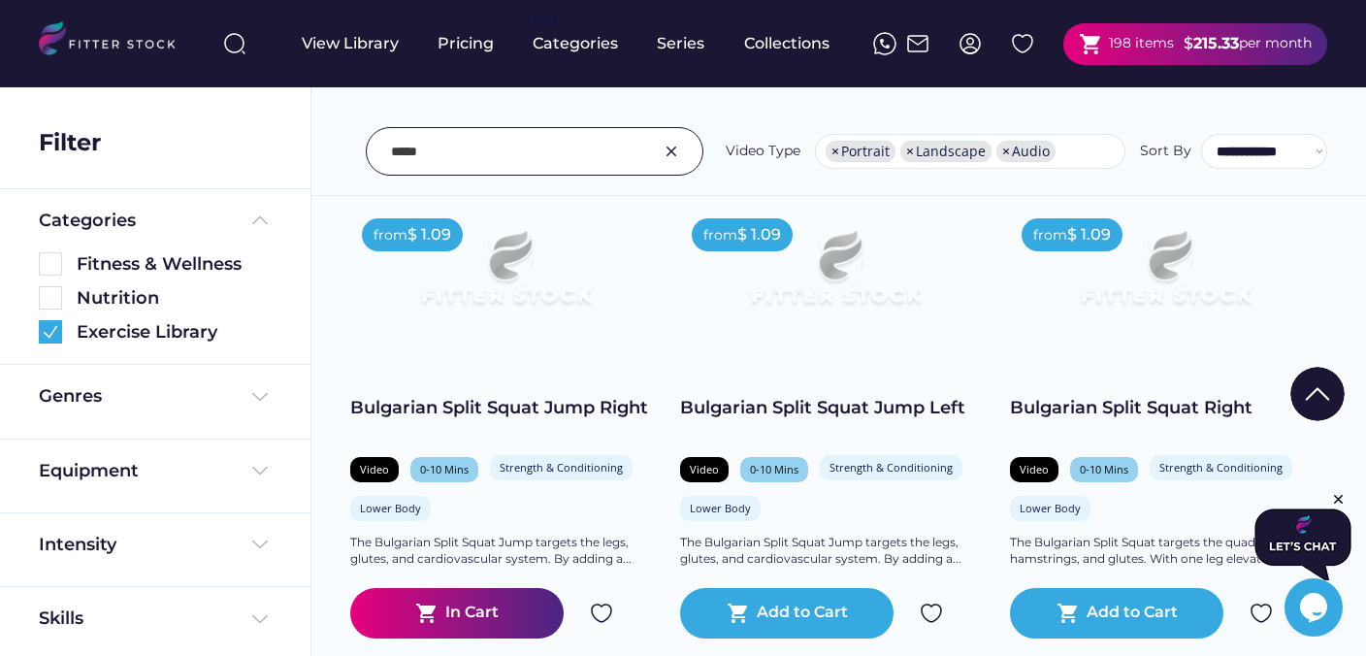
scroll to position [23633, 0]
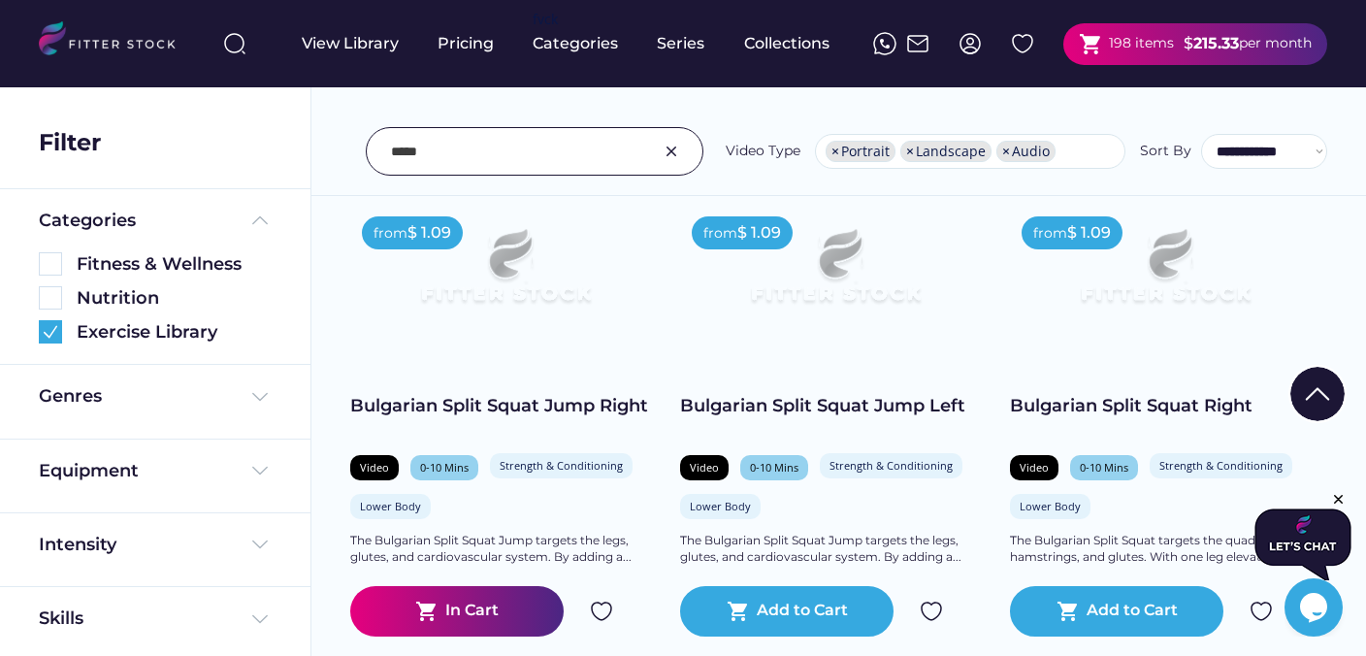
click at [604, 609] on img at bounding box center [601, 611] width 23 height 23
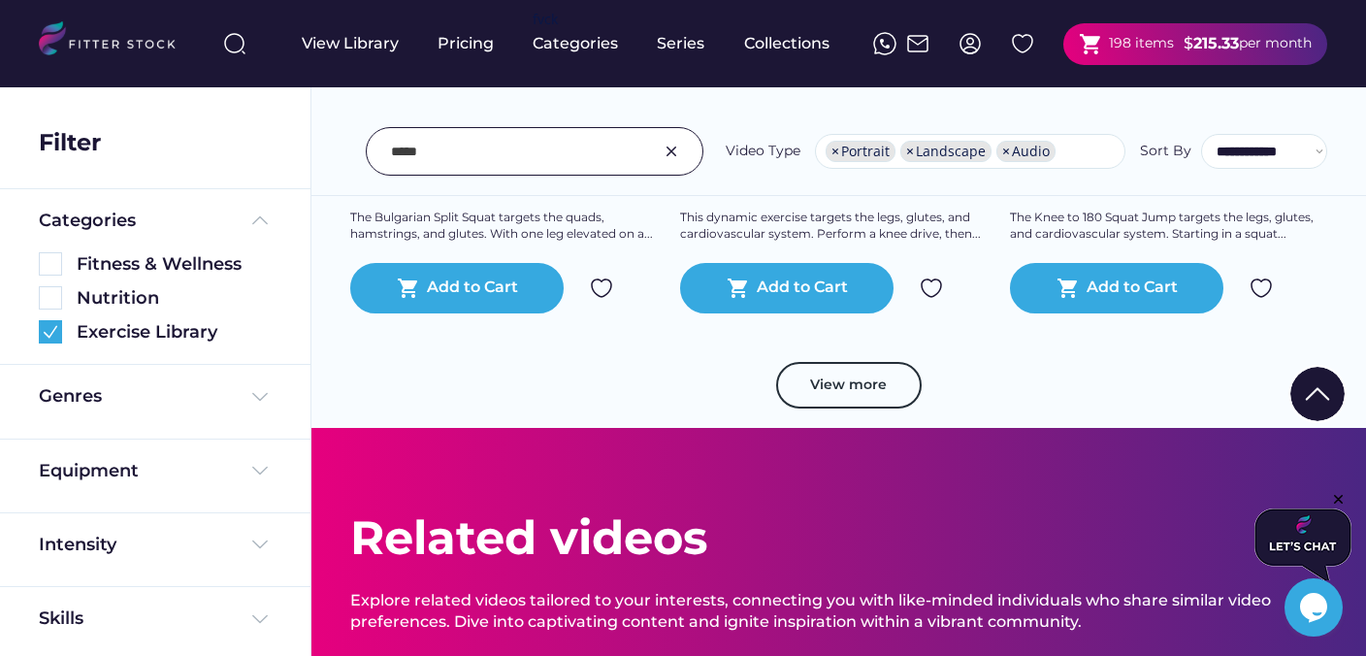
scroll to position [24440, 0]
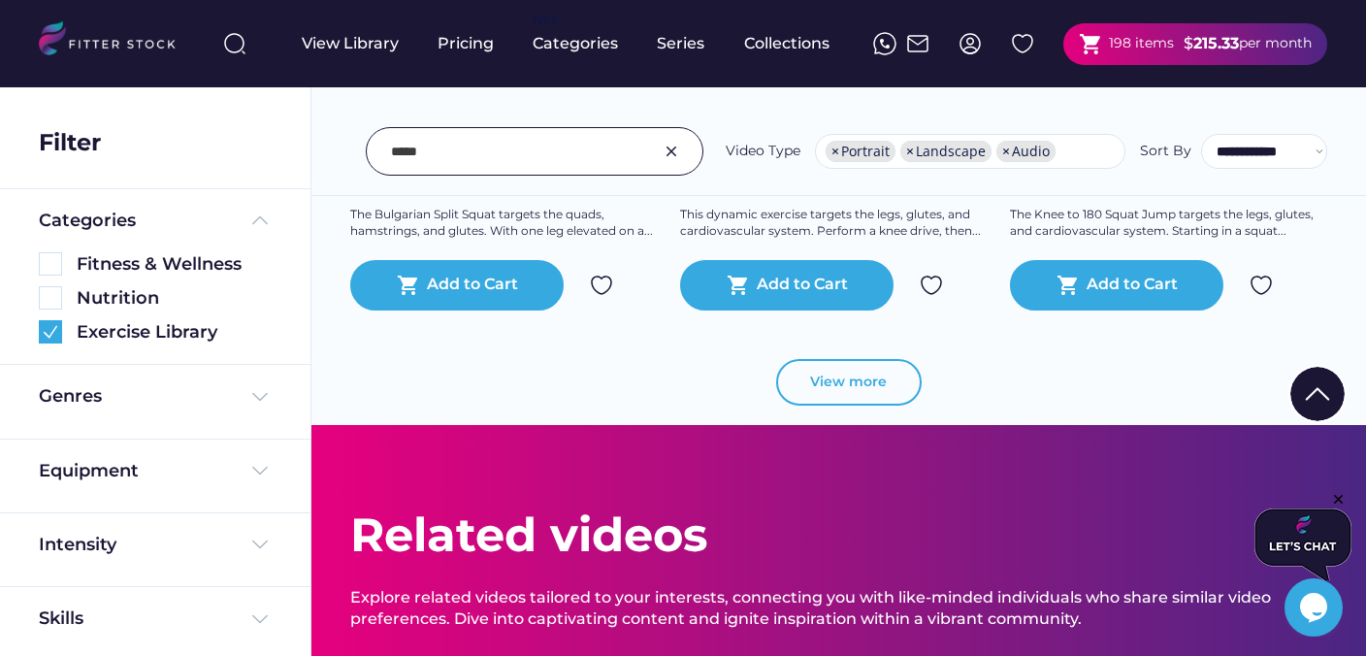
click at [853, 382] on button "View more" at bounding box center [849, 382] width 146 height 47
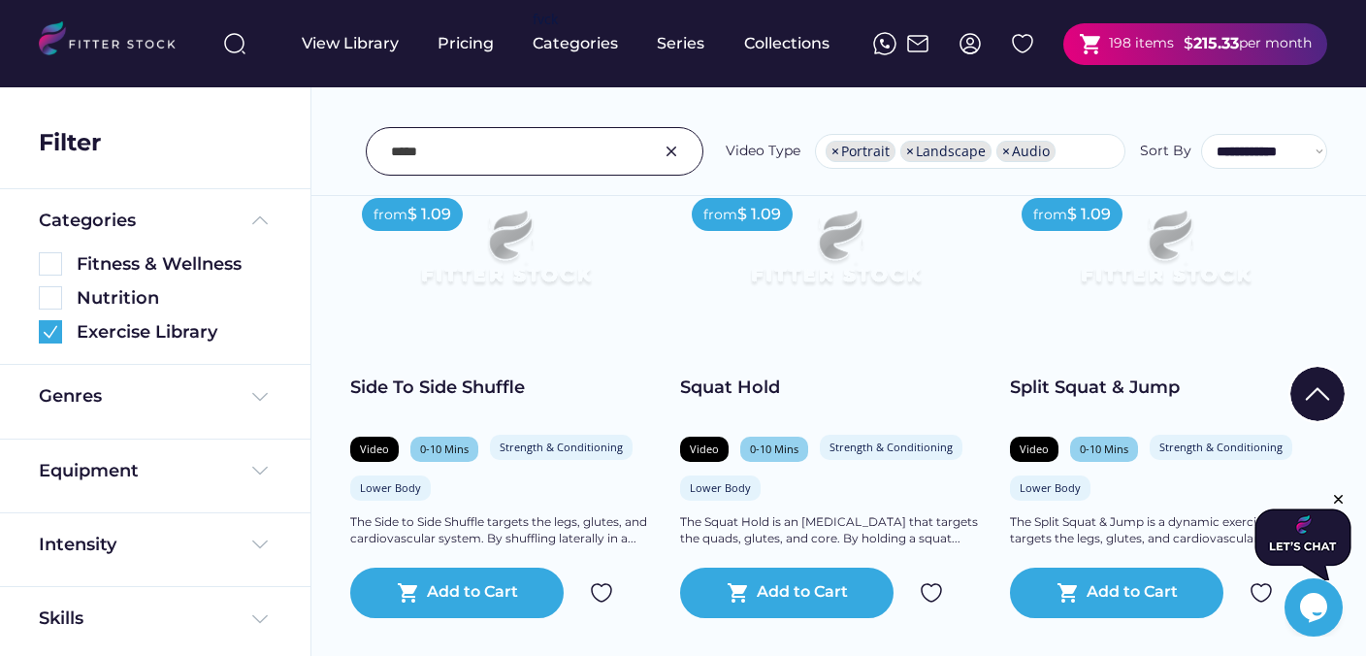
scroll to position [24618, 0]
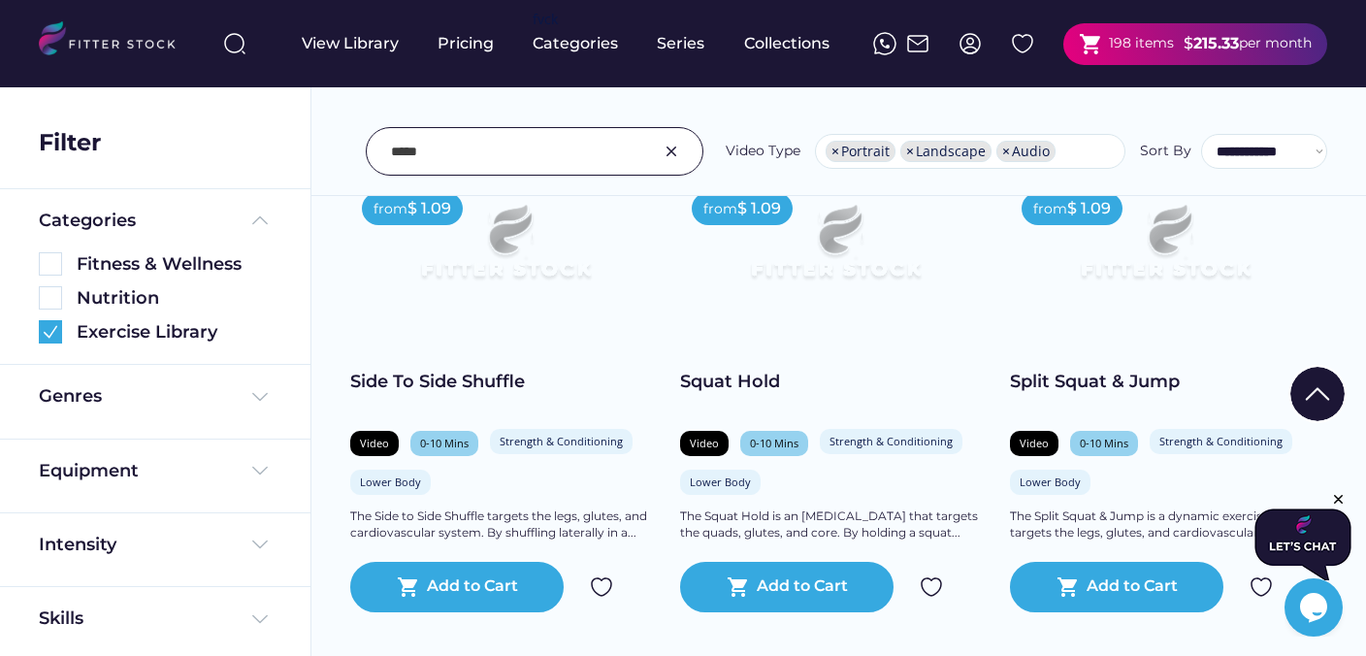
click at [606, 583] on img at bounding box center [601, 587] width 23 height 23
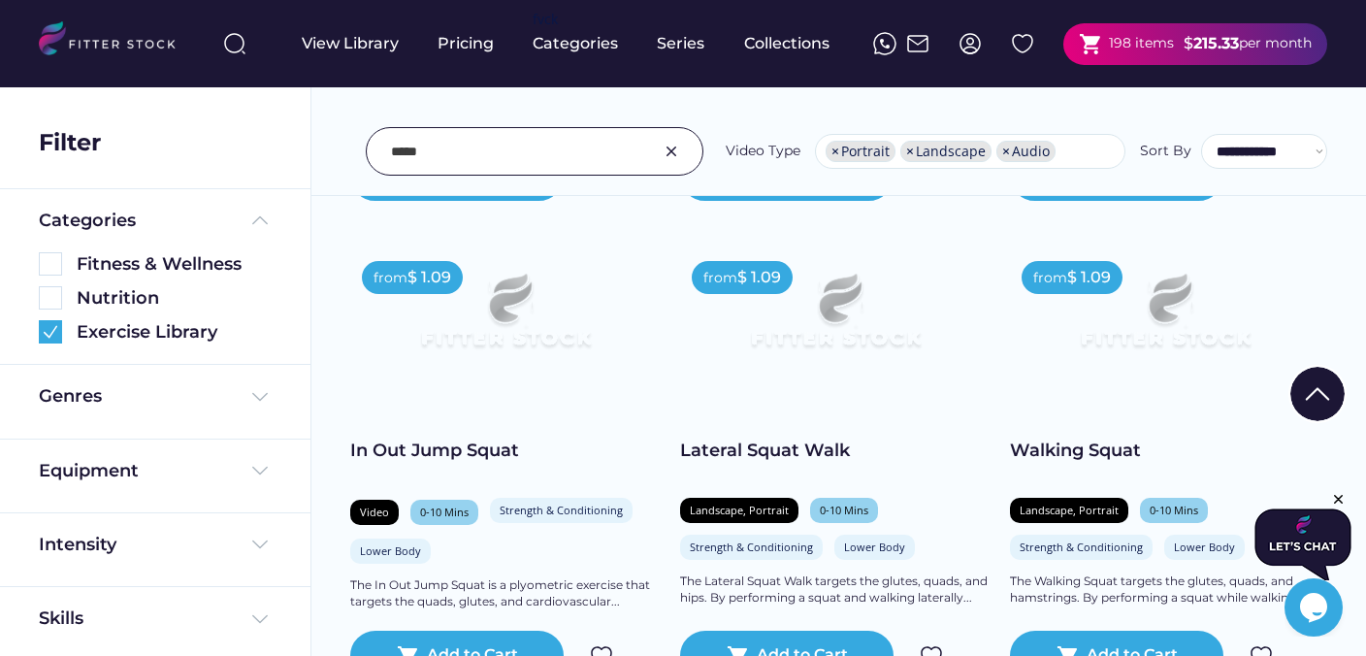
scroll to position [25035, 0]
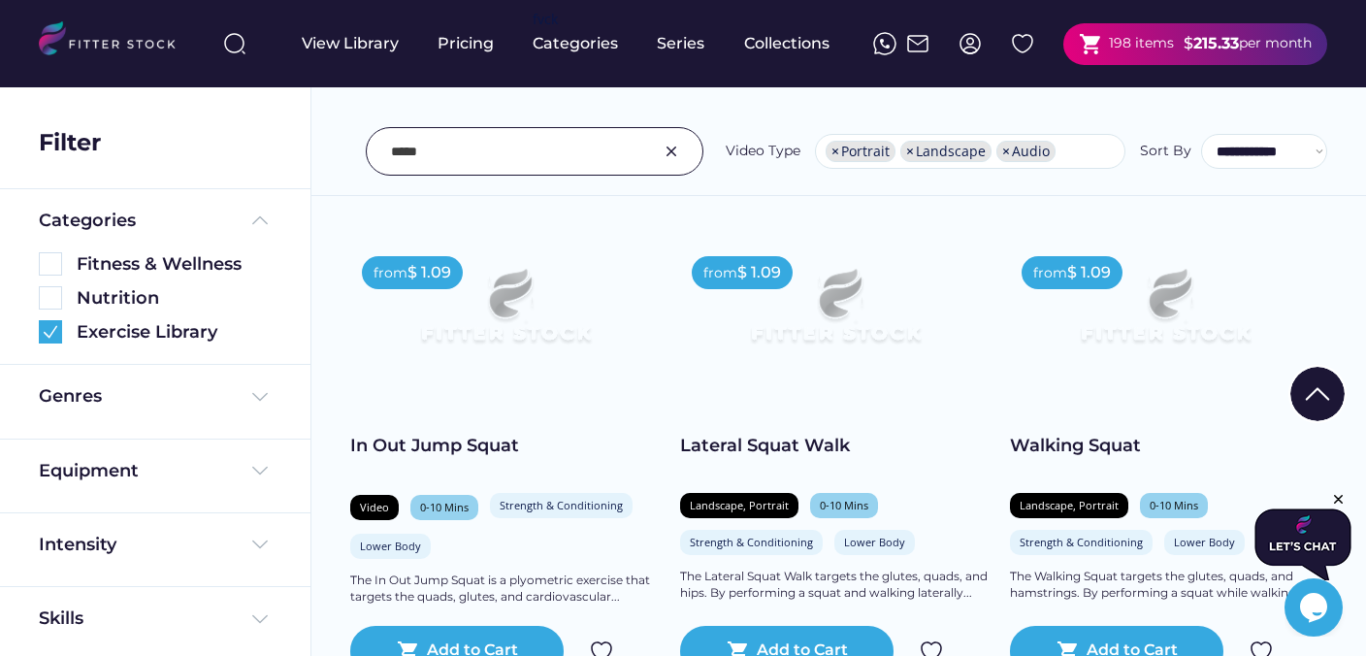
click at [928, 643] on img at bounding box center [931, 651] width 23 height 23
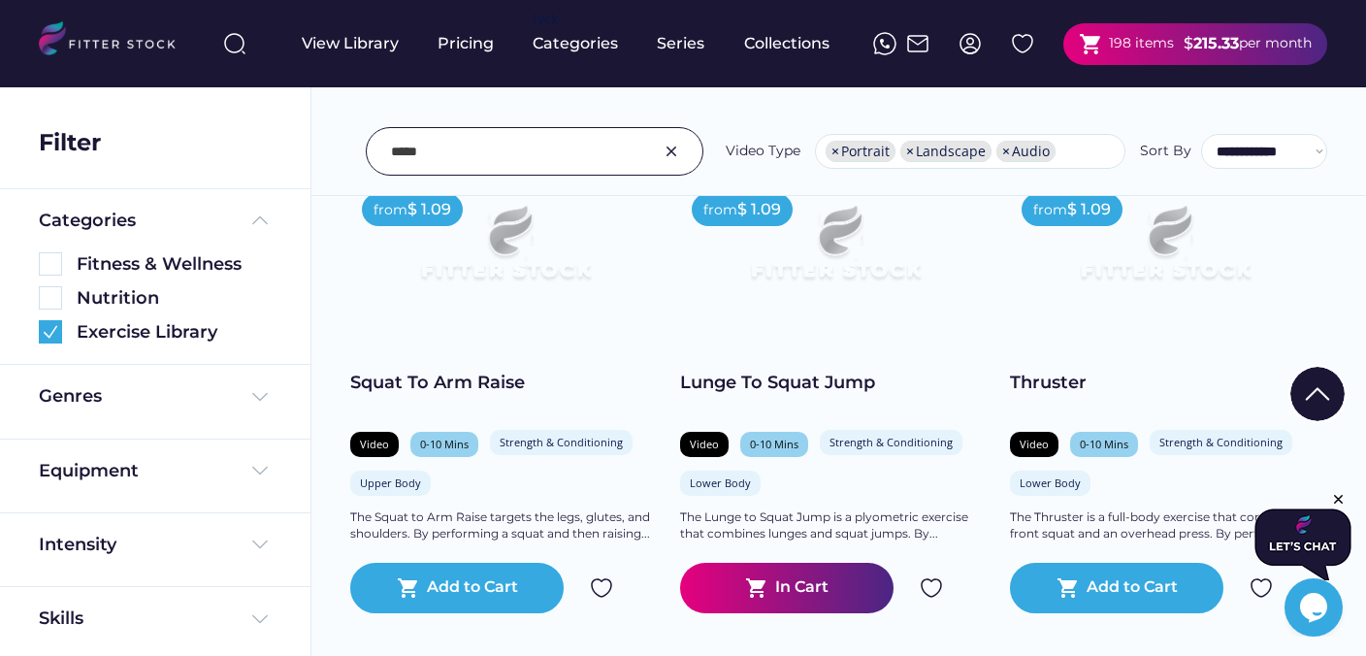
scroll to position [25582, 0]
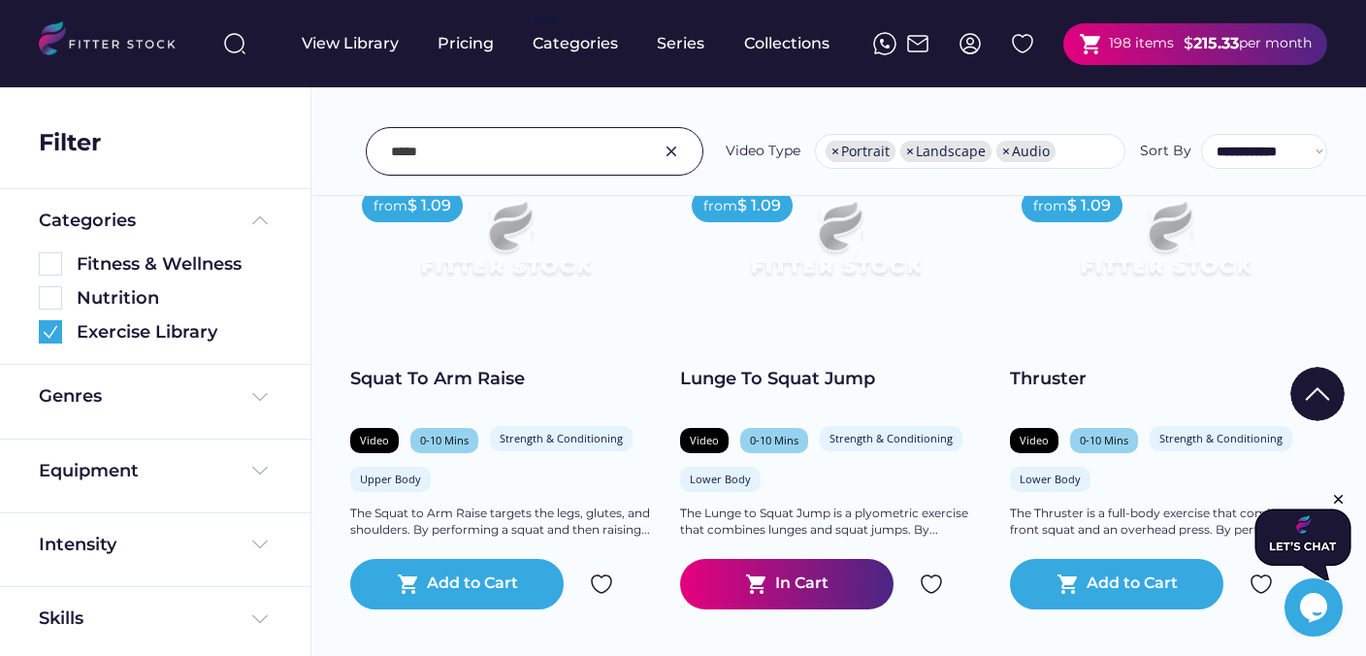
click at [928, 581] on img at bounding box center [931, 584] width 23 height 23
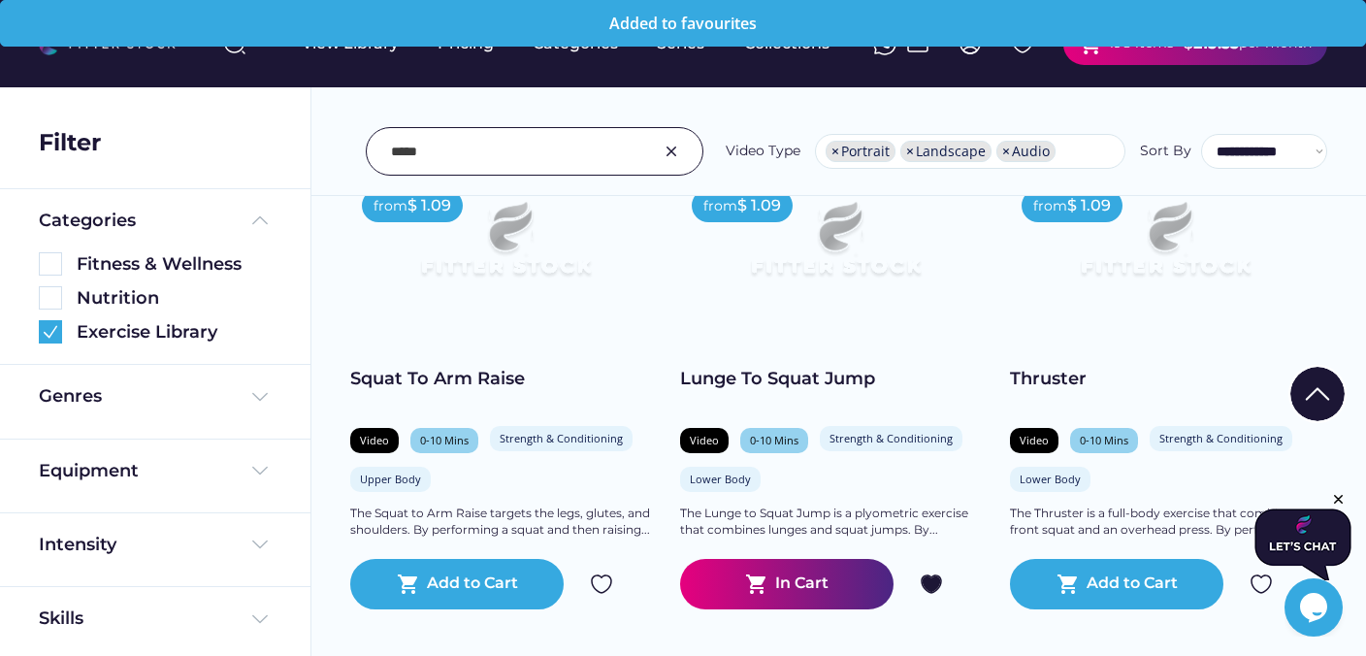
click at [1258, 581] on img at bounding box center [1261, 584] width 23 height 23
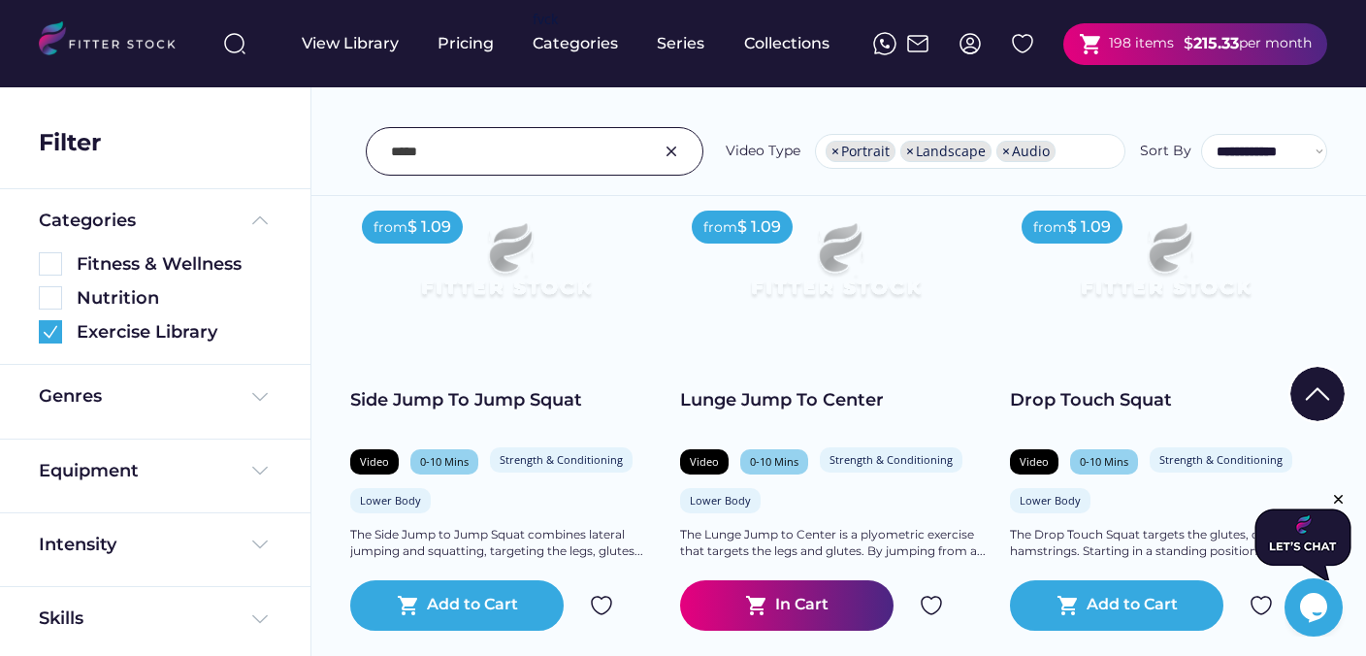
scroll to position [26050, 0]
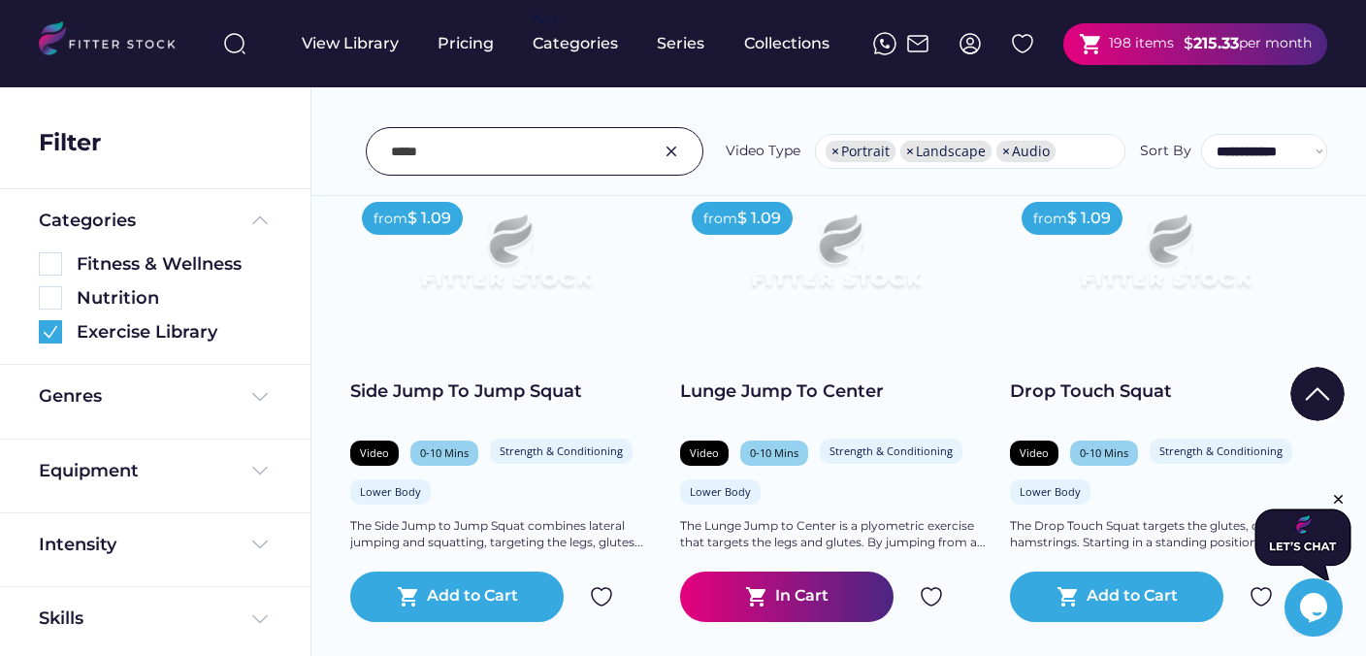
click at [935, 594] on img at bounding box center [931, 596] width 23 height 23
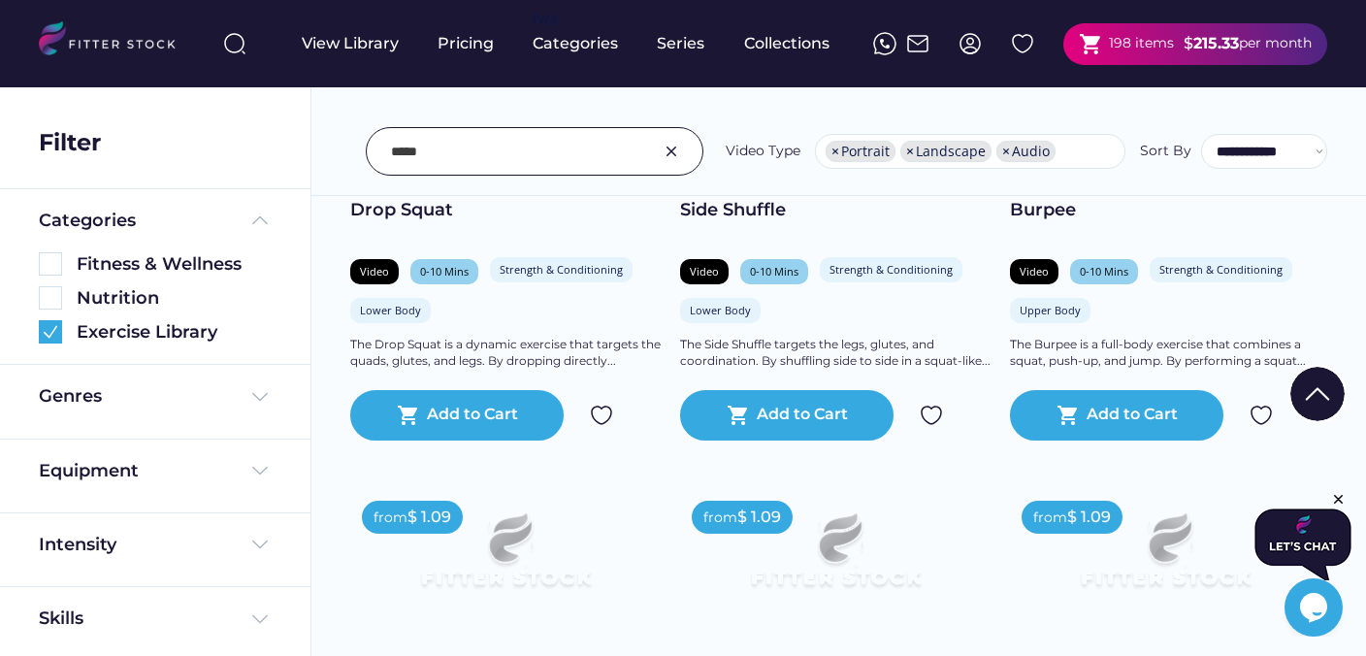
scroll to position [26714, 0]
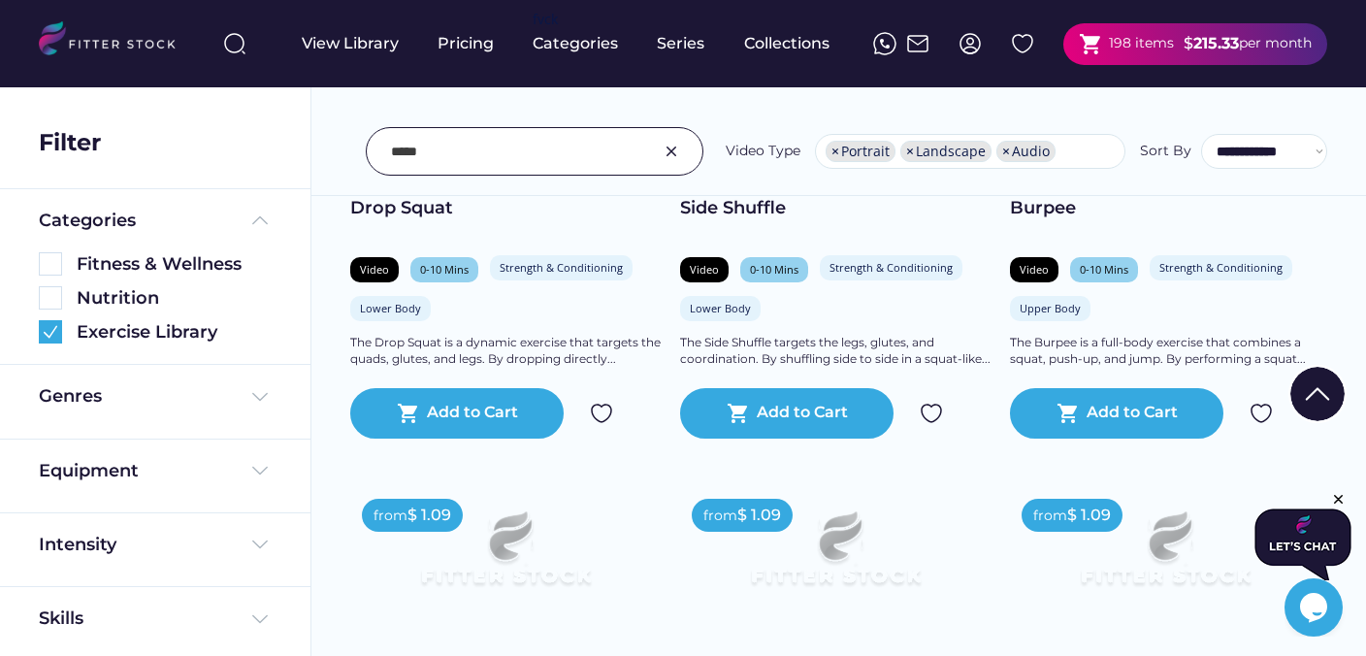
click at [1265, 419] on img at bounding box center [1261, 413] width 23 height 23
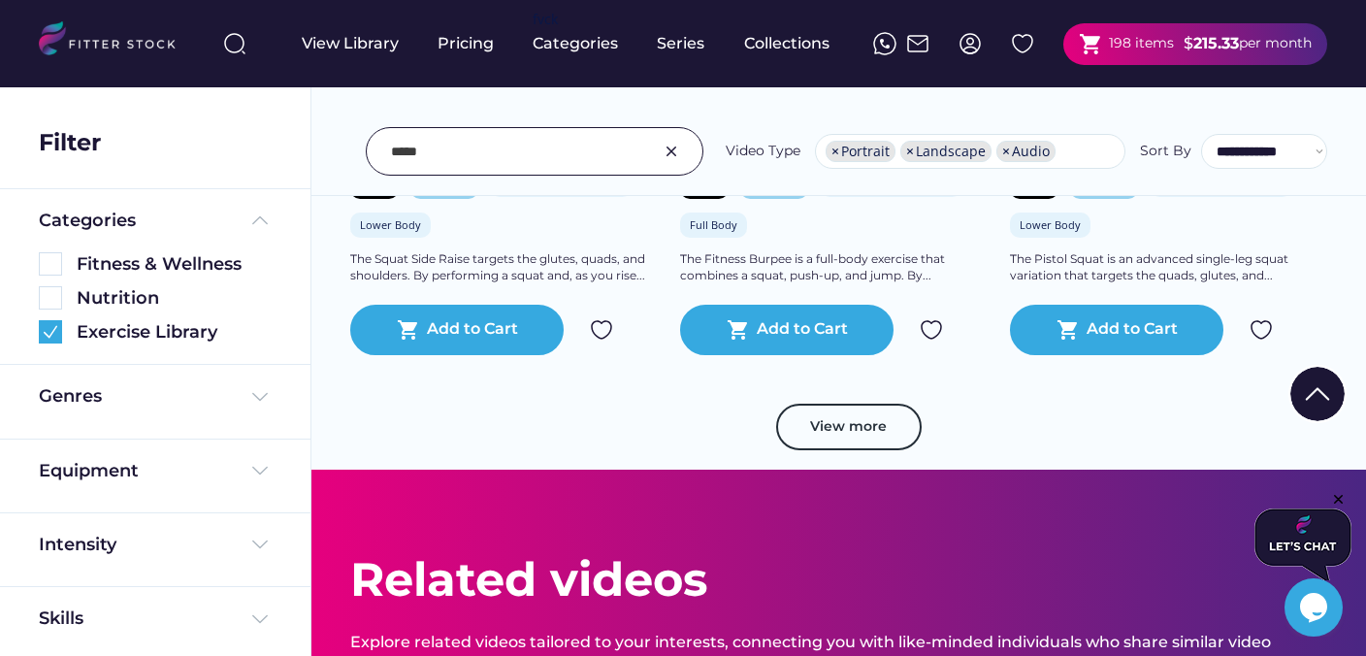
scroll to position [27767, 0]
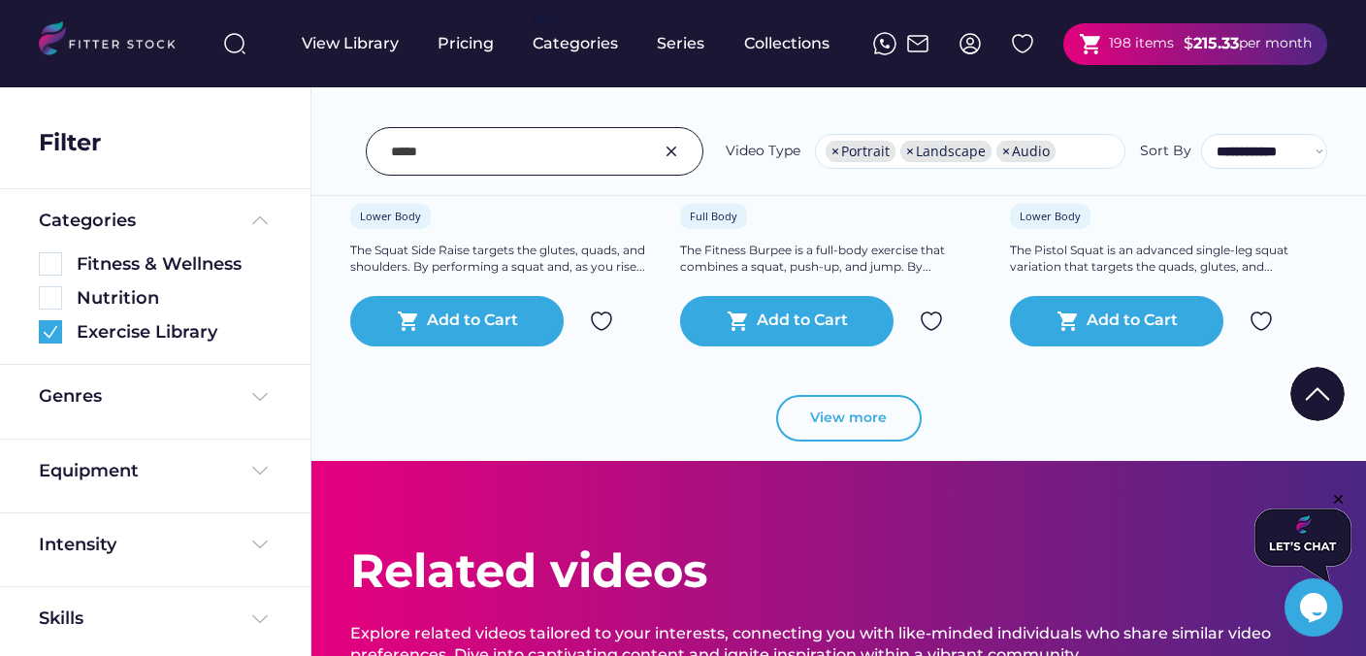
click at [905, 410] on button "View more" at bounding box center [849, 418] width 146 height 47
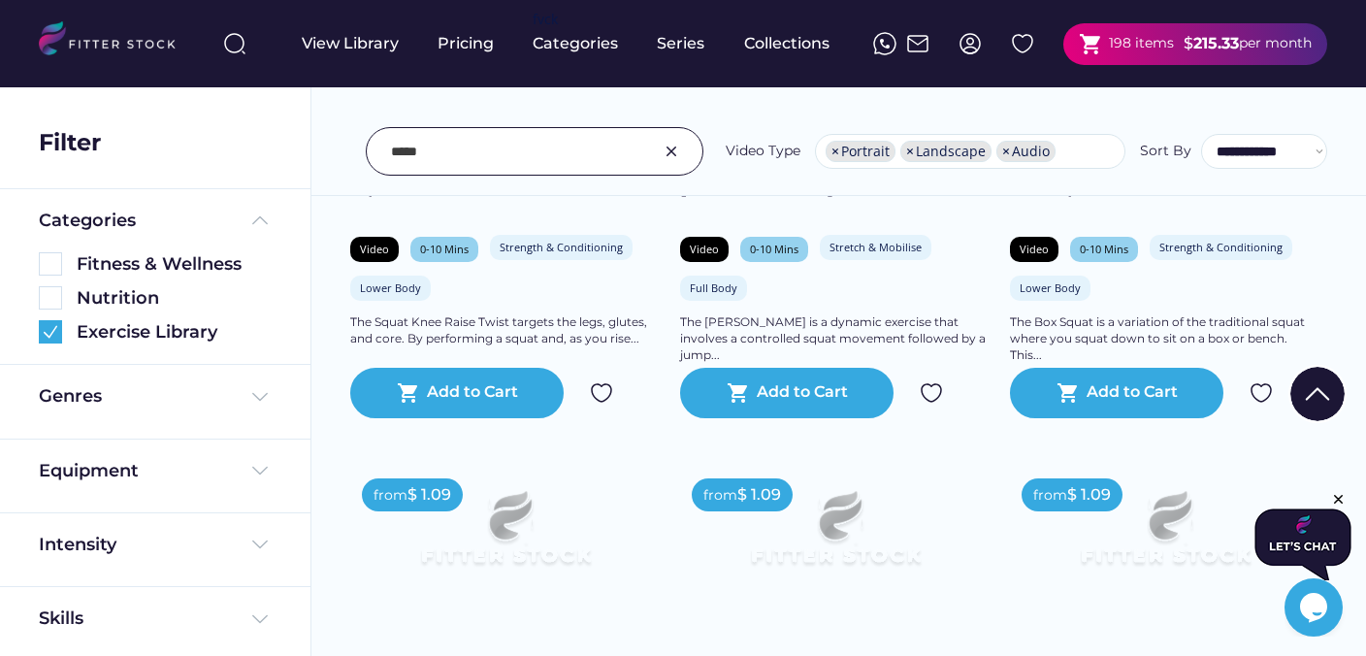
scroll to position [28163, 0]
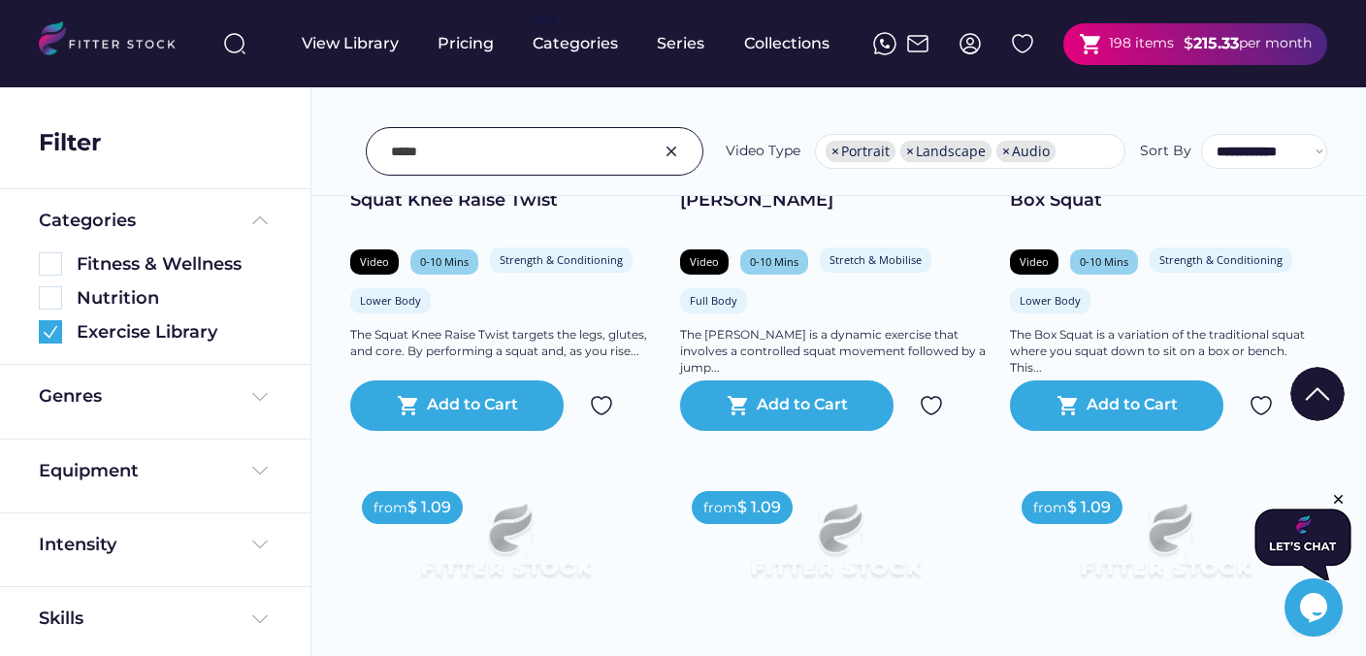
click at [1267, 407] on img at bounding box center [1261, 405] width 23 height 23
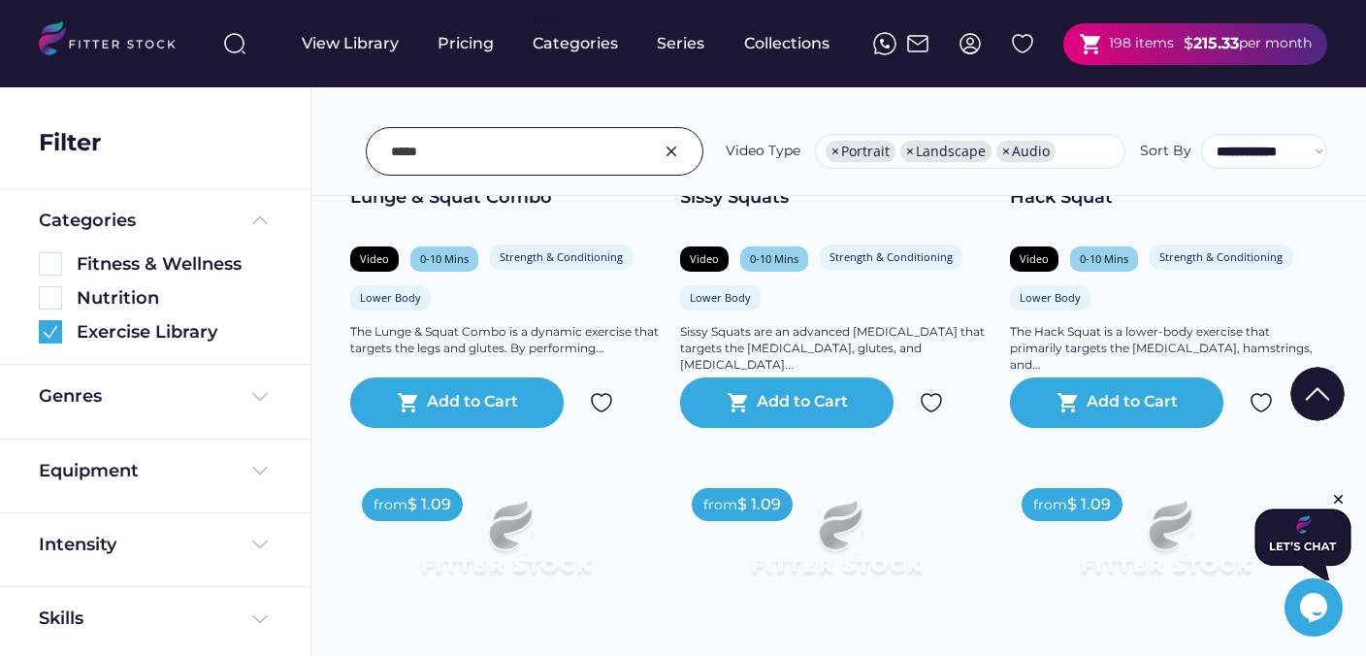
scroll to position [29610, 0]
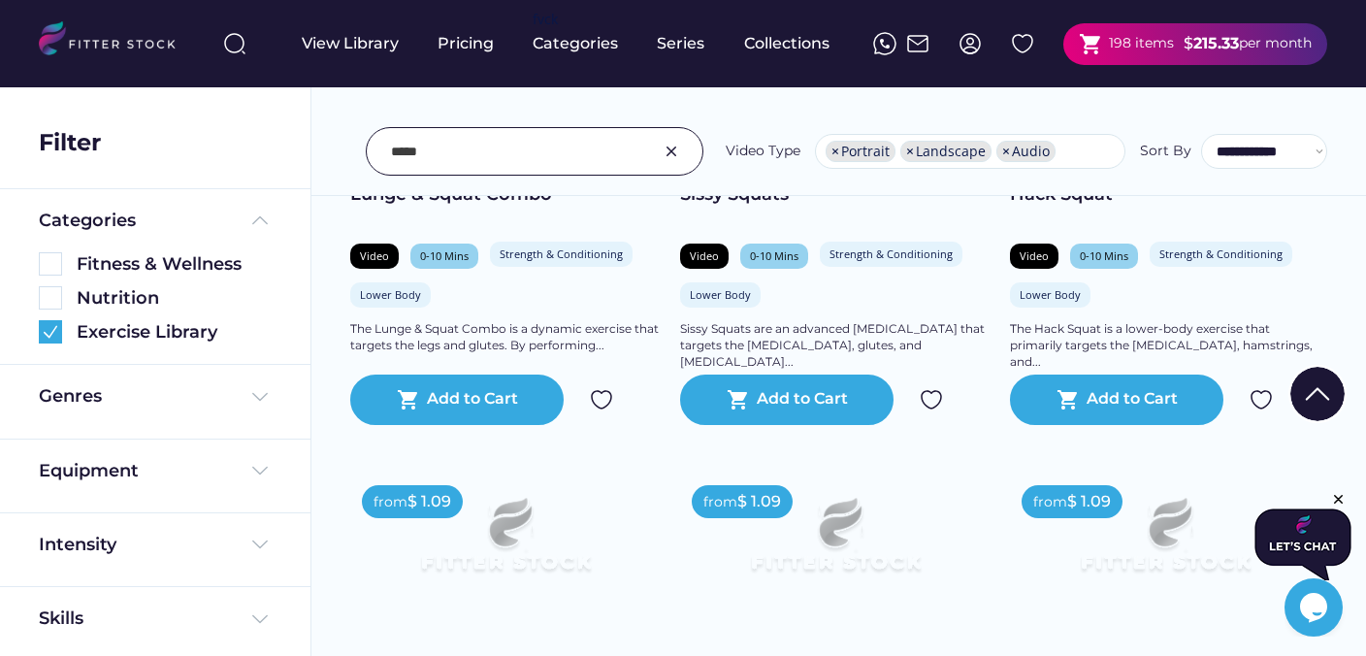
click at [1268, 405] on img at bounding box center [1261, 399] width 23 height 23
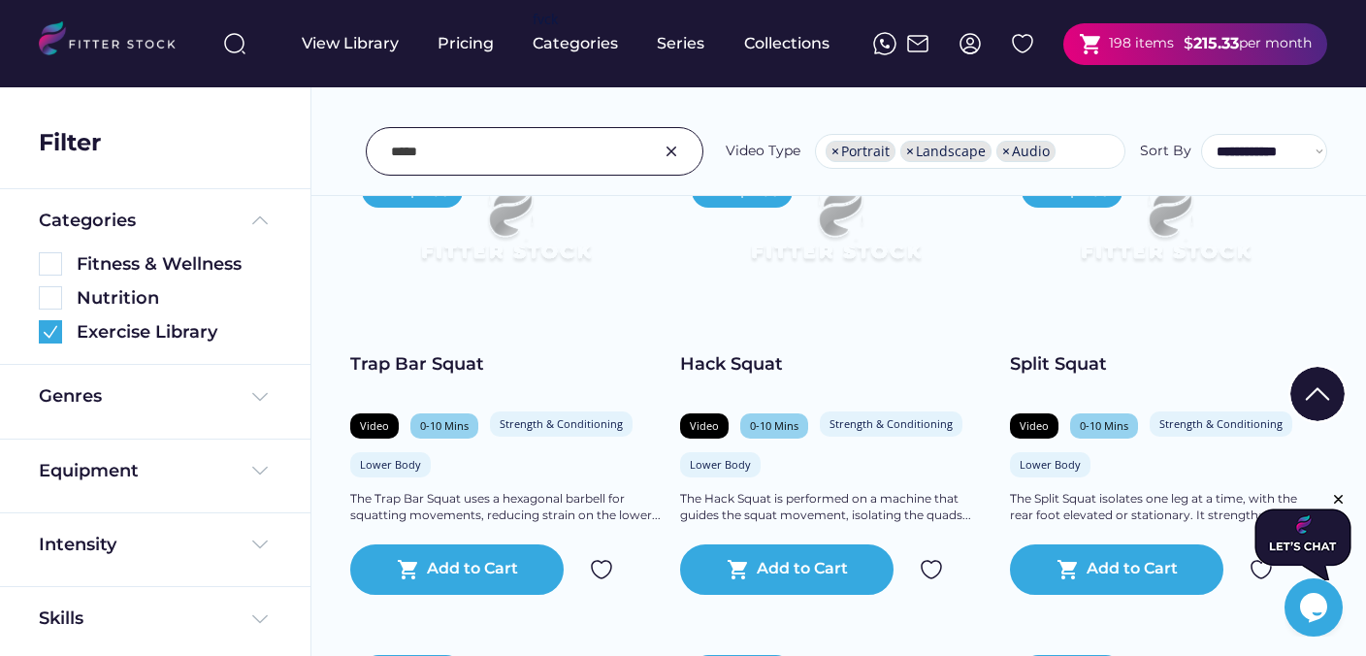
scroll to position [29922, 0]
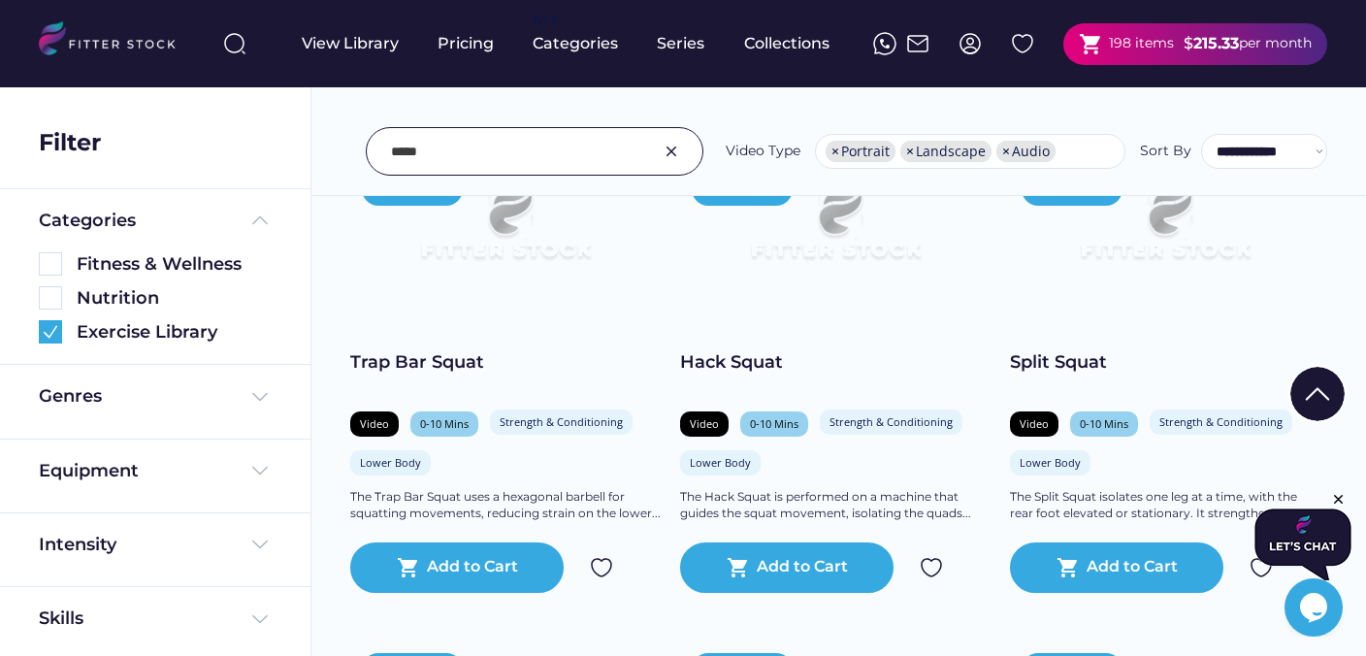
click at [931, 562] on img at bounding box center [931, 567] width 23 height 23
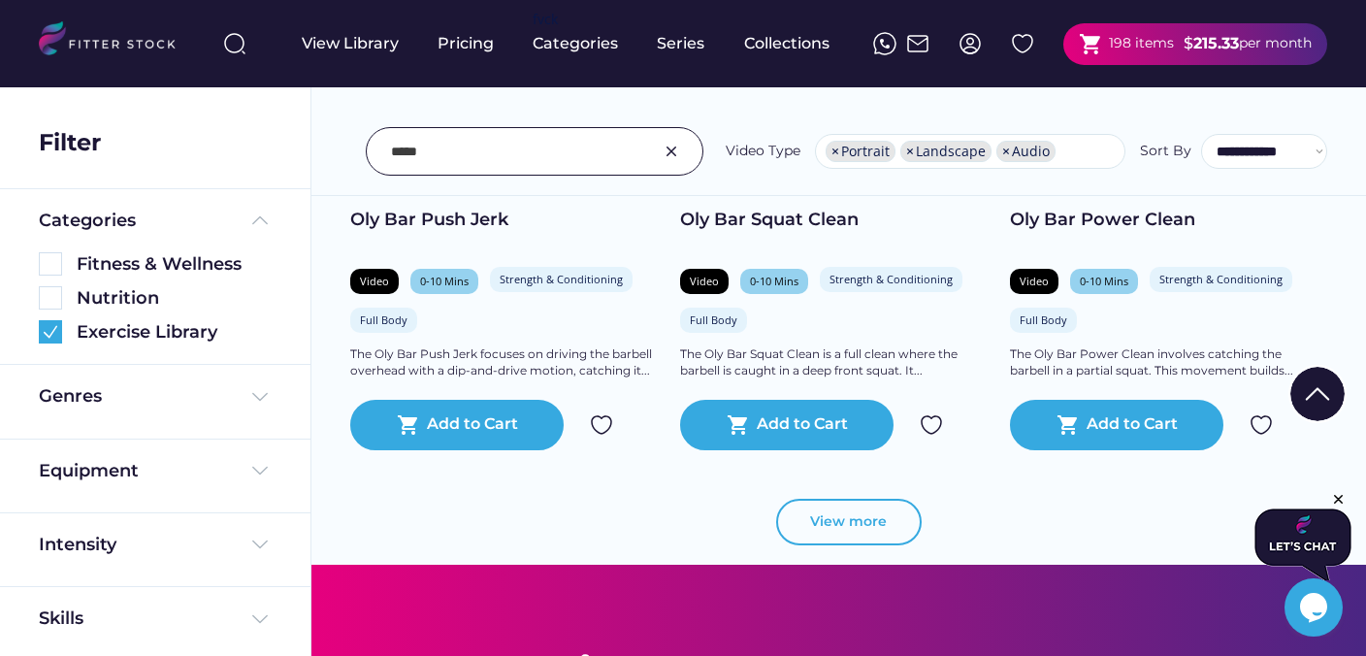
scroll to position [31029, 0]
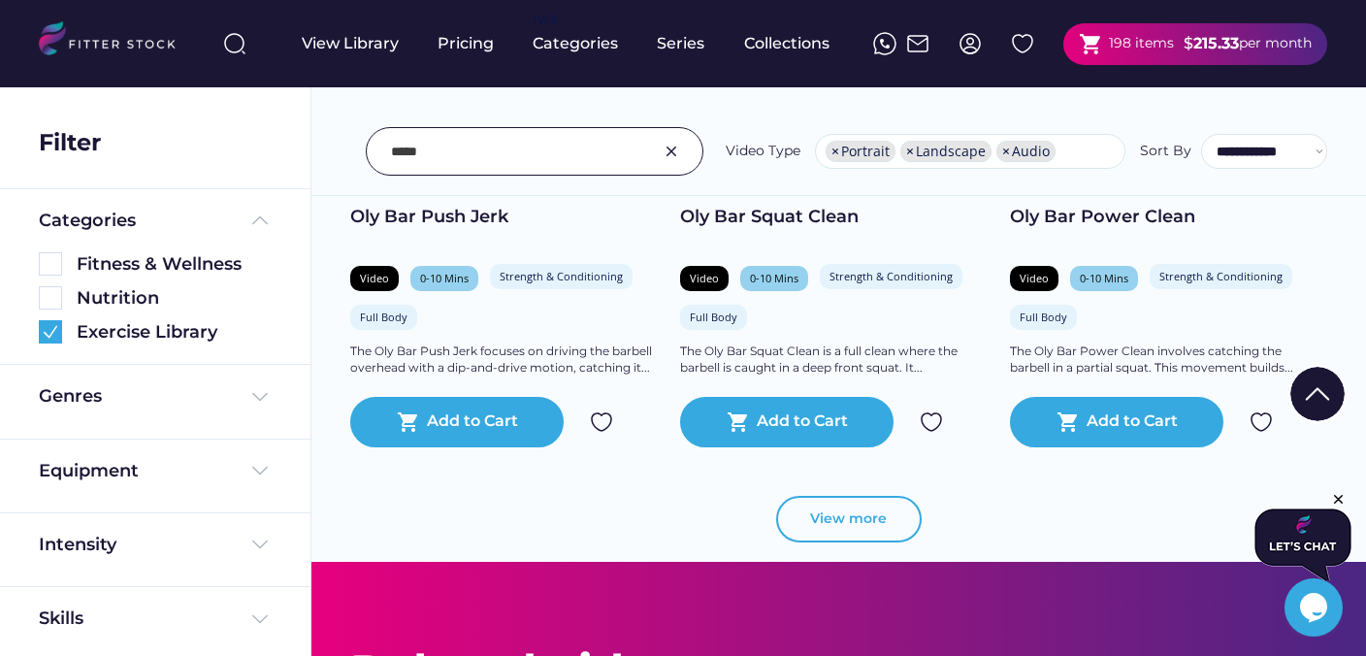
click at [811, 508] on button "View more" at bounding box center [849, 519] width 146 height 47
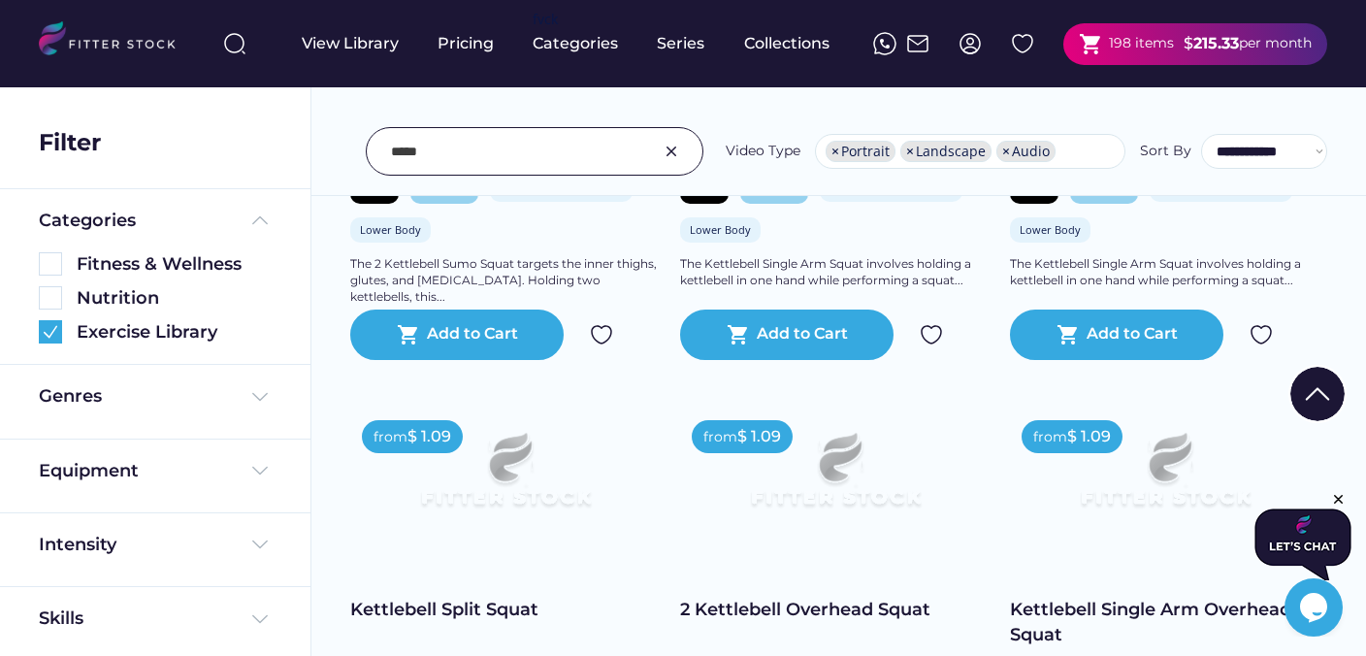
scroll to position [33521, 0]
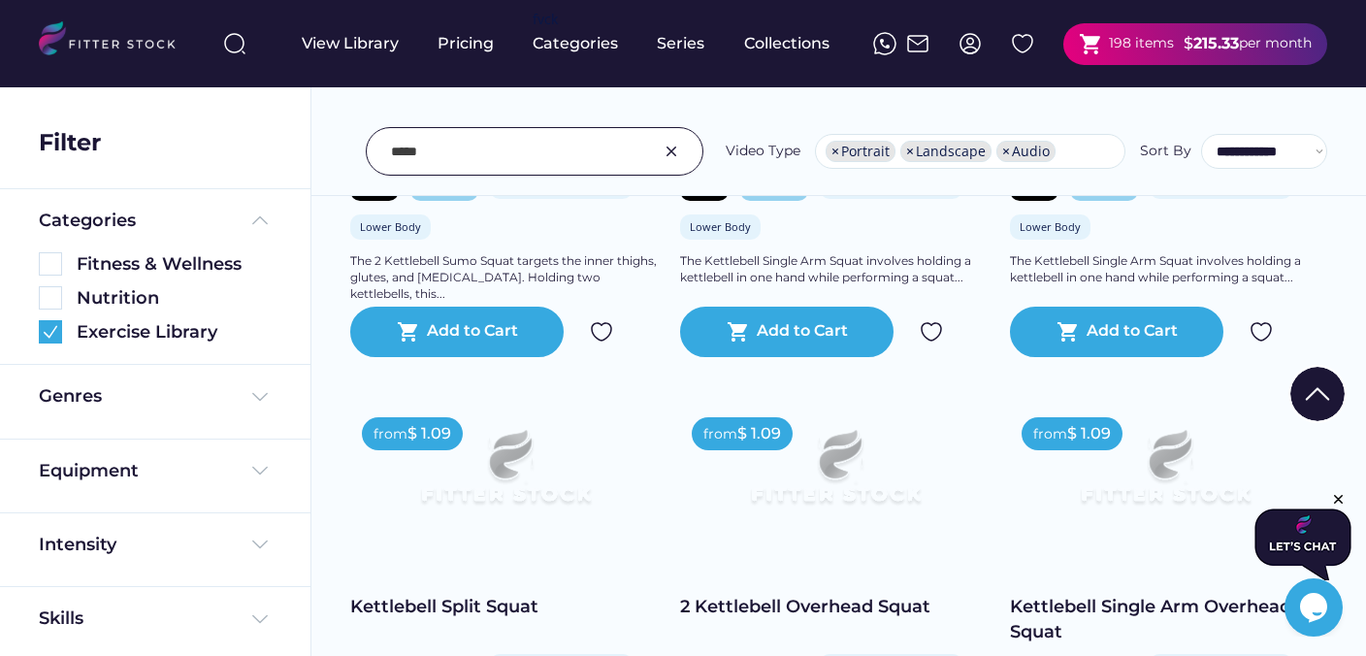
click at [466, 159] on input "input" at bounding box center [510, 151] width 239 height 41
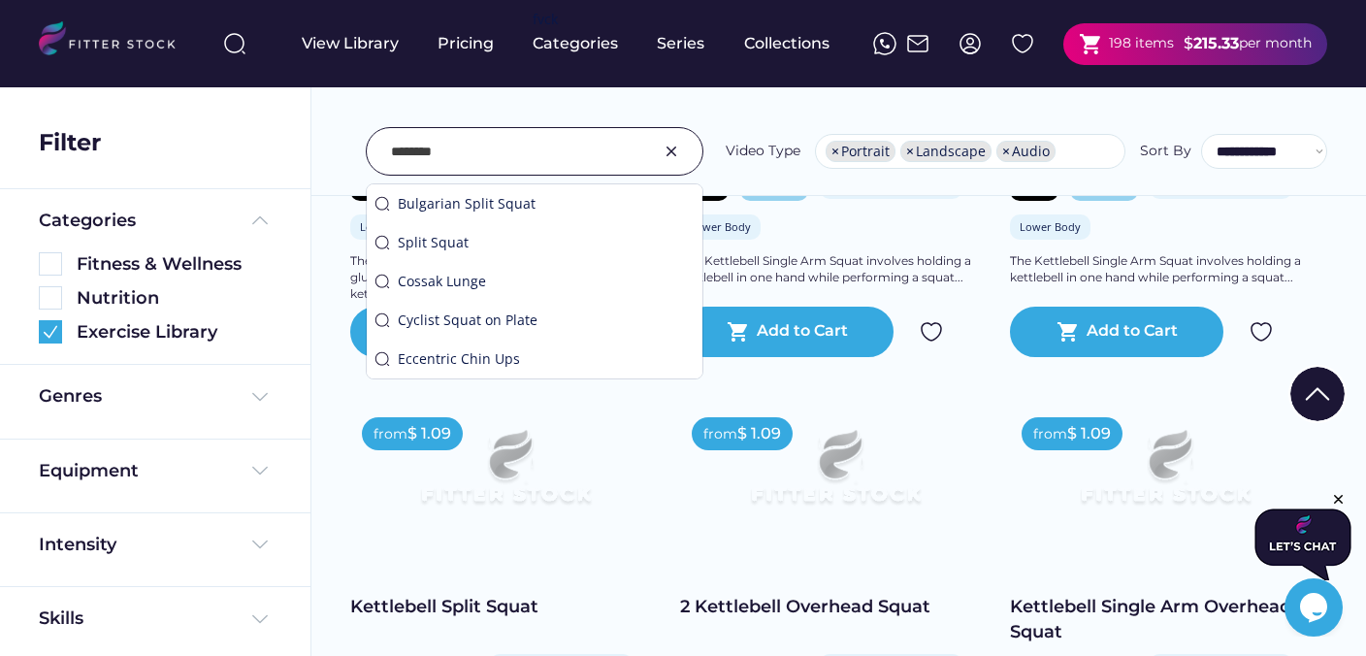
type input "********"
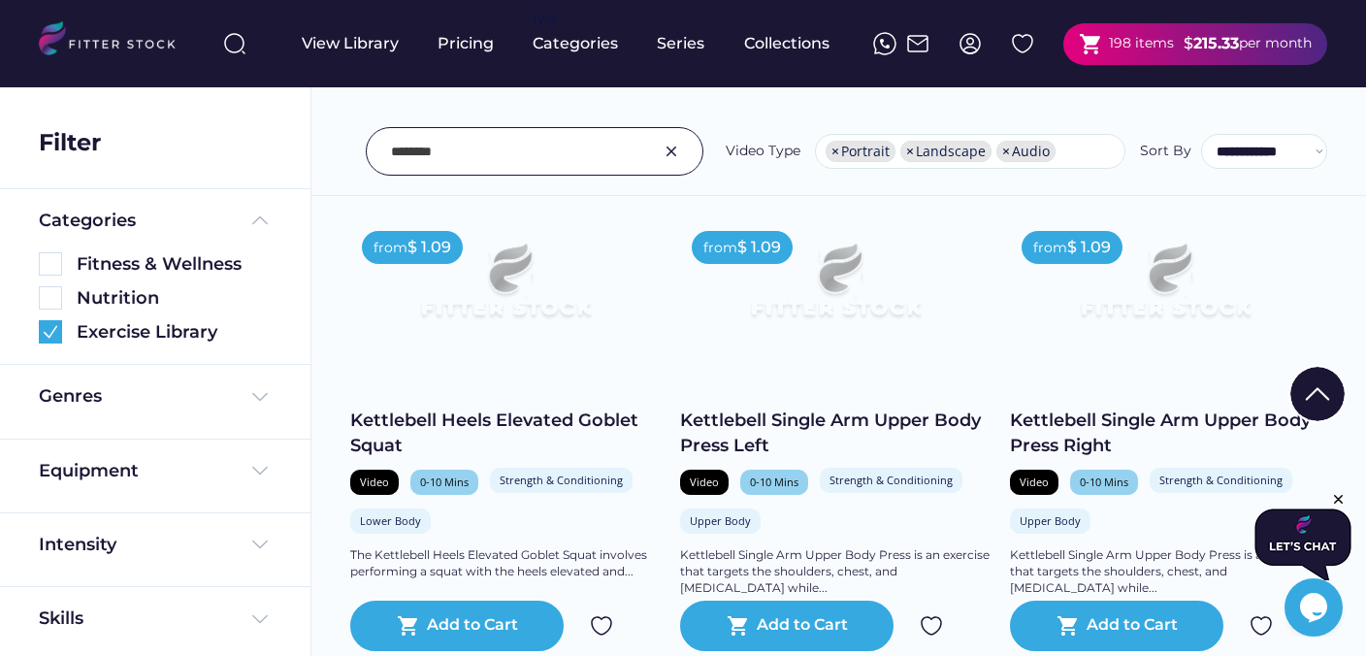
scroll to position [5799, 0]
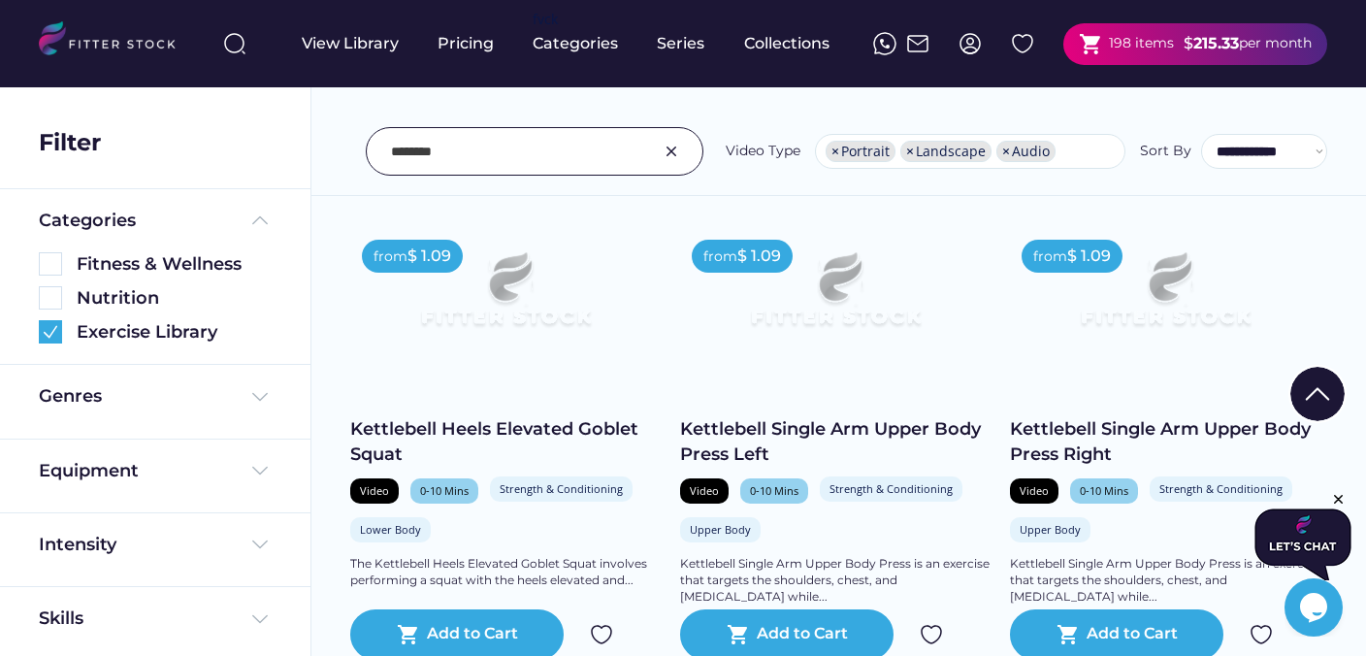
click at [577, 294] on img at bounding box center [505, 298] width 248 height 140
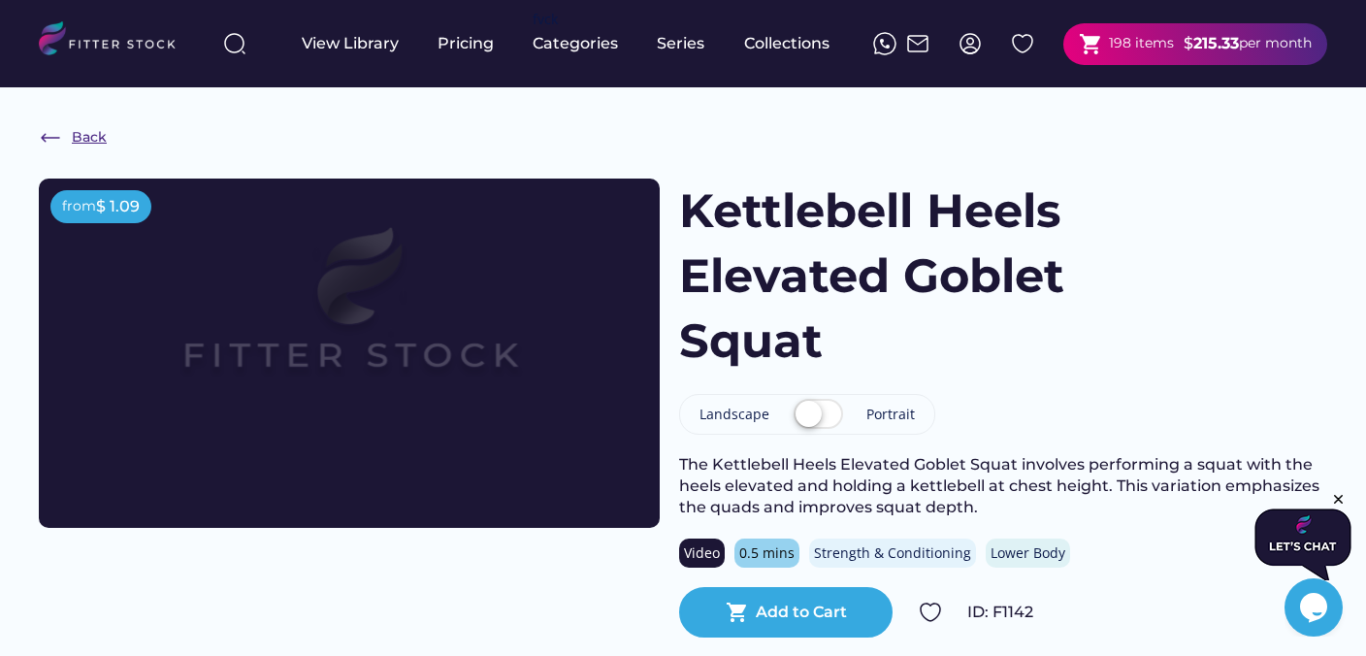
click at [47, 137] on img at bounding box center [50, 137] width 23 height 23
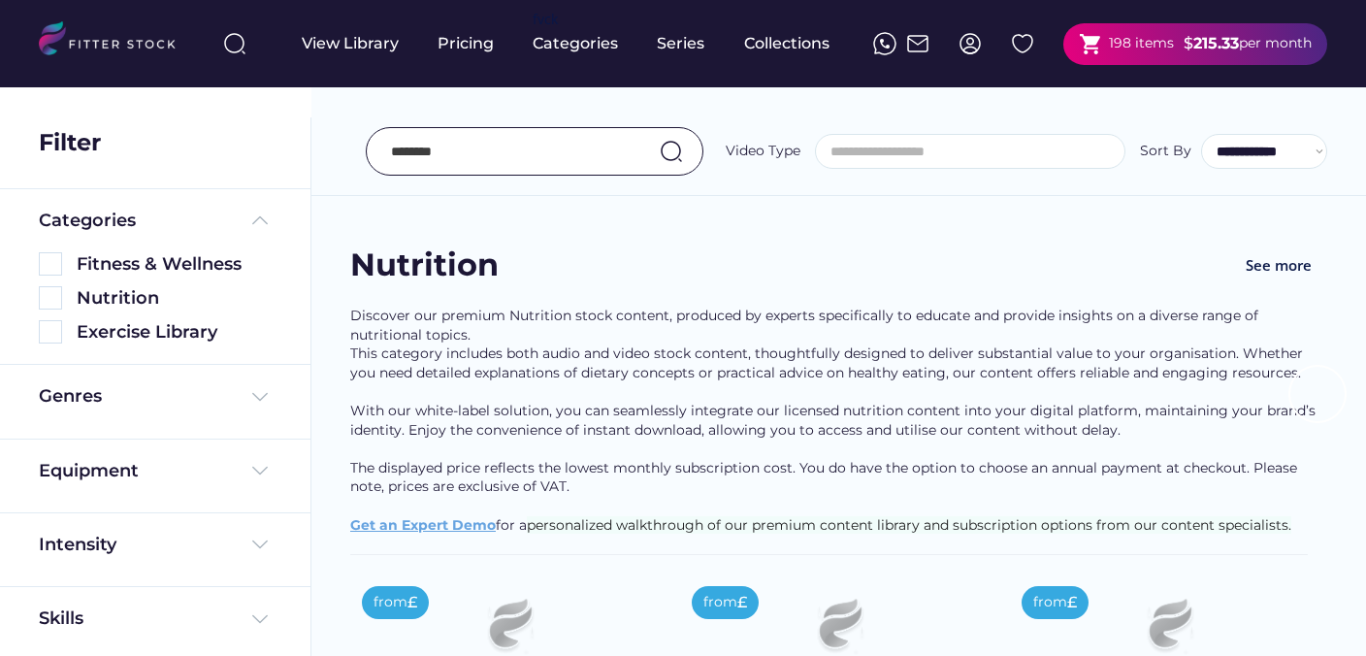
select select "**********"
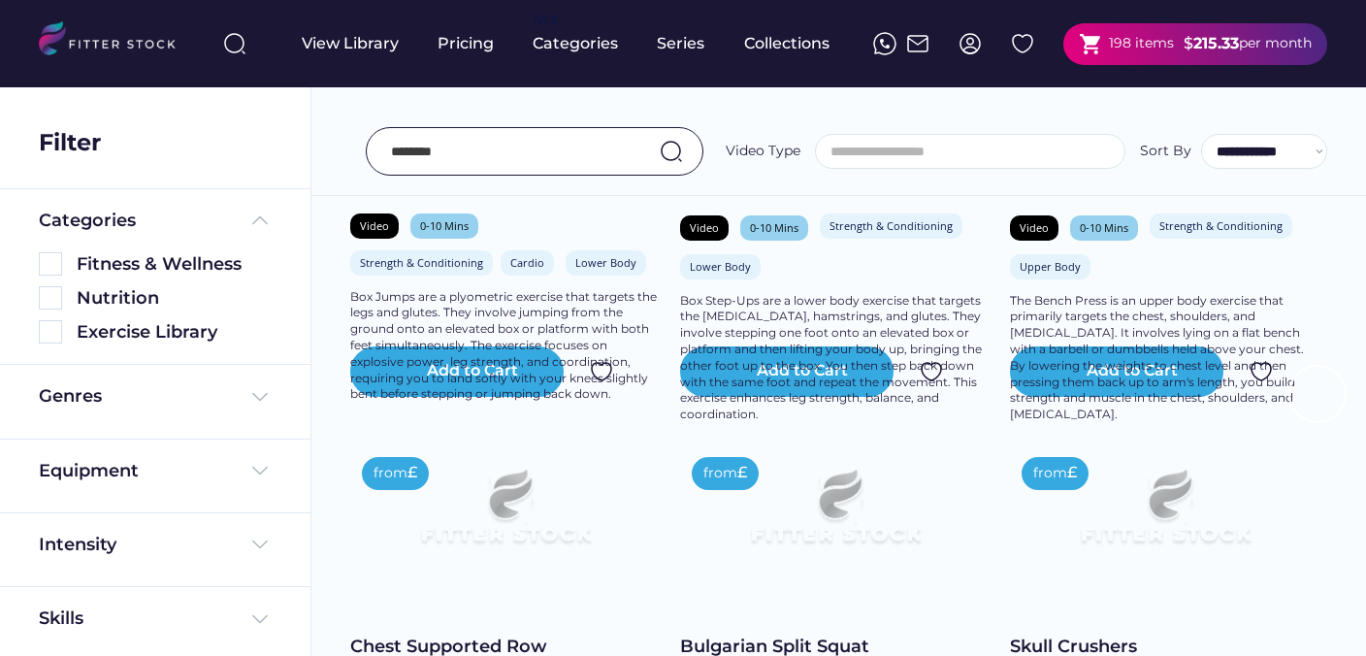
select select "**********"
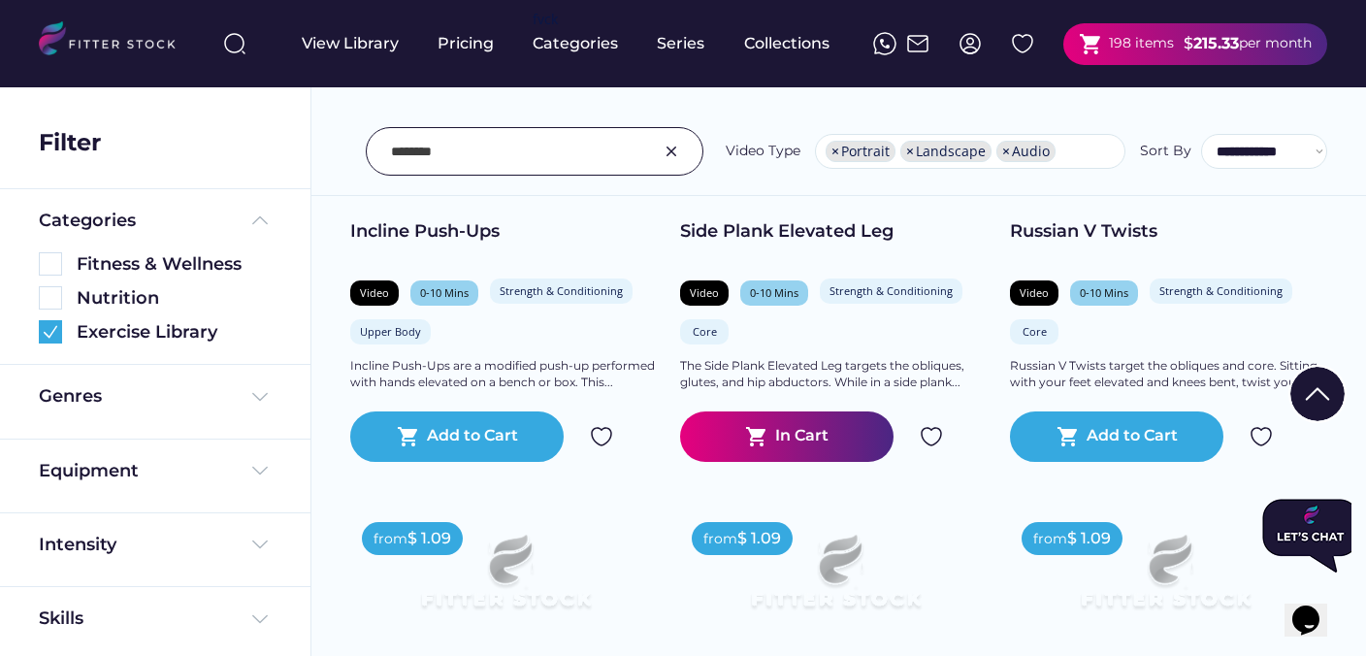
scroll to position [4063, 0]
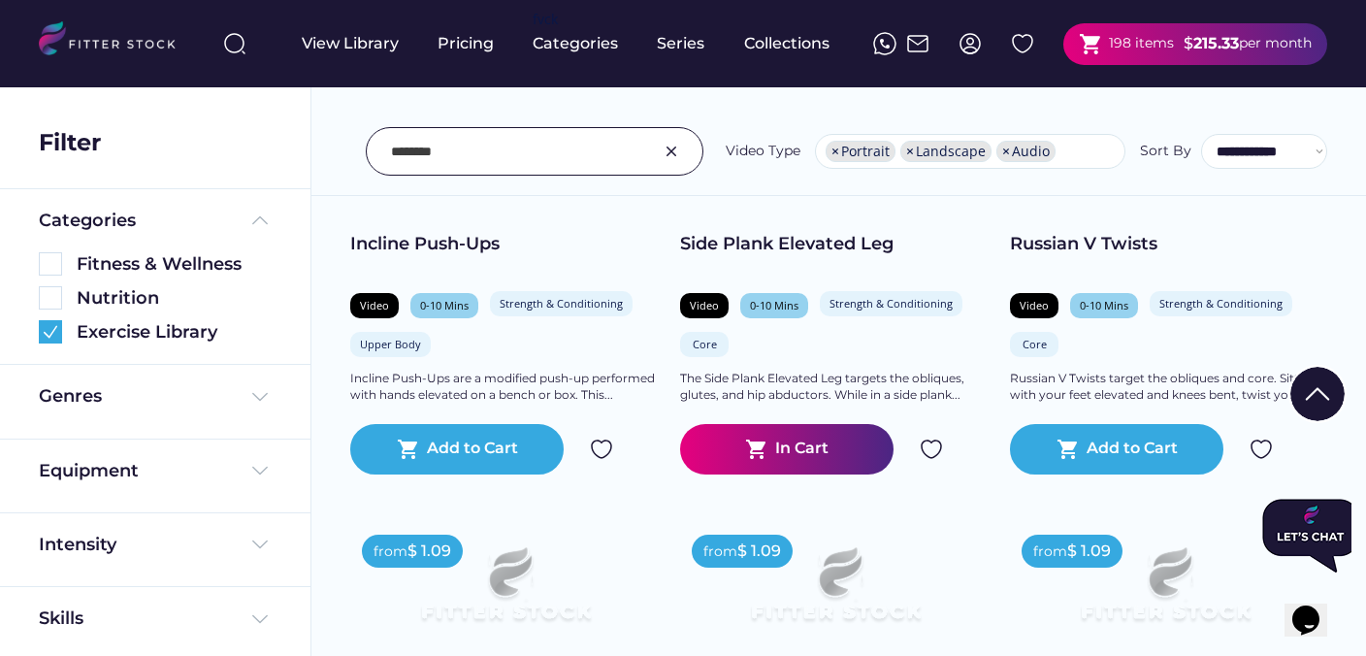
click at [938, 453] on img at bounding box center [931, 449] width 23 height 23
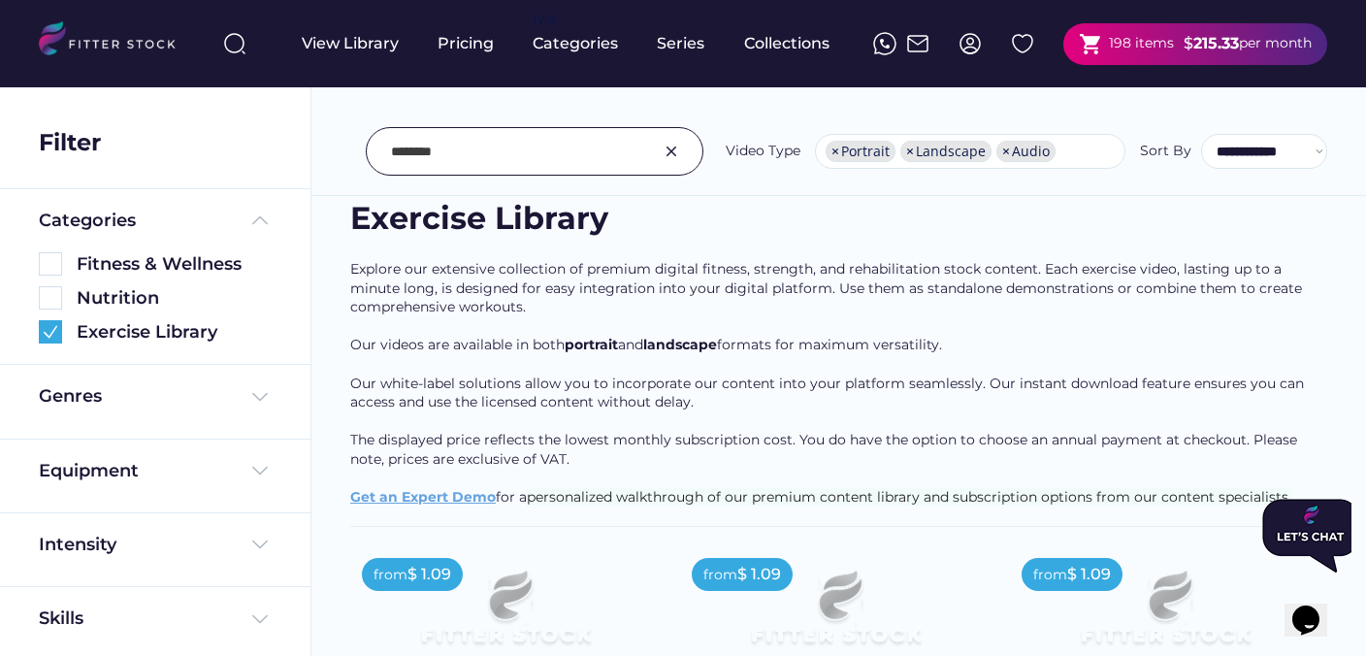
scroll to position [84, 0]
